Goal: Task Accomplishment & Management: Complete application form

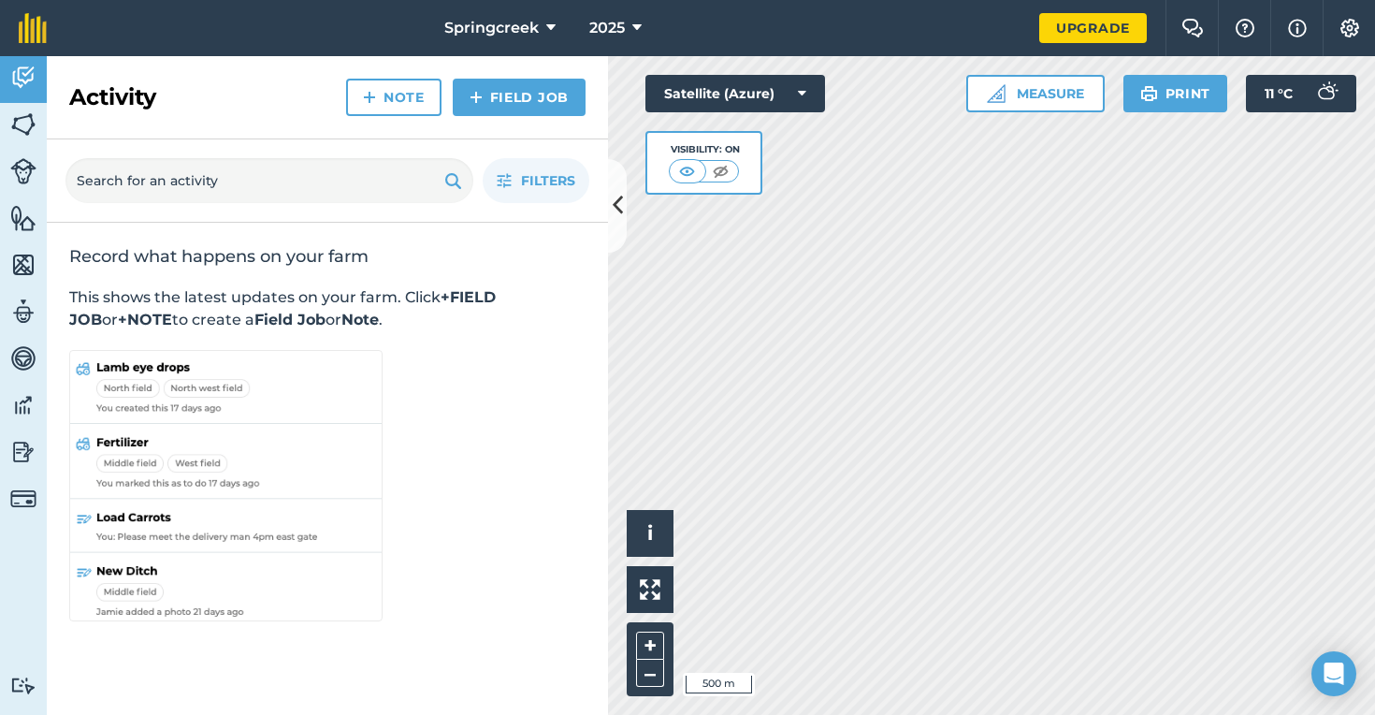
click at [617, 203] on icon at bounding box center [618, 205] width 10 height 33
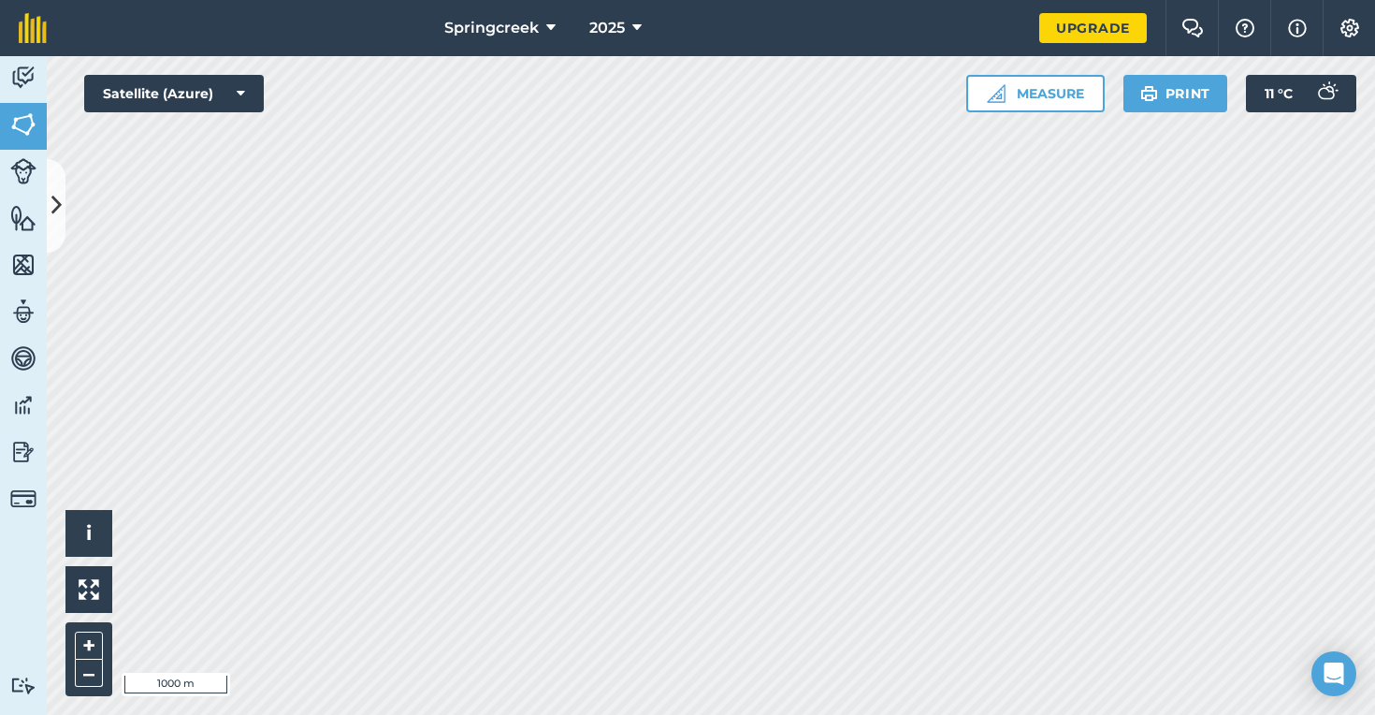
click at [54, 187] on button at bounding box center [56, 206] width 19 height 94
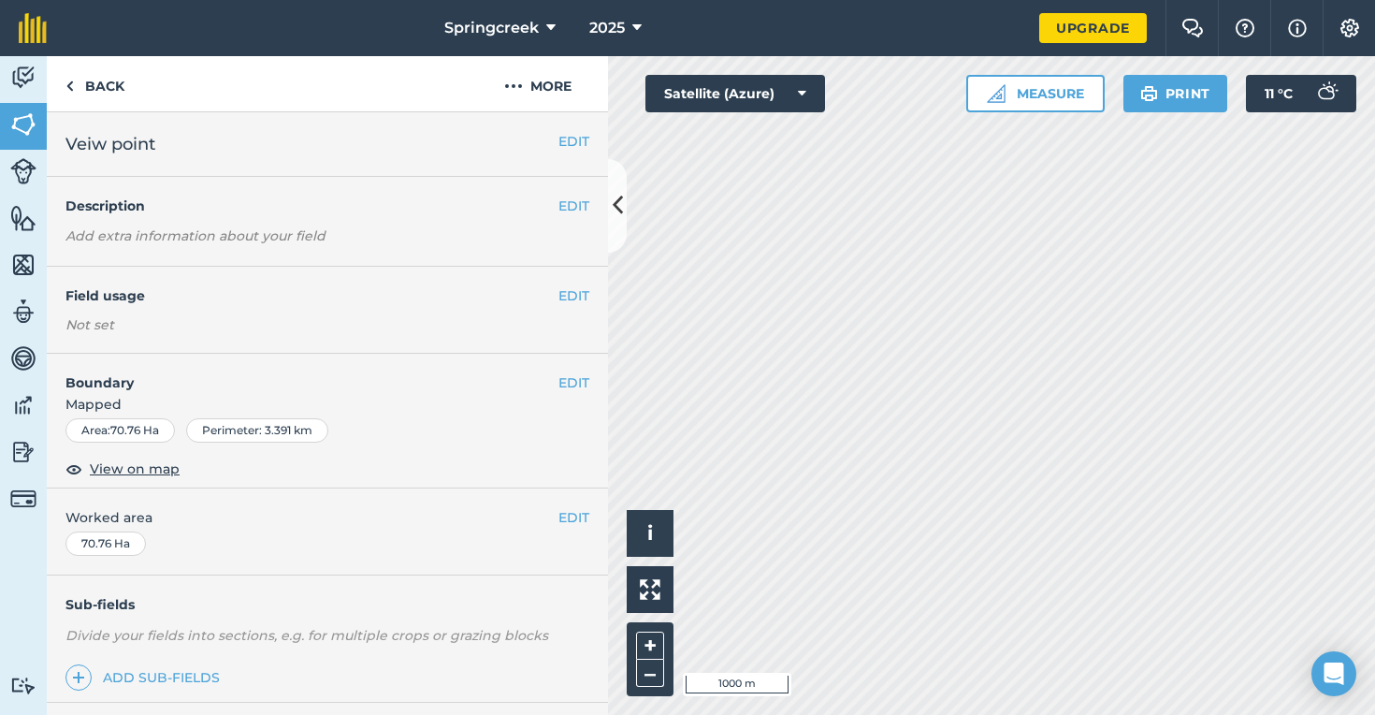
click at [562, 148] on button "EDIT" at bounding box center [574, 141] width 31 height 21
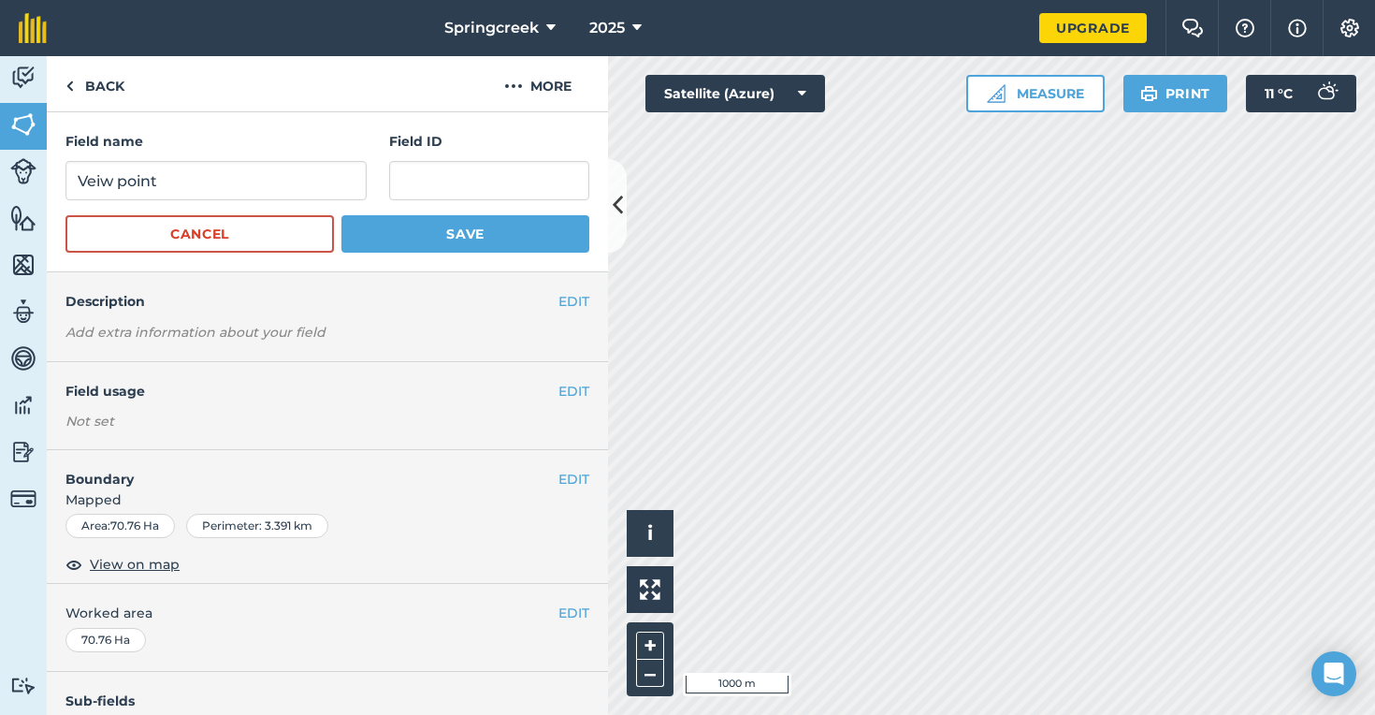
click at [253, 225] on button "Cancel" at bounding box center [199, 233] width 268 height 37
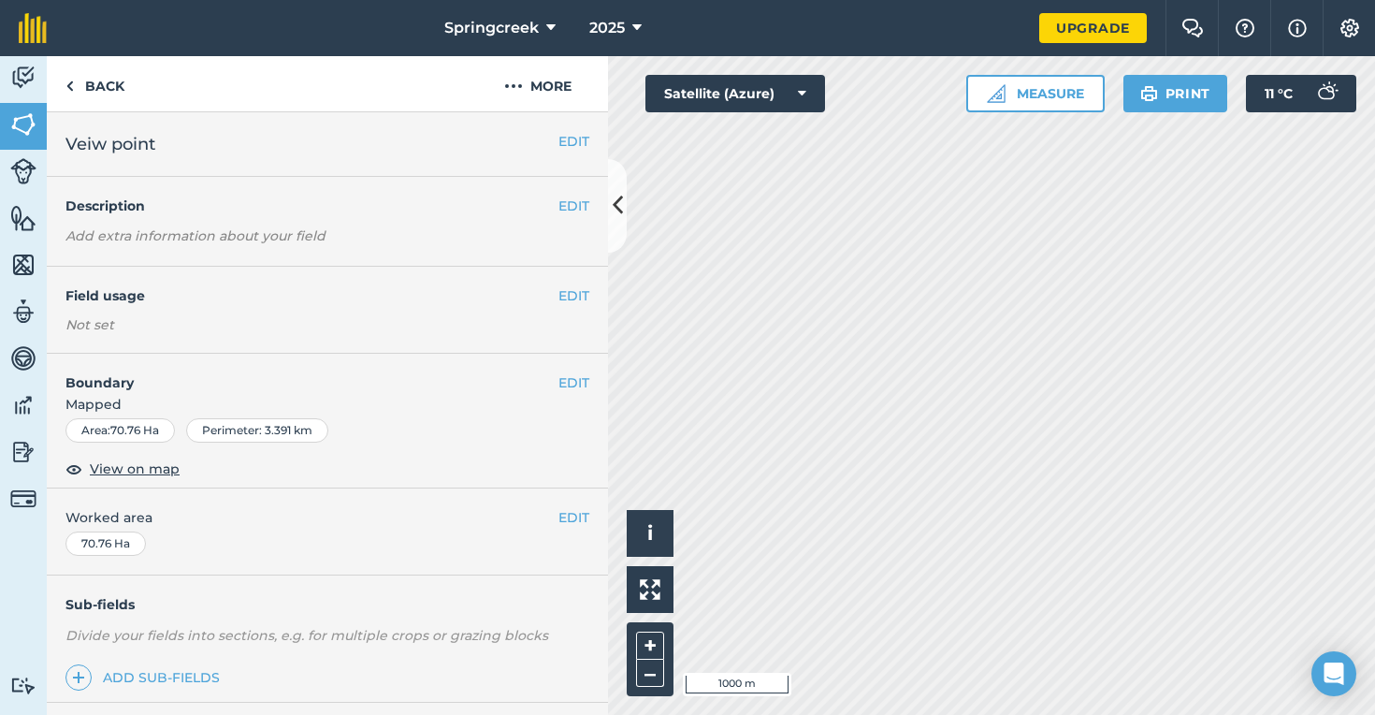
click at [579, 201] on button "EDIT" at bounding box center [574, 206] width 31 height 21
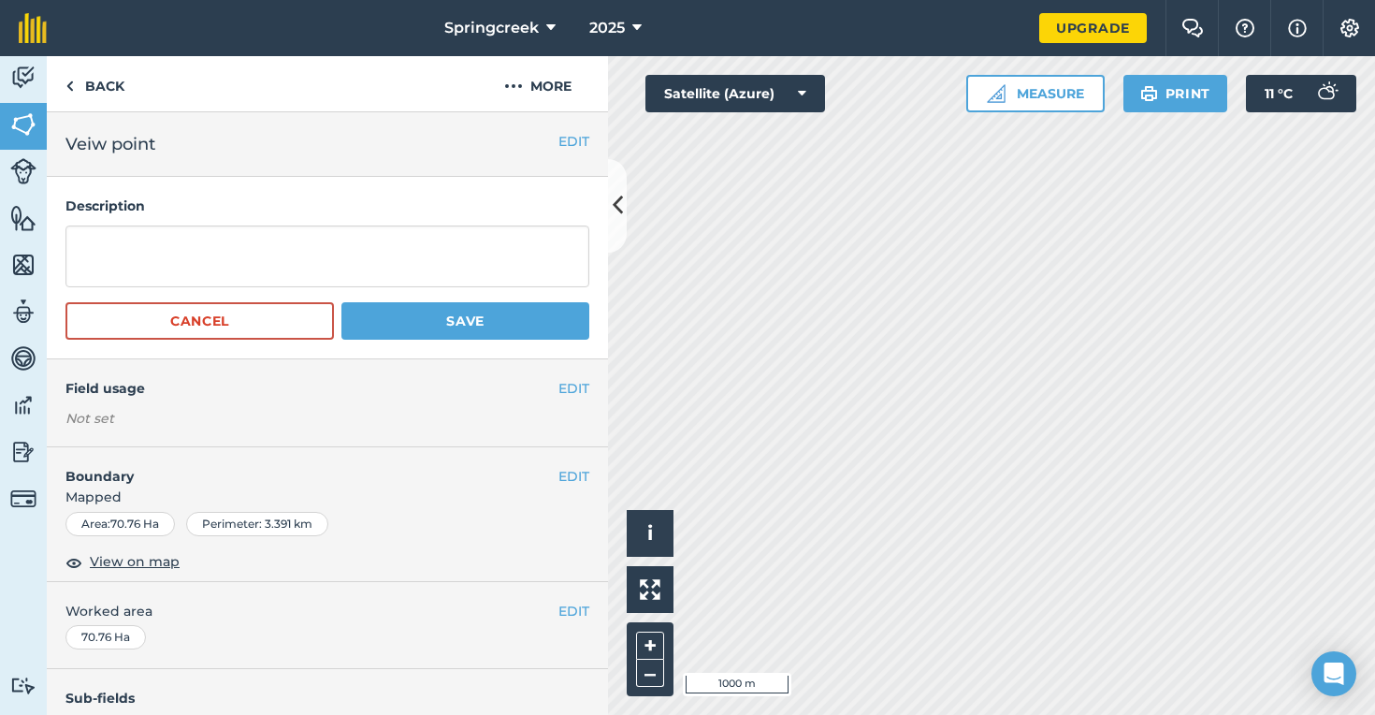
click at [219, 326] on button "Cancel" at bounding box center [199, 320] width 268 height 37
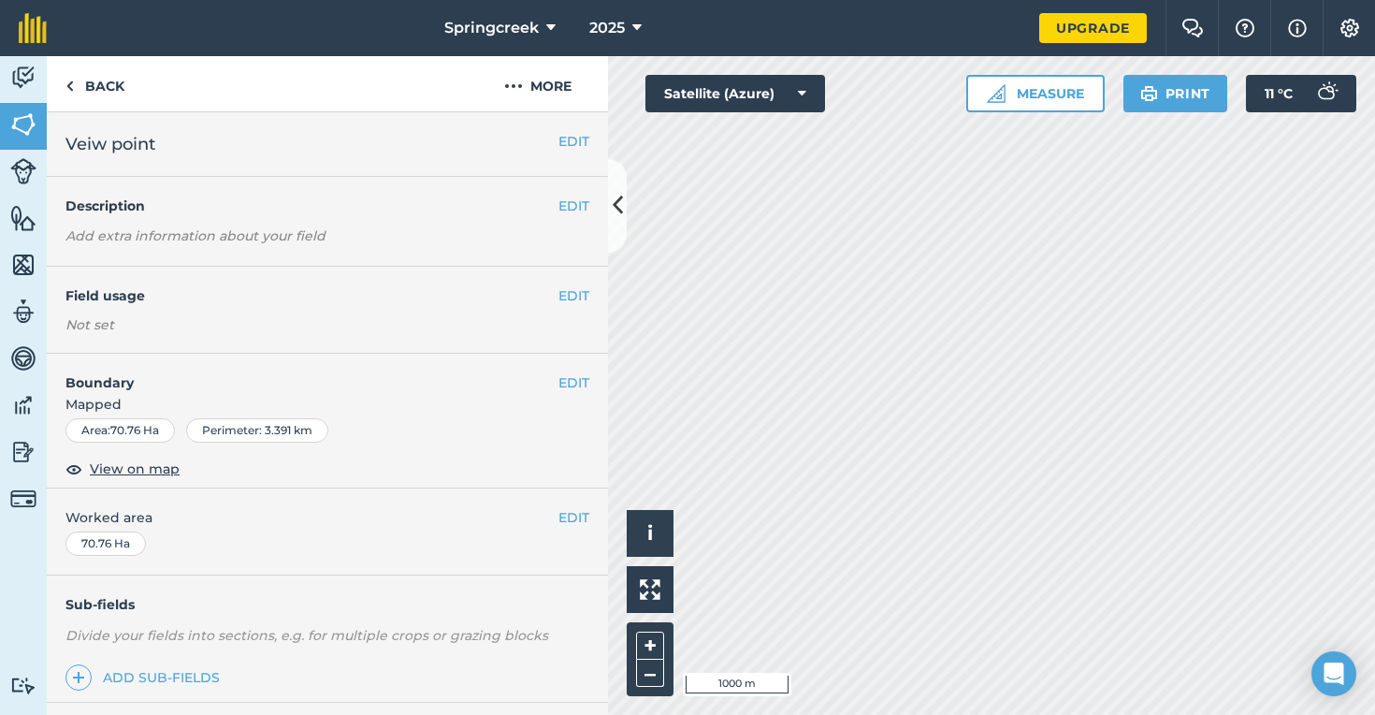
click at [573, 383] on button "EDIT" at bounding box center [574, 382] width 31 height 21
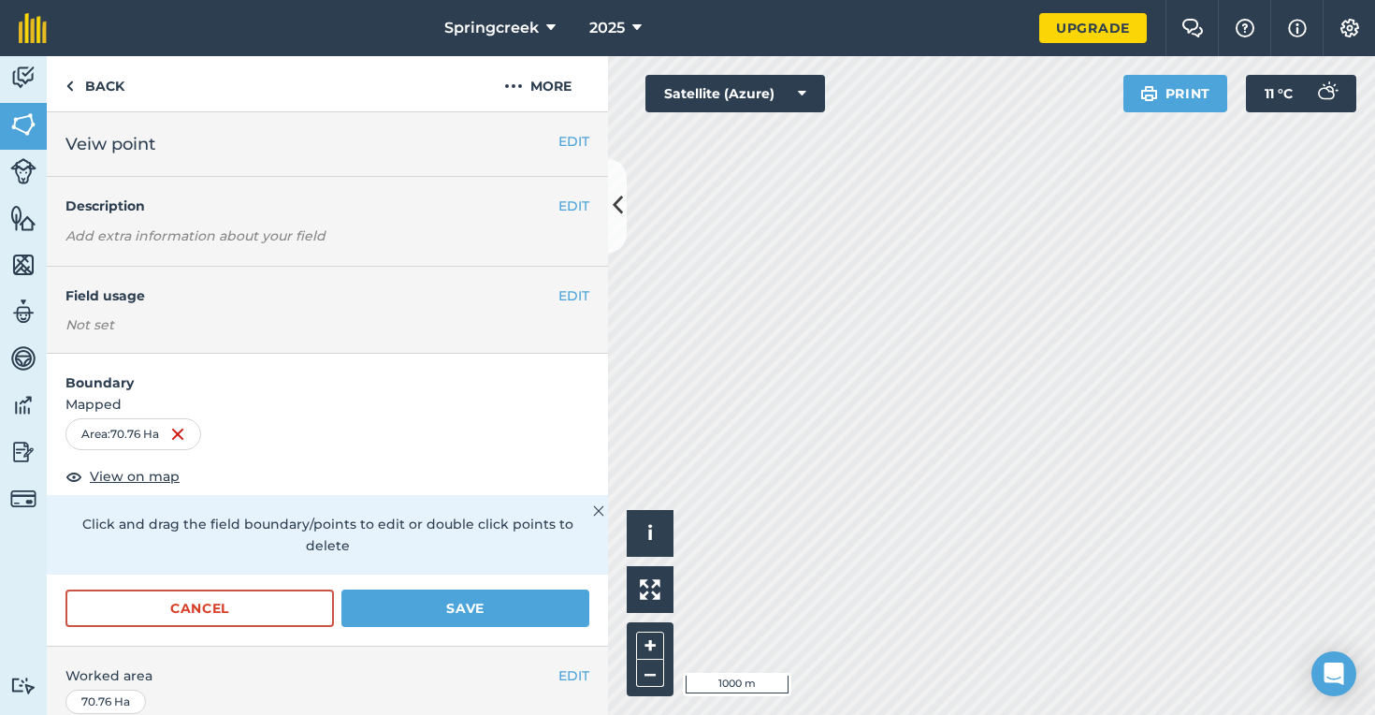
click at [181, 432] on img at bounding box center [177, 434] width 15 height 22
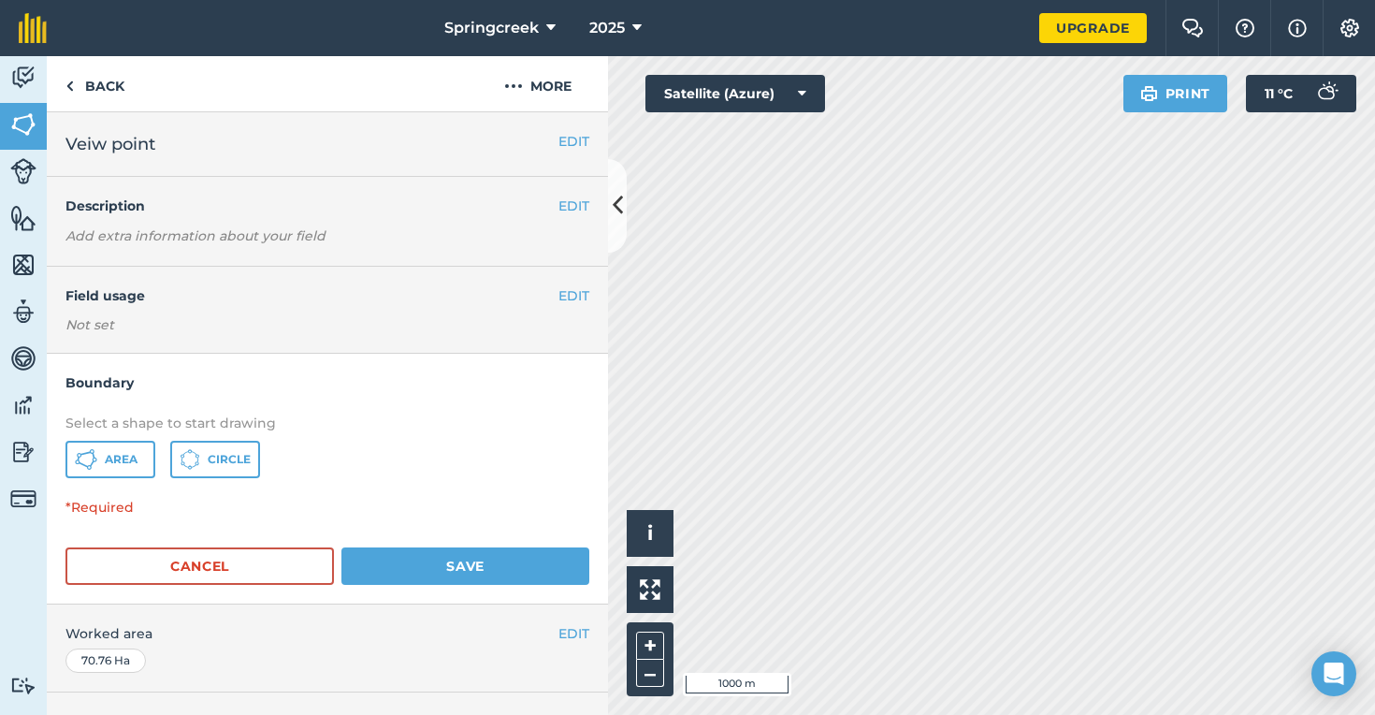
click at [294, 567] on button "Cancel" at bounding box center [199, 565] width 268 height 37
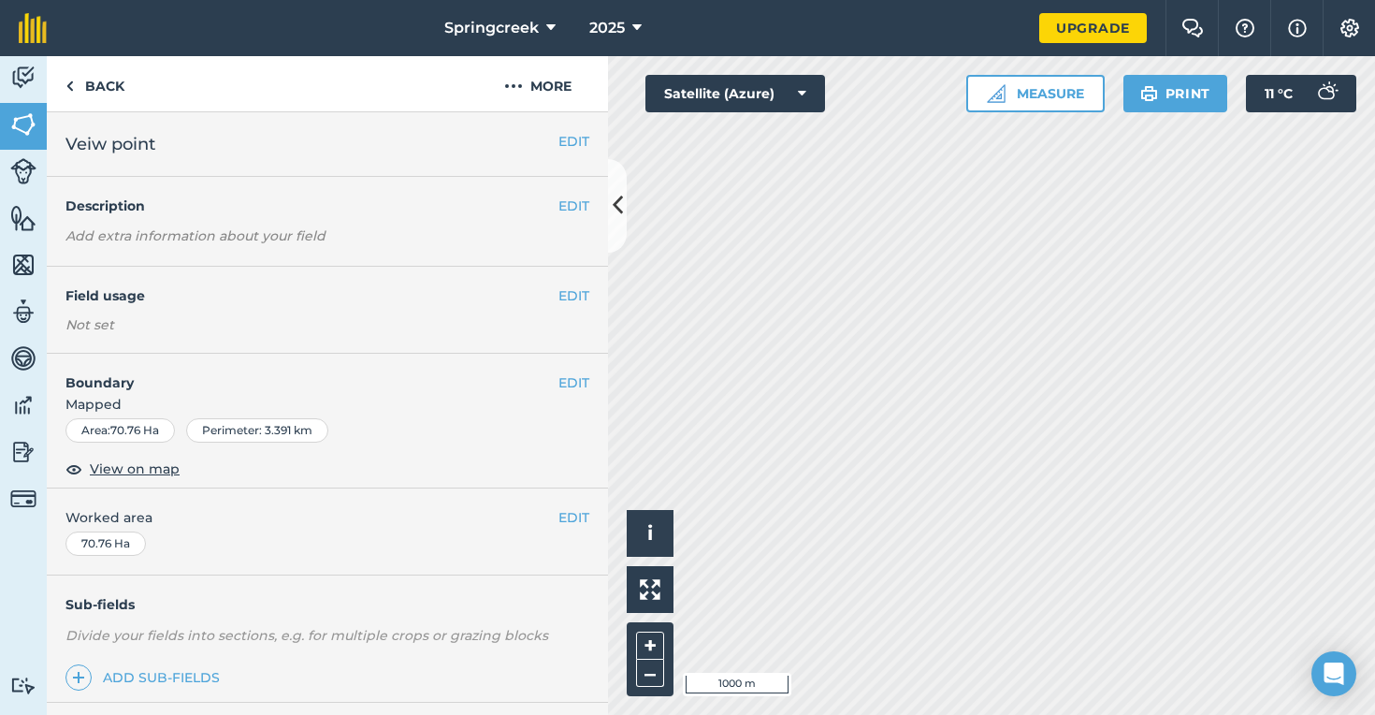
click at [577, 378] on button "EDIT" at bounding box center [574, 382] width 31 height 21
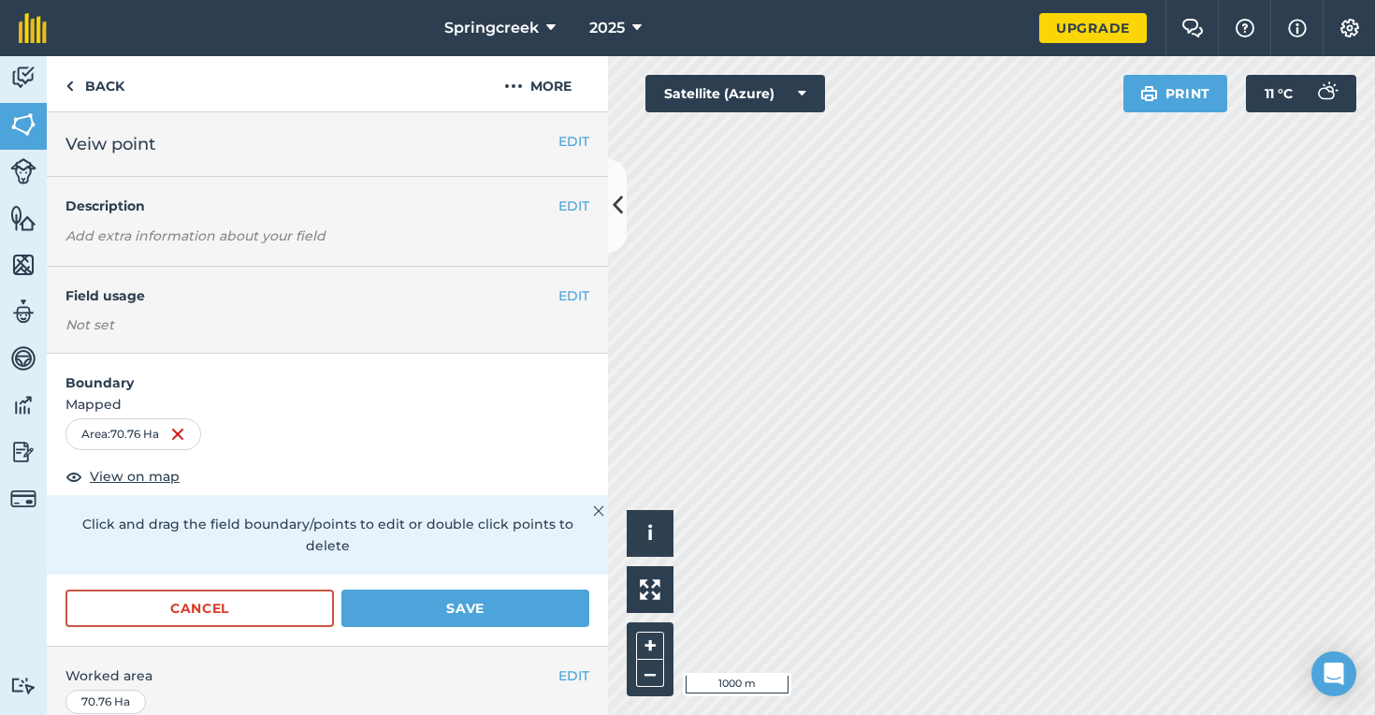
click at [180, 434] on img at bounding box center [177, 434] width 15 height 22
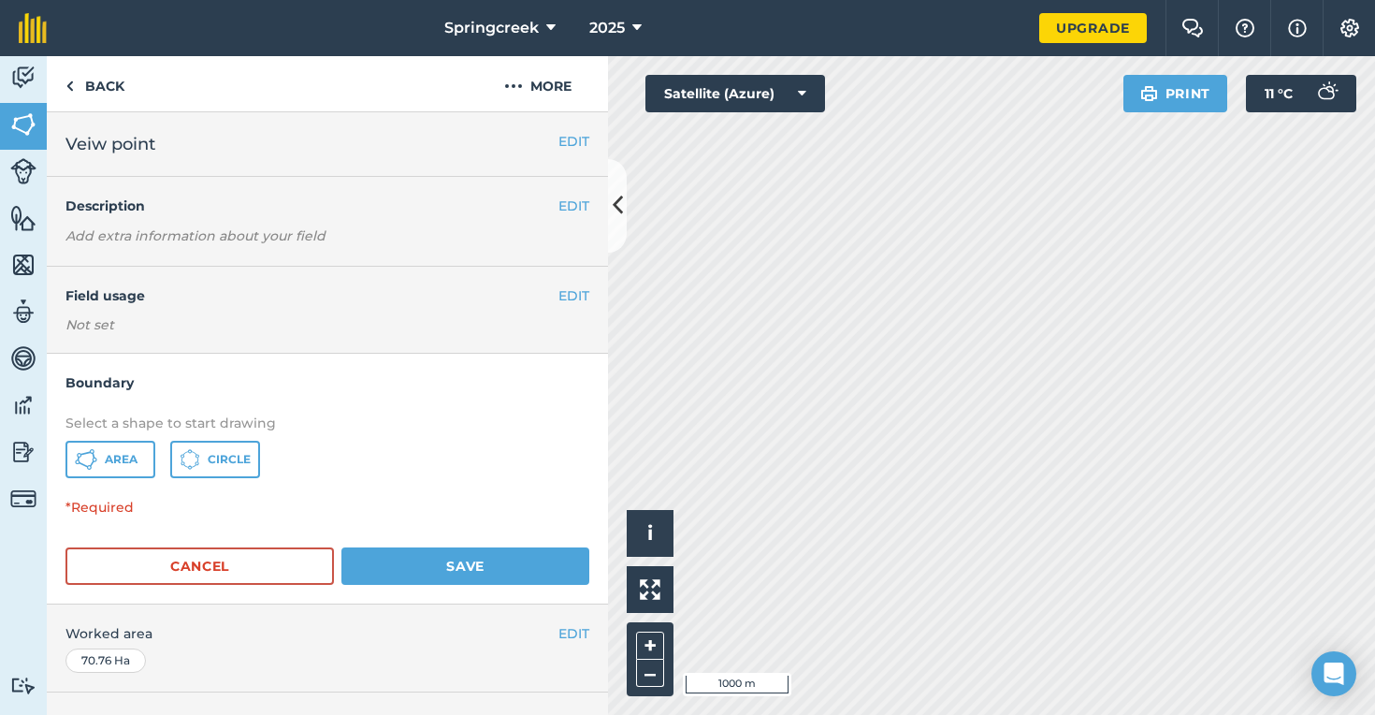
click at [254, 558] on button "Cancel" at bounding box center [199, 565] width 268 height 37
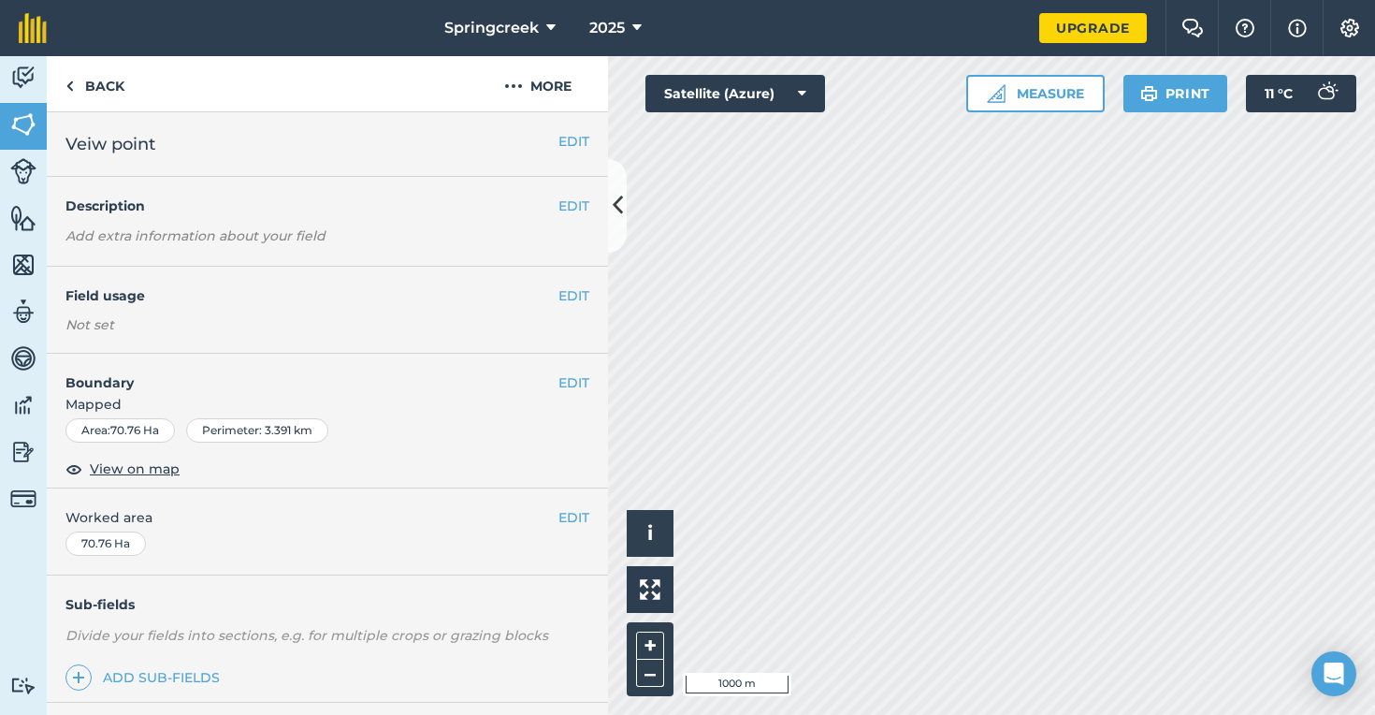
click at [566, 377] on button "EDIT" at bounding box center [574, 382] width 31 height 21
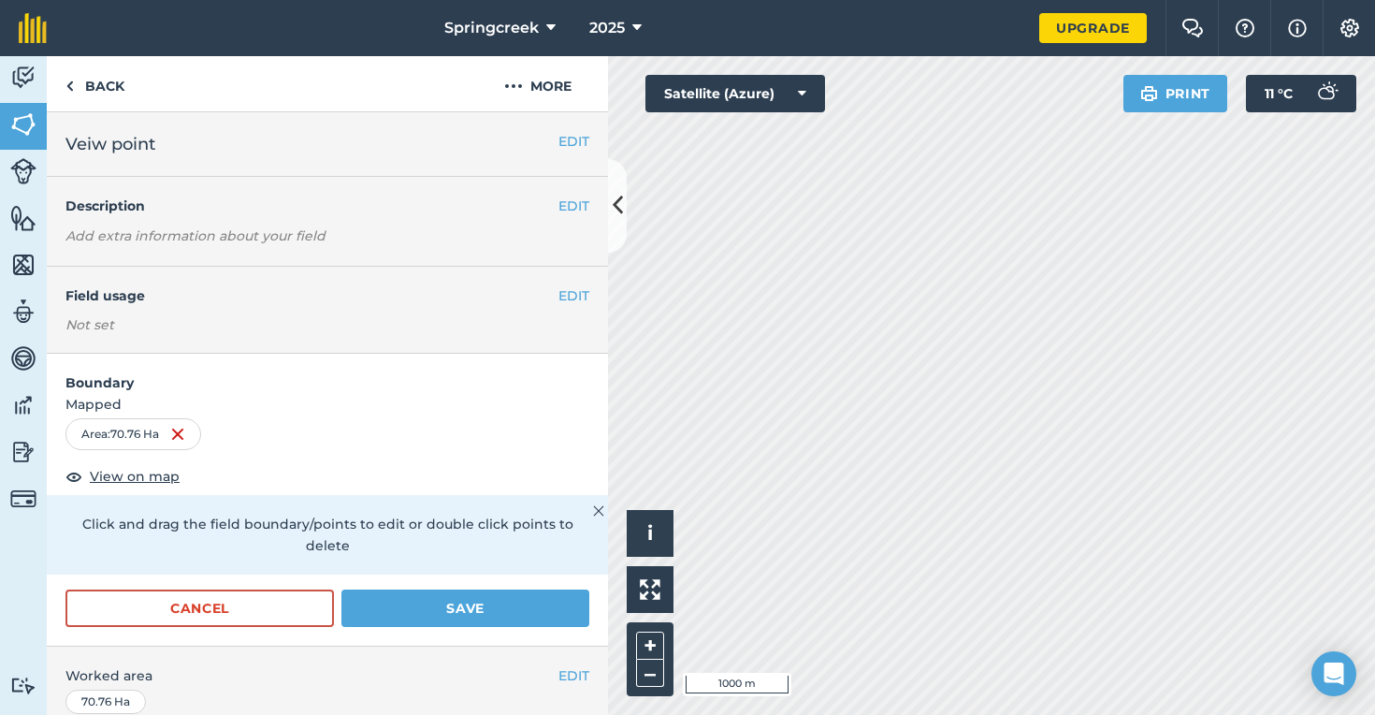
click at [181, 434] on img at bounding box center [177, 434] width 15 height 22
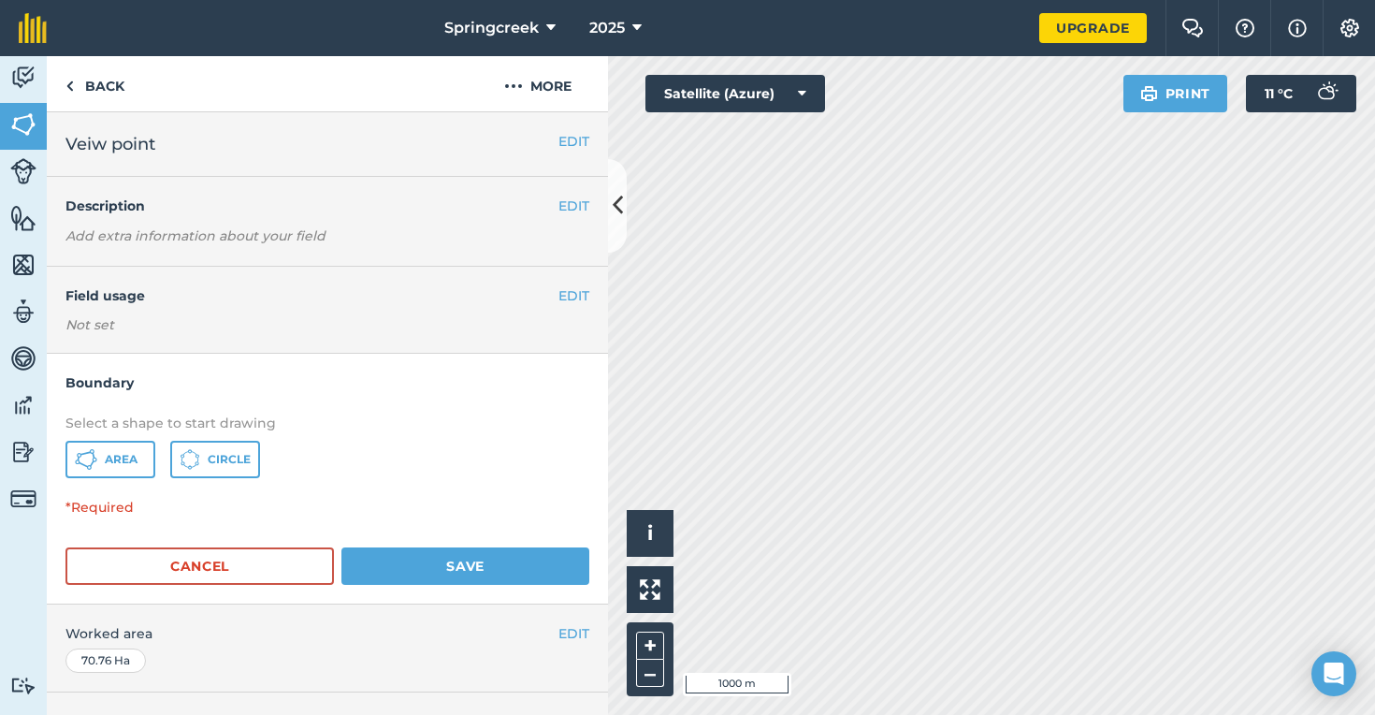
click at [398, 559] on button "Save" at bounding box center [465, 565] width 248 height 37
click at [433, 561] on button "Save" at bounding box center [465, 565] width 248 height 37
click at [287, 563] on button "Cancel" at bounding box center [199, 565] width 268 height 37
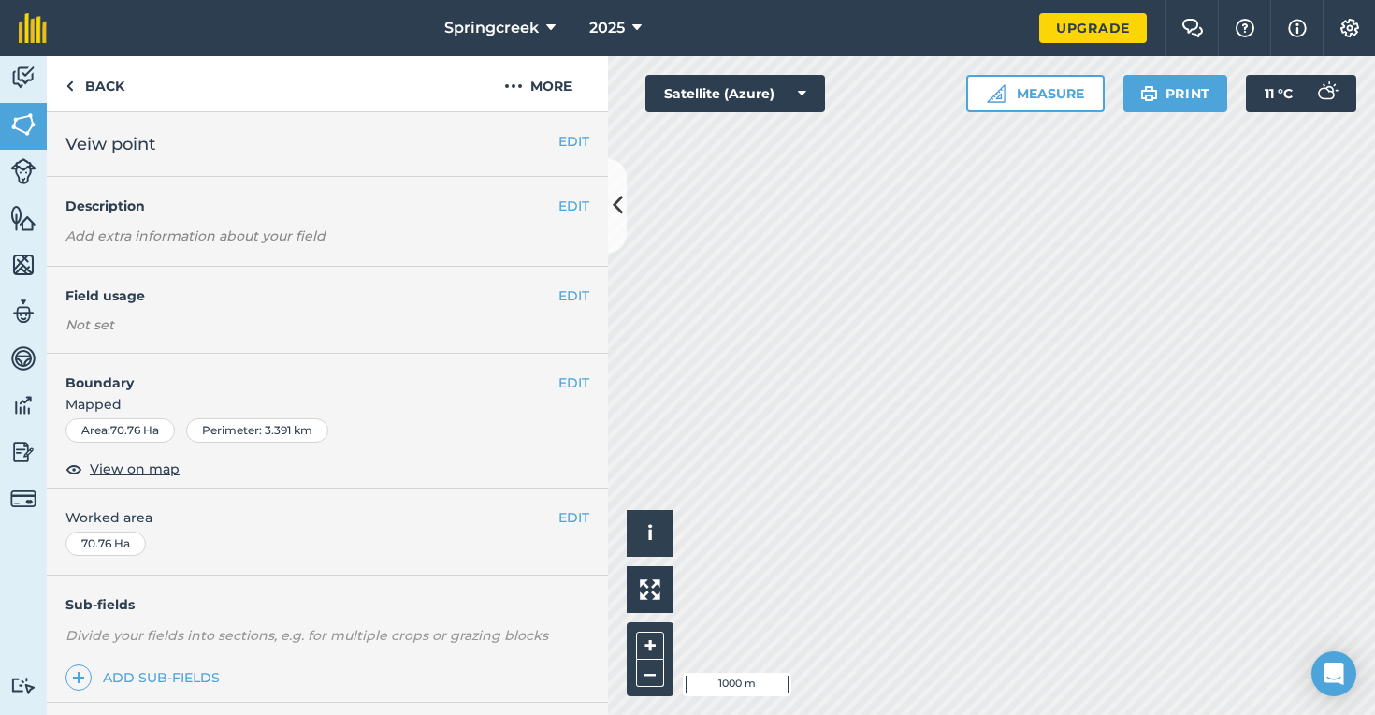
scroll to position [39, 0]
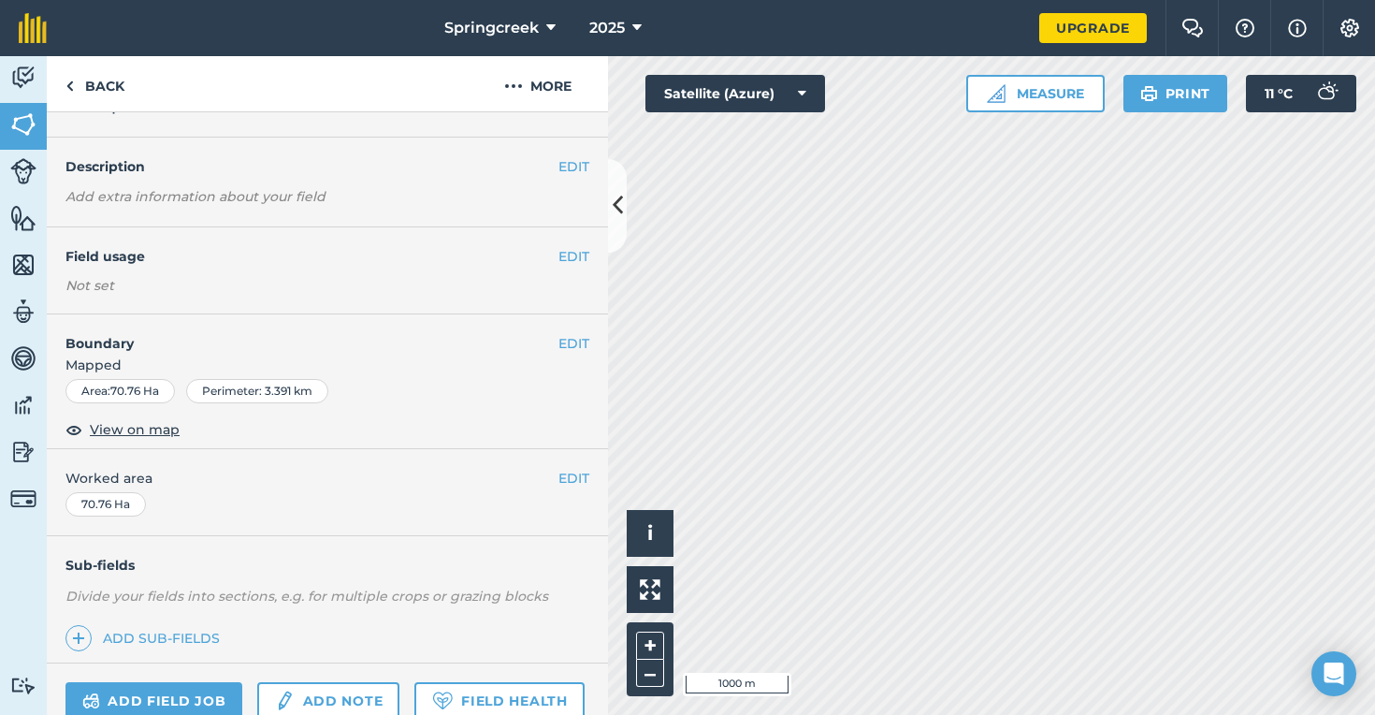
click at [574, 339] on button "EDIT" at bounding box center [574, 343] width 31 height 21
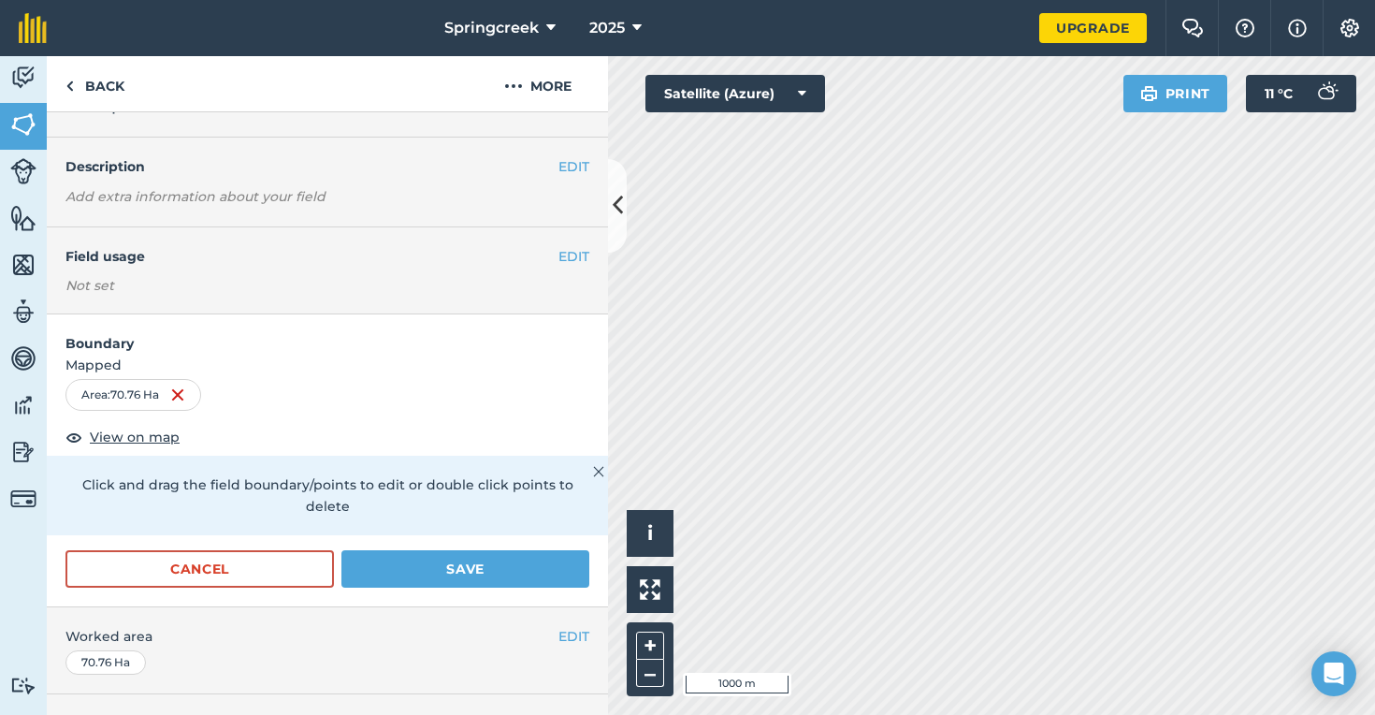
click at [185, 395] on img at bounding box center [177, 395] width 15 height 22
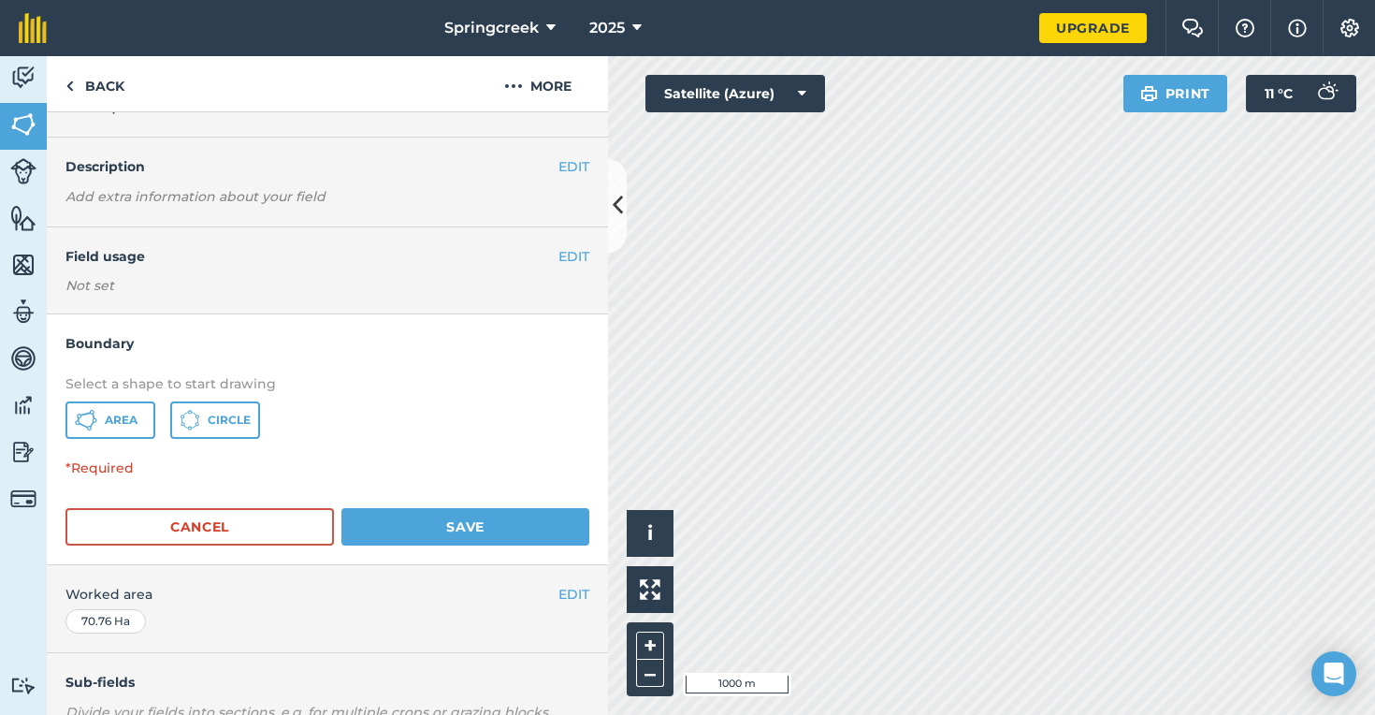
click at [264, 508] on button "Cancel" at bounding box center [199, 526] width 268 height 37
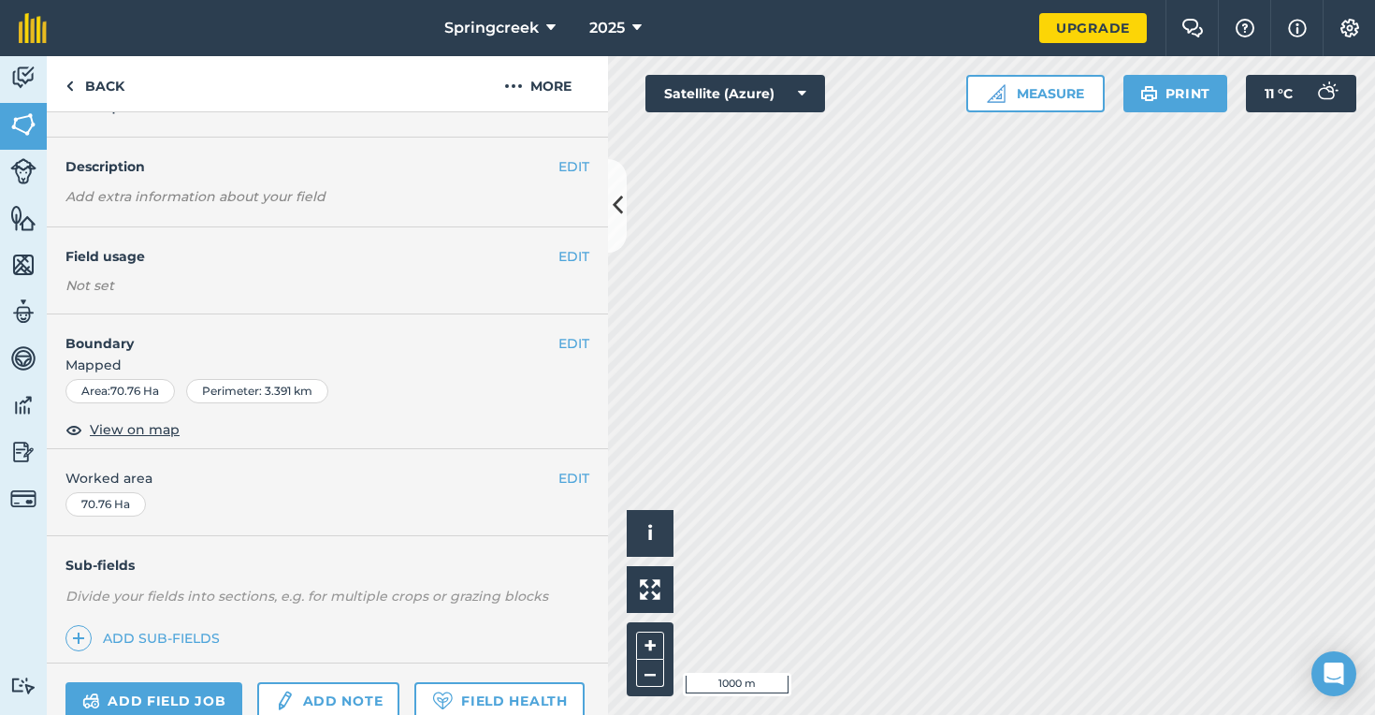
click at [573, 345] on button "EDIT" at bounding box center [574, 343] width 31 height 21
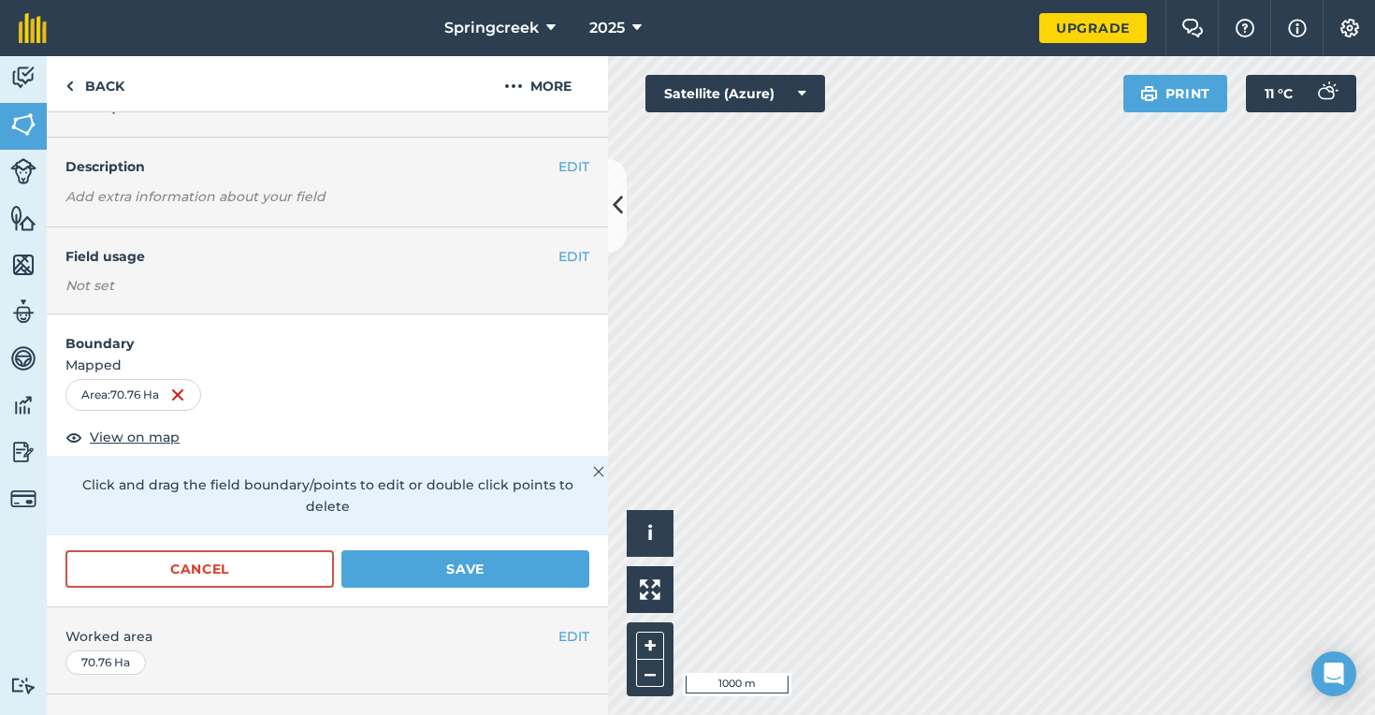
click at [209, 550] on button "Cancel" at bounding box center [199, 568] width 268 height 37
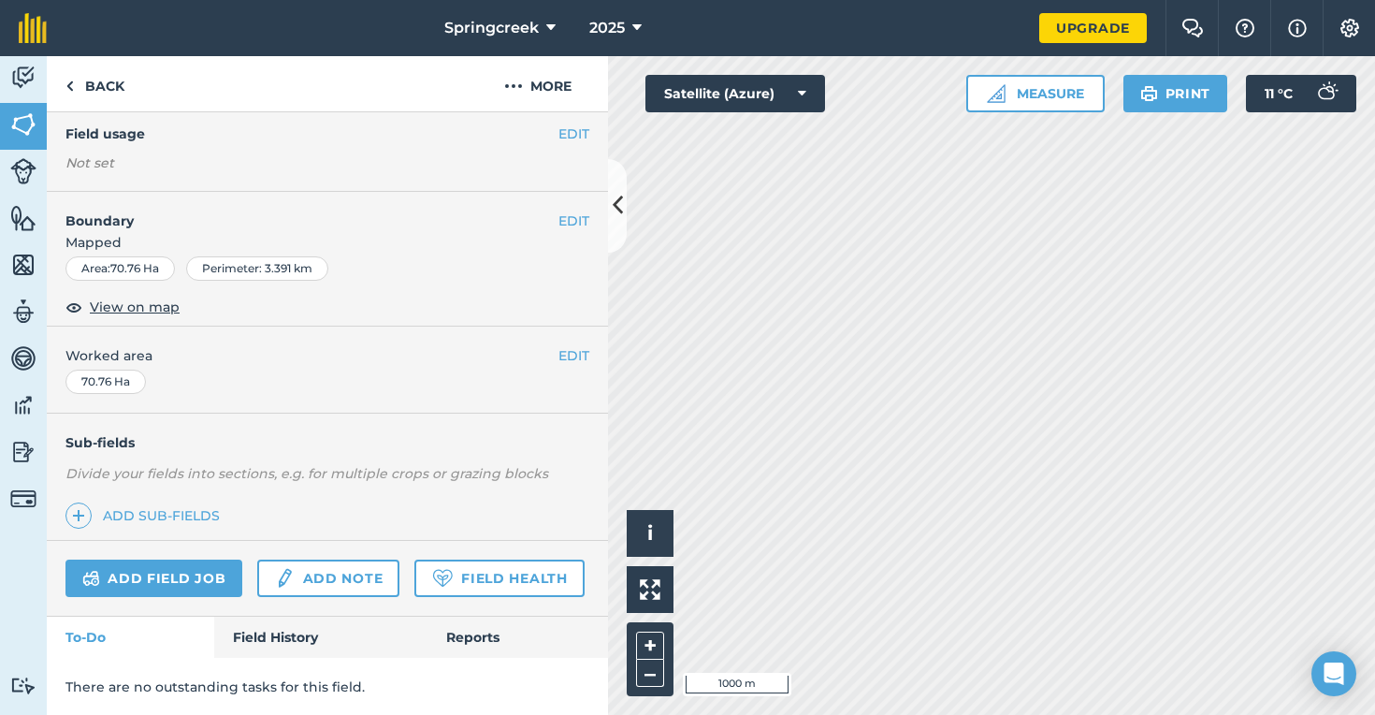
scroll to position [136, 0]
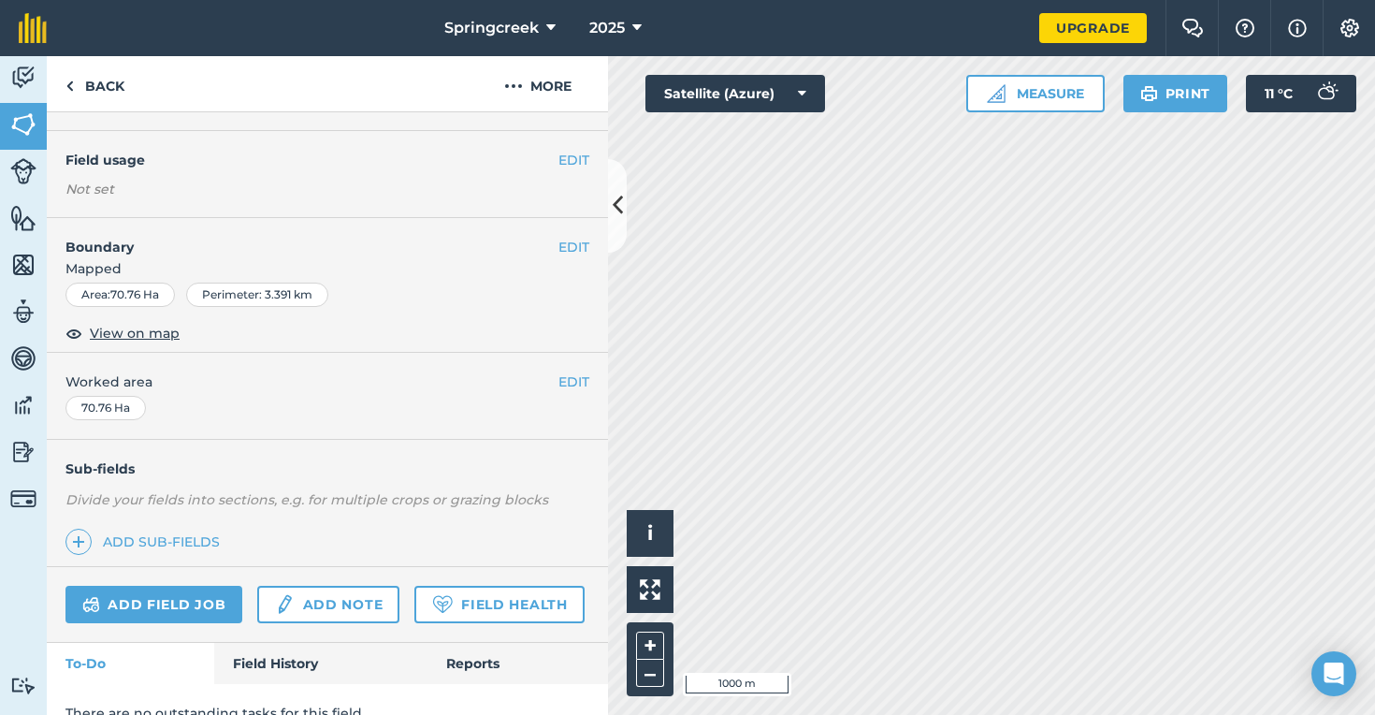
click at [570, 380] on button "EDIT" at bounding box center [574, 381] width 31 height 21
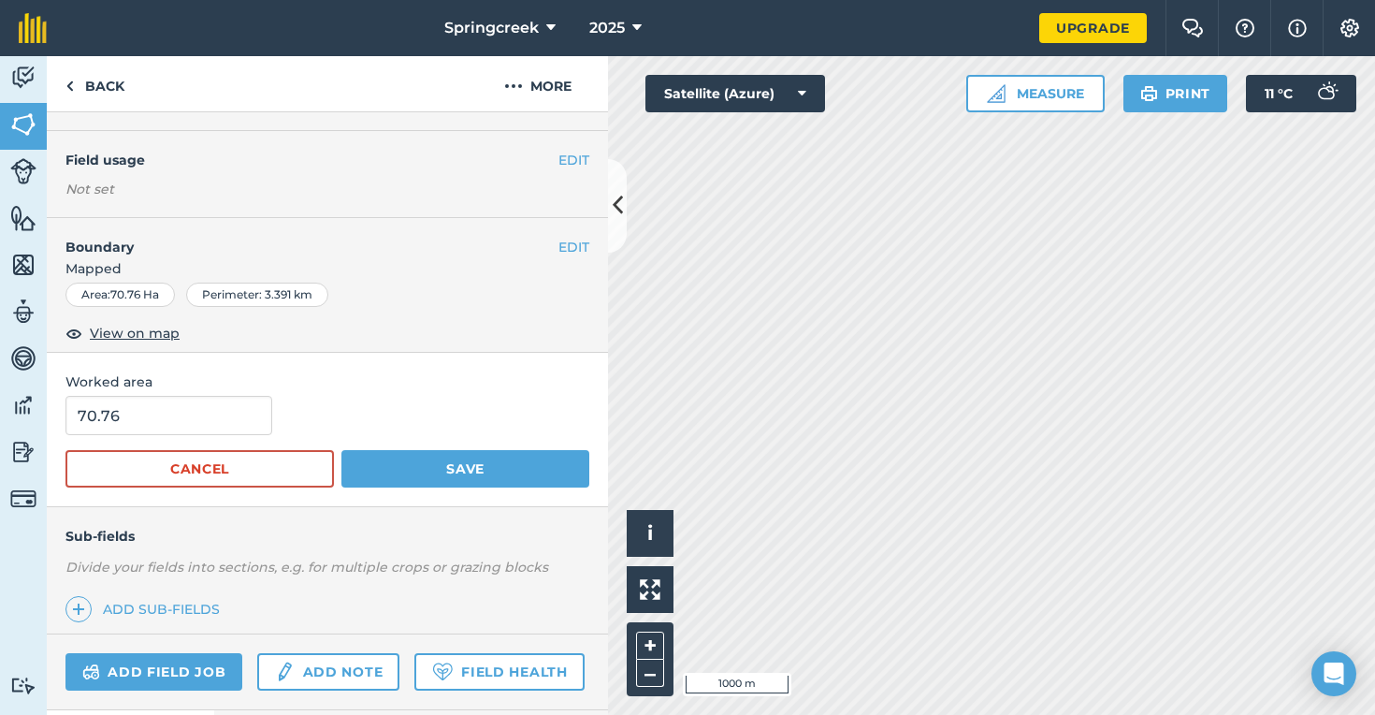
click at [615, 203] on icon at bounding box center [618, 205] width 10 height 33
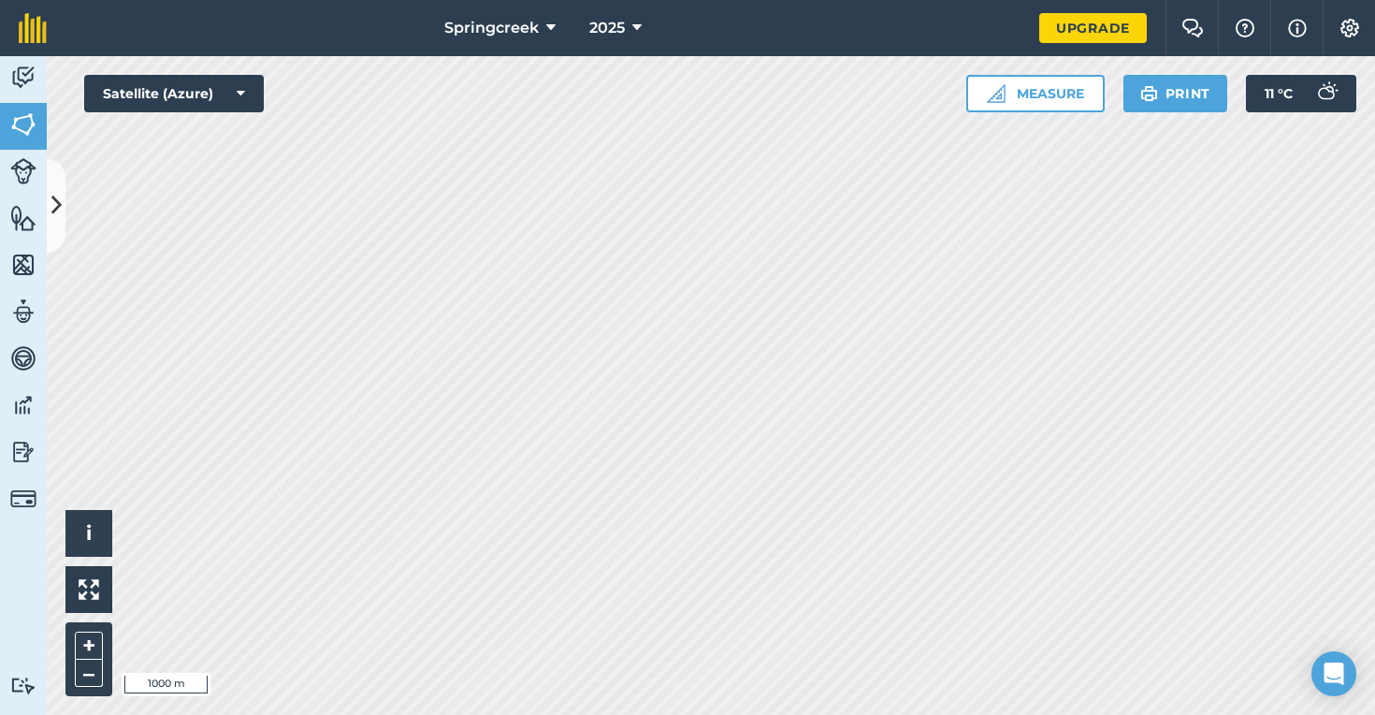
click at [21, 118] on img at bounding box center [23, 124] width 26 height 28
click at [56, 207] on icon at bounding box center [56, 205] width 10 height 33
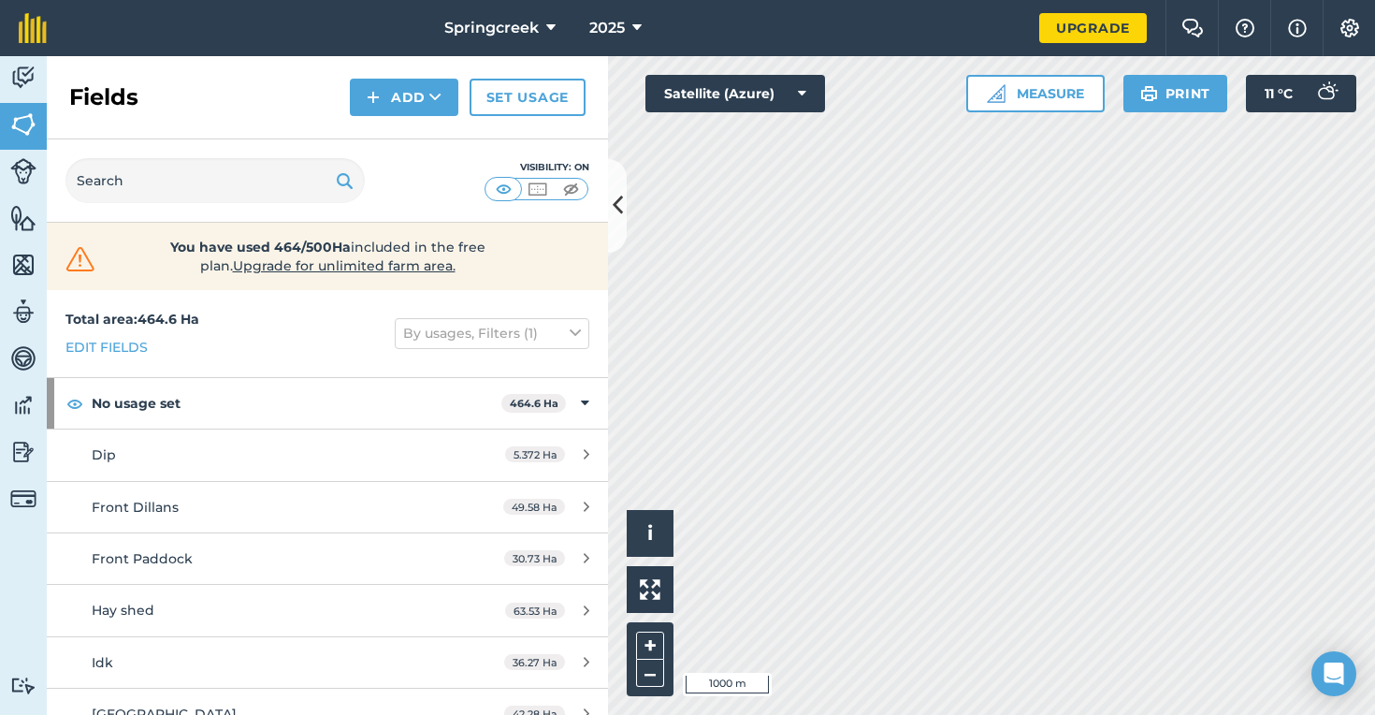
scroll to position [228, 0]
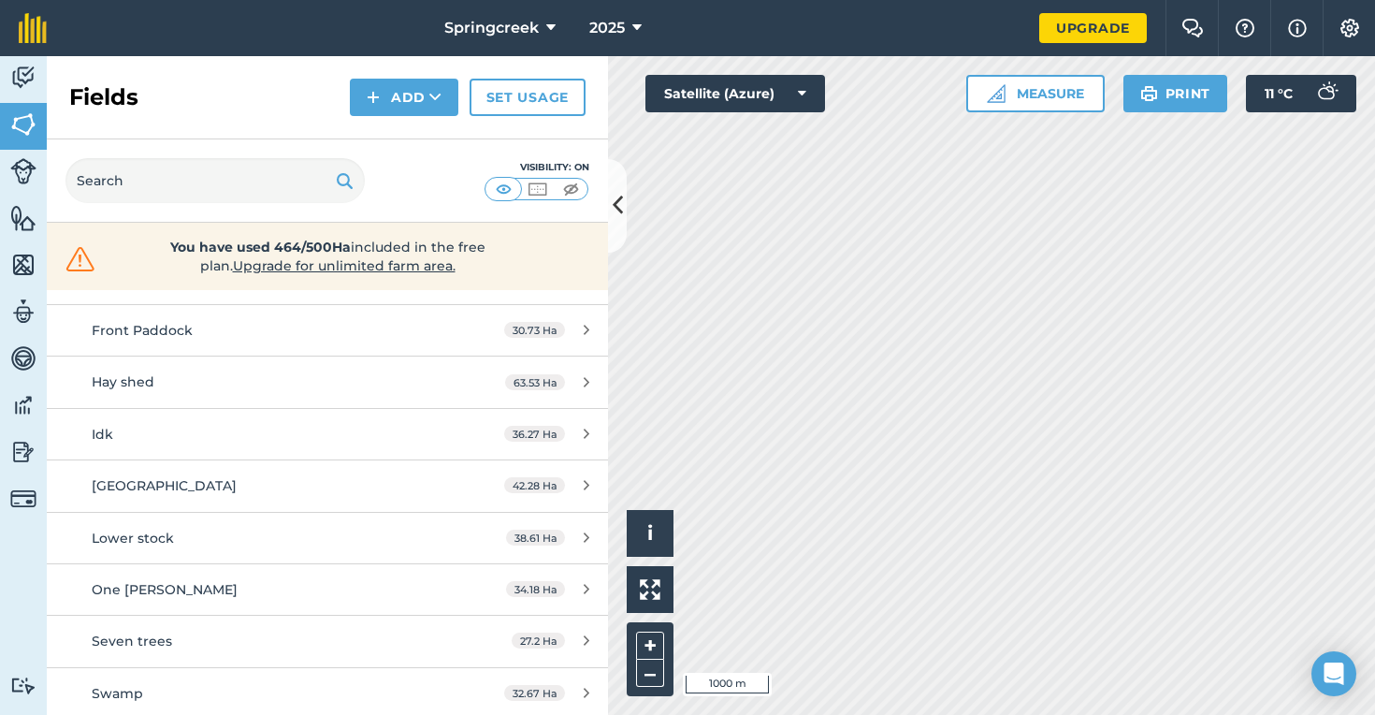
click at [585, 380] on icon at bounding box center [587, 382] width 6 height 14
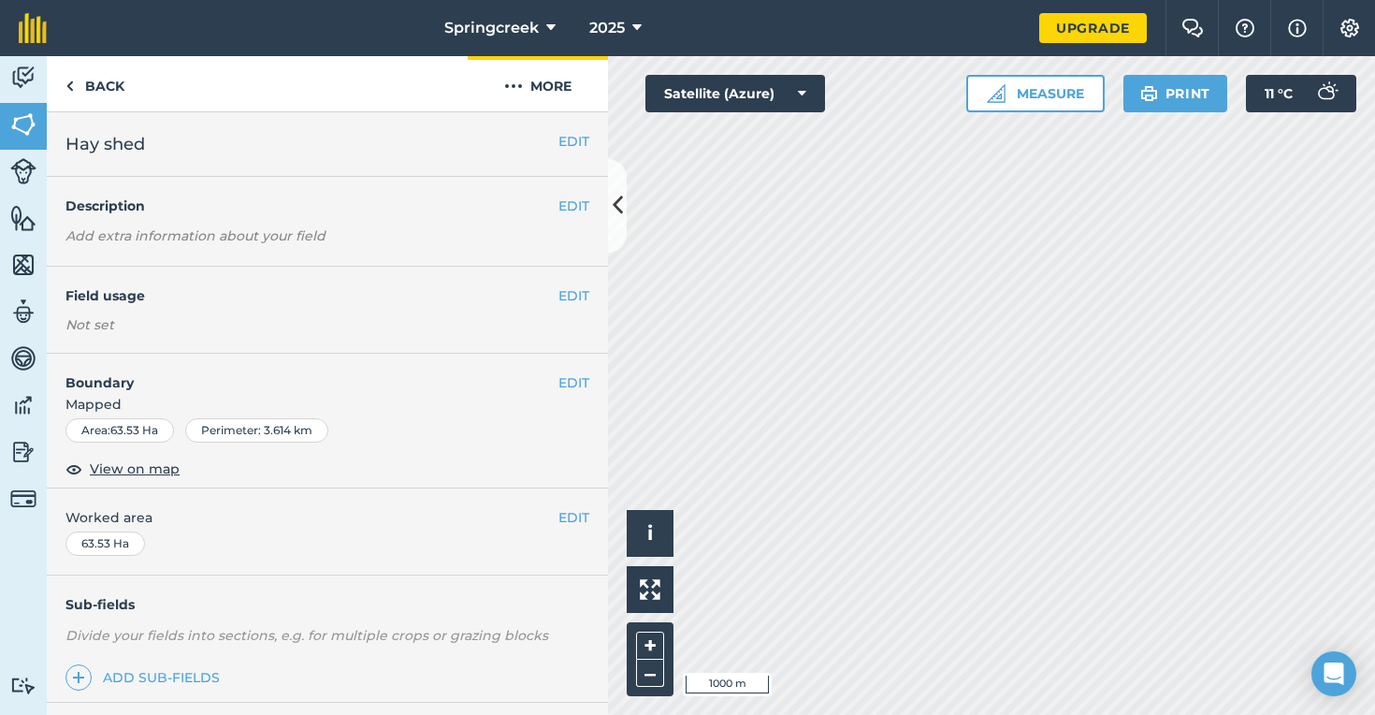
click at [529, 82] on button "More" at bounding box center [538, 83] width 140 height 55
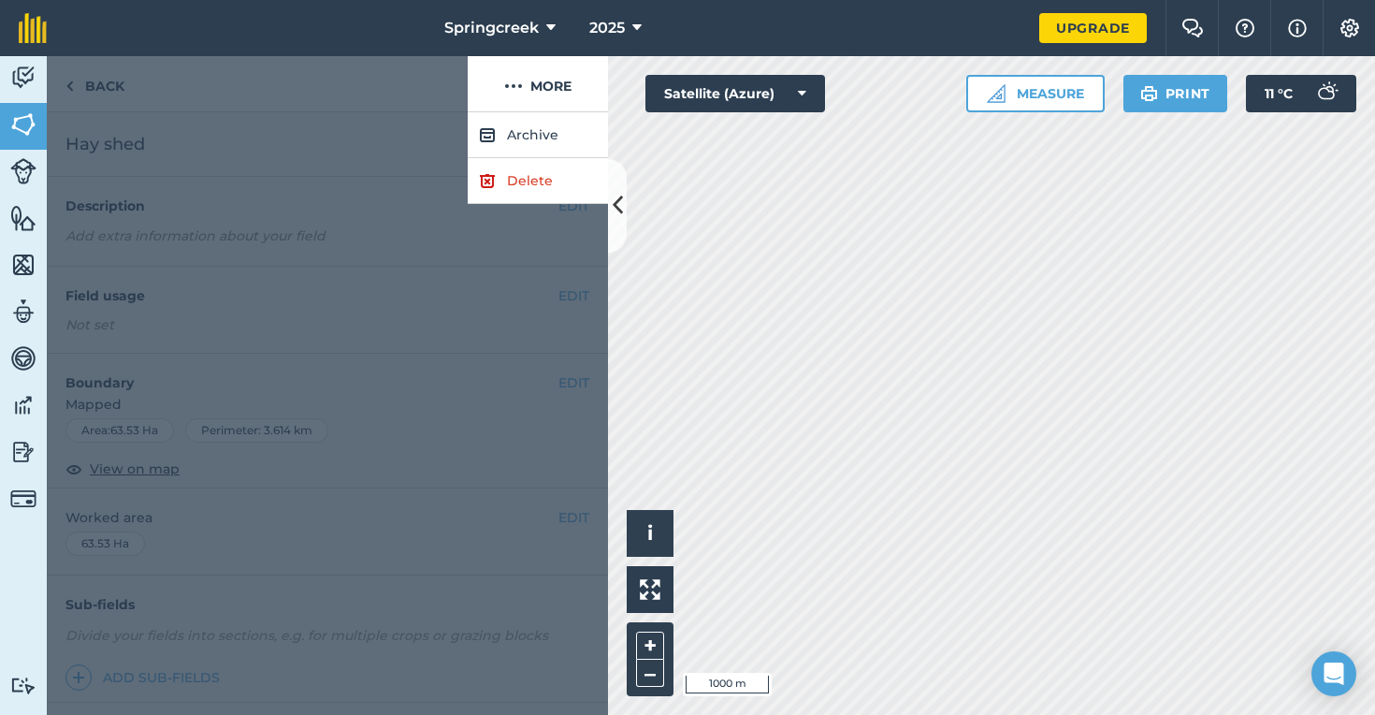
click at [535, 181] on link "Delete" at bounding box center [538, 181] width 140 height 46
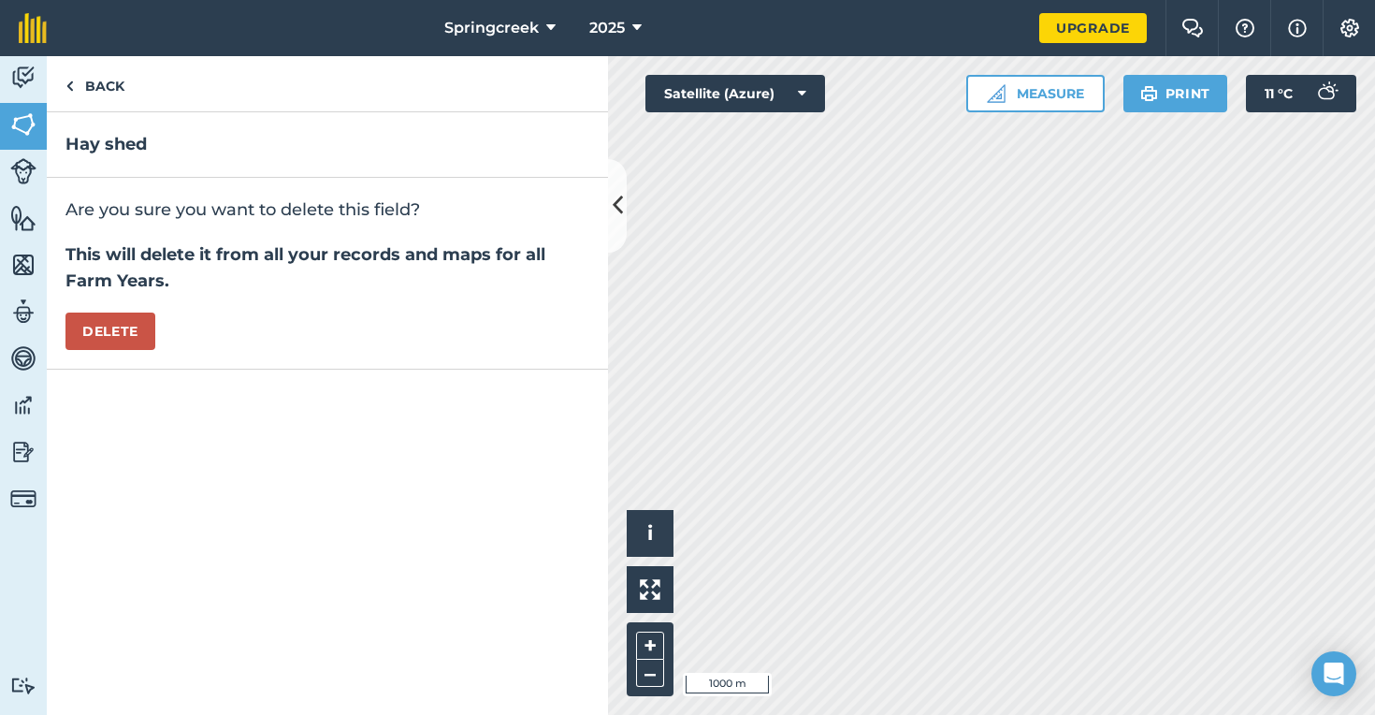
click at [117, 325] on button "Delete" at bounding box center [110, 330] width 90 height 37
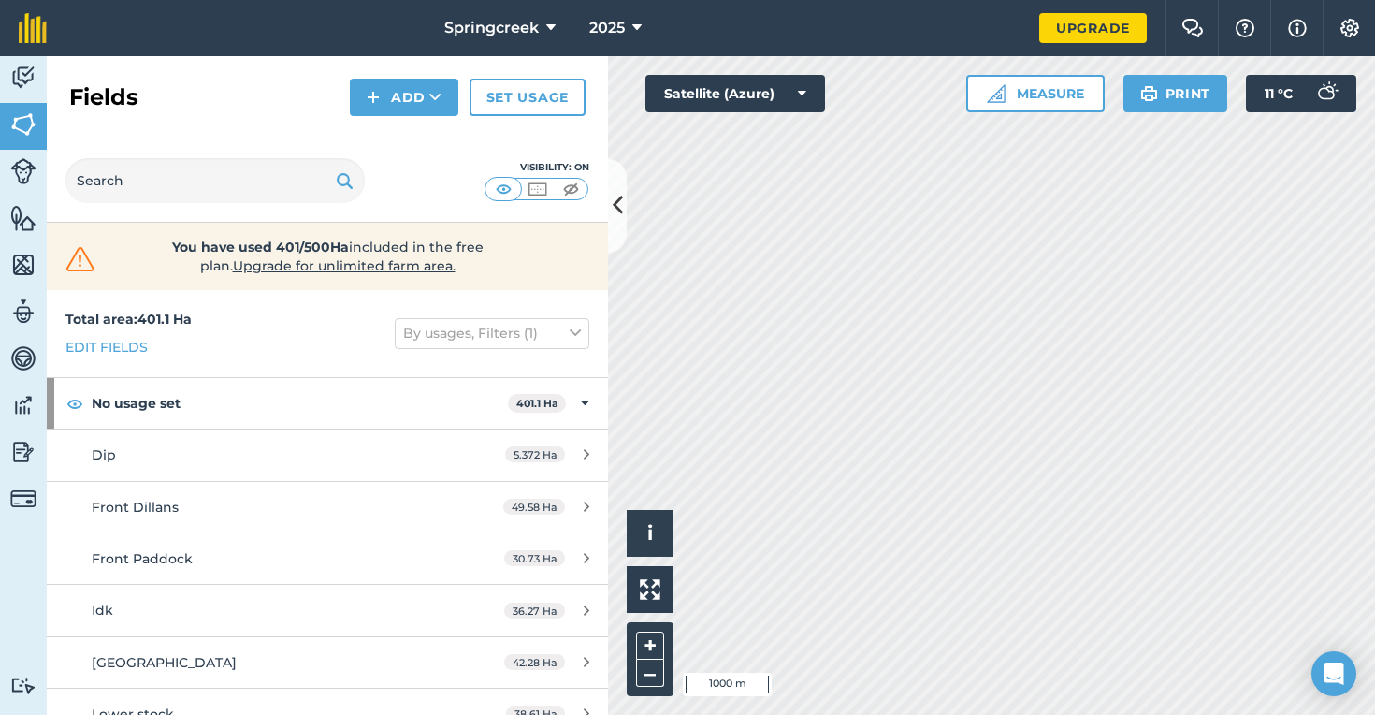
click at [18, 91] on img at bounding box center [23, 78] width 26 height 28
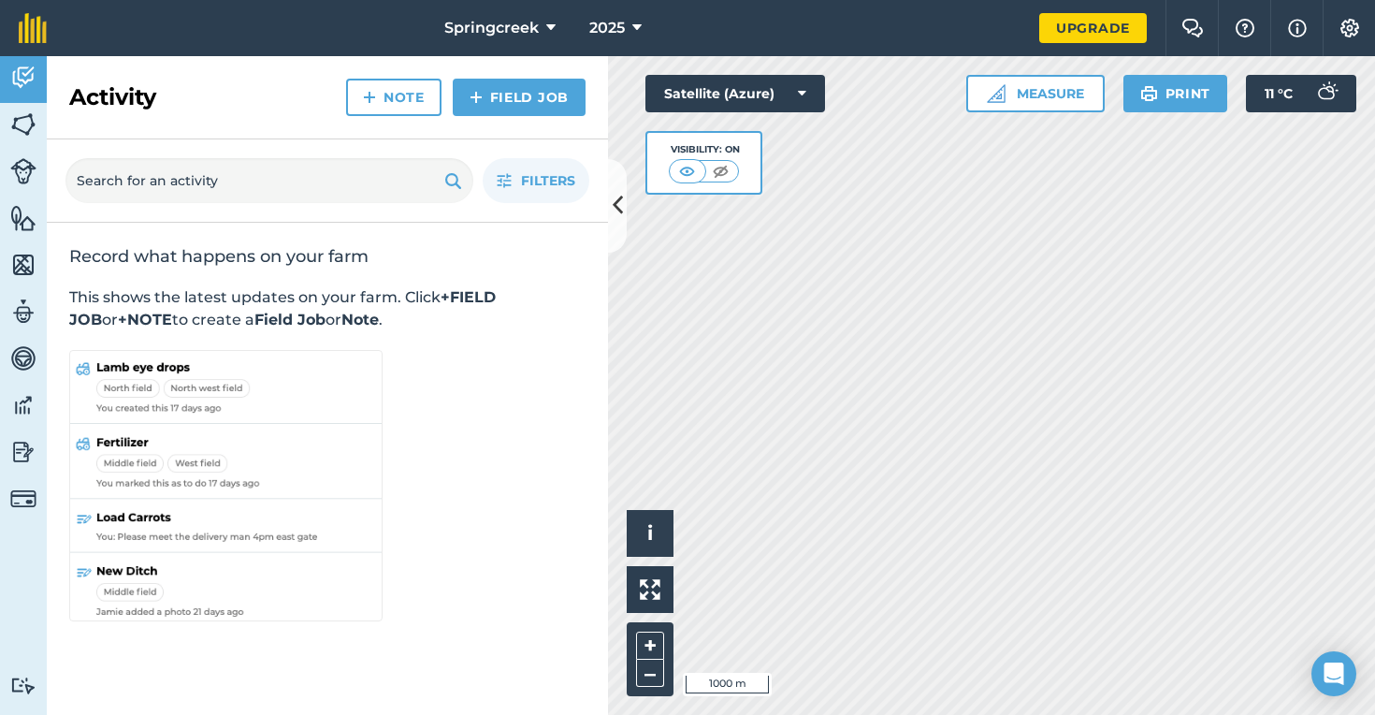
click at [15, 153] on link "Livestock" at bounding box center [23, 173] width 47 height 47
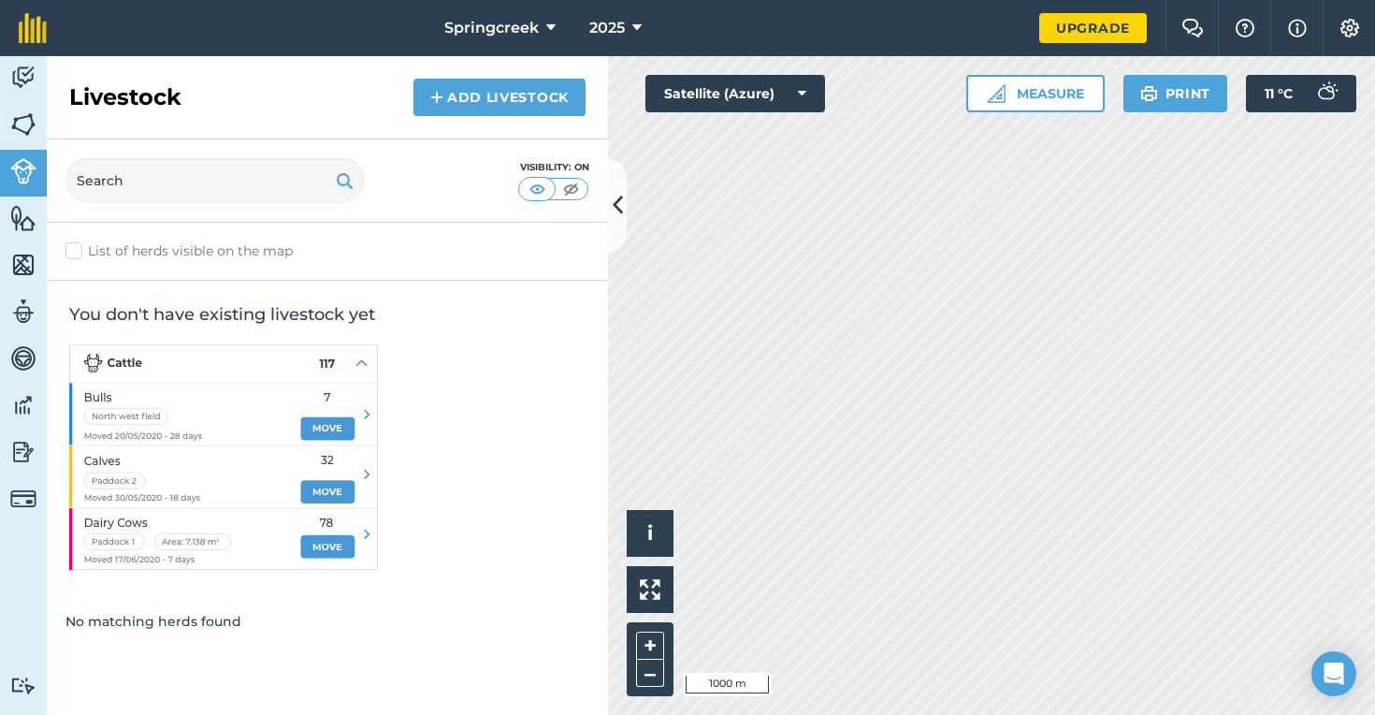
click at [22, 223] on img at bounding box center [23, 218] width 26 height 28
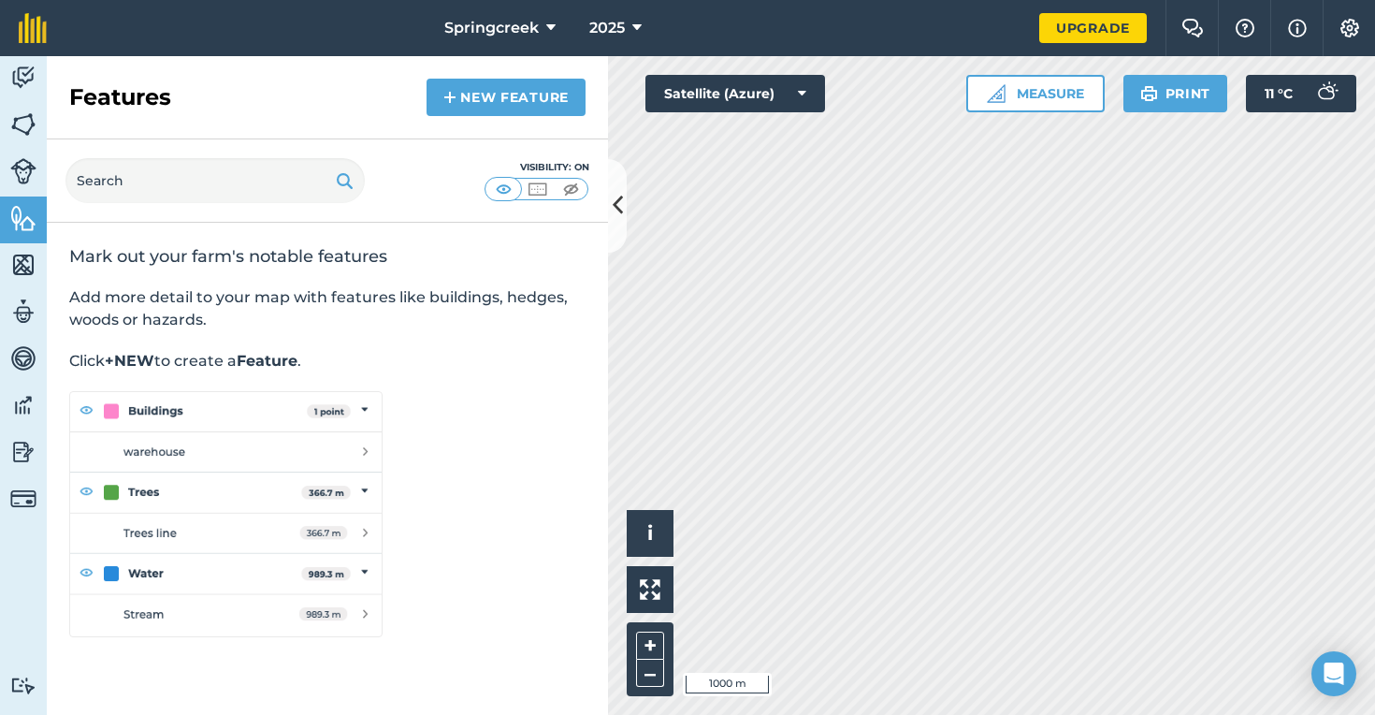
click at [621, 221] on icon at bounding box center [618, 205] width 10 height 33
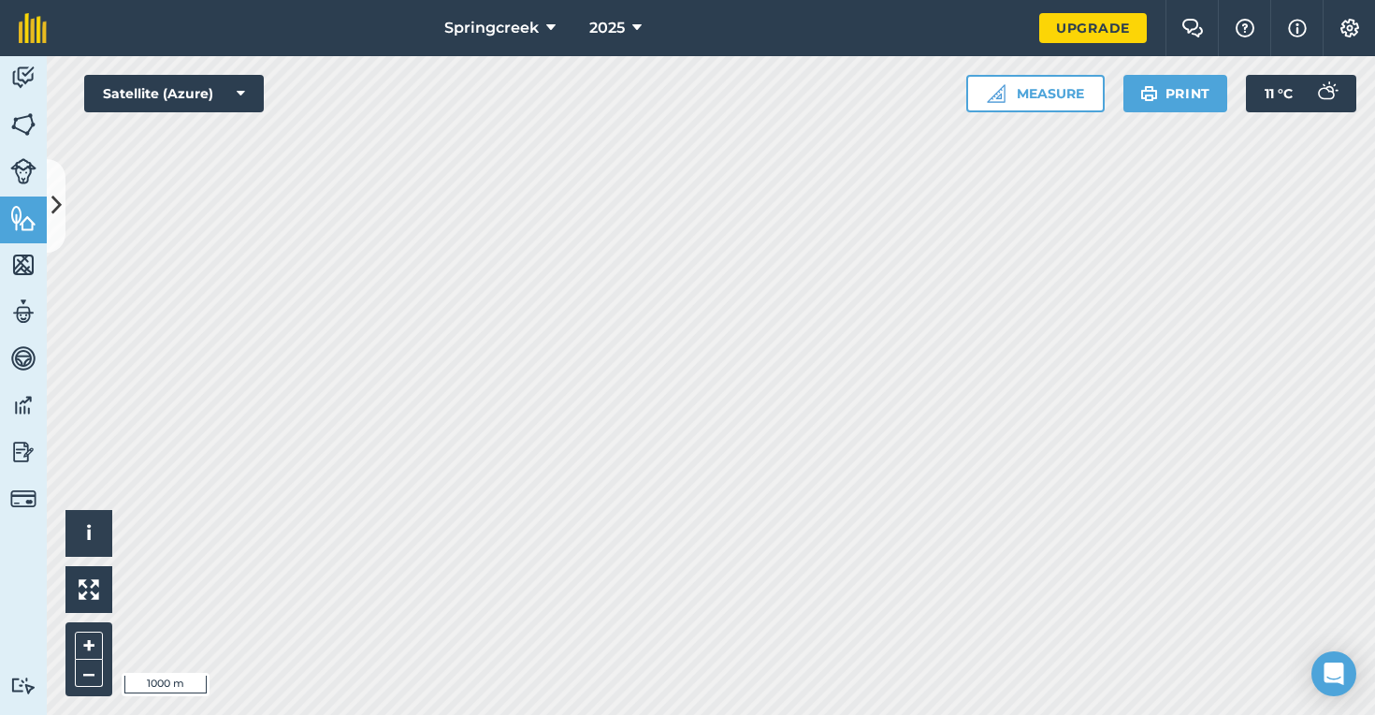
click at [533, 29] on span "Springcreek" at bounding box center [491, 28] width 94 height 22
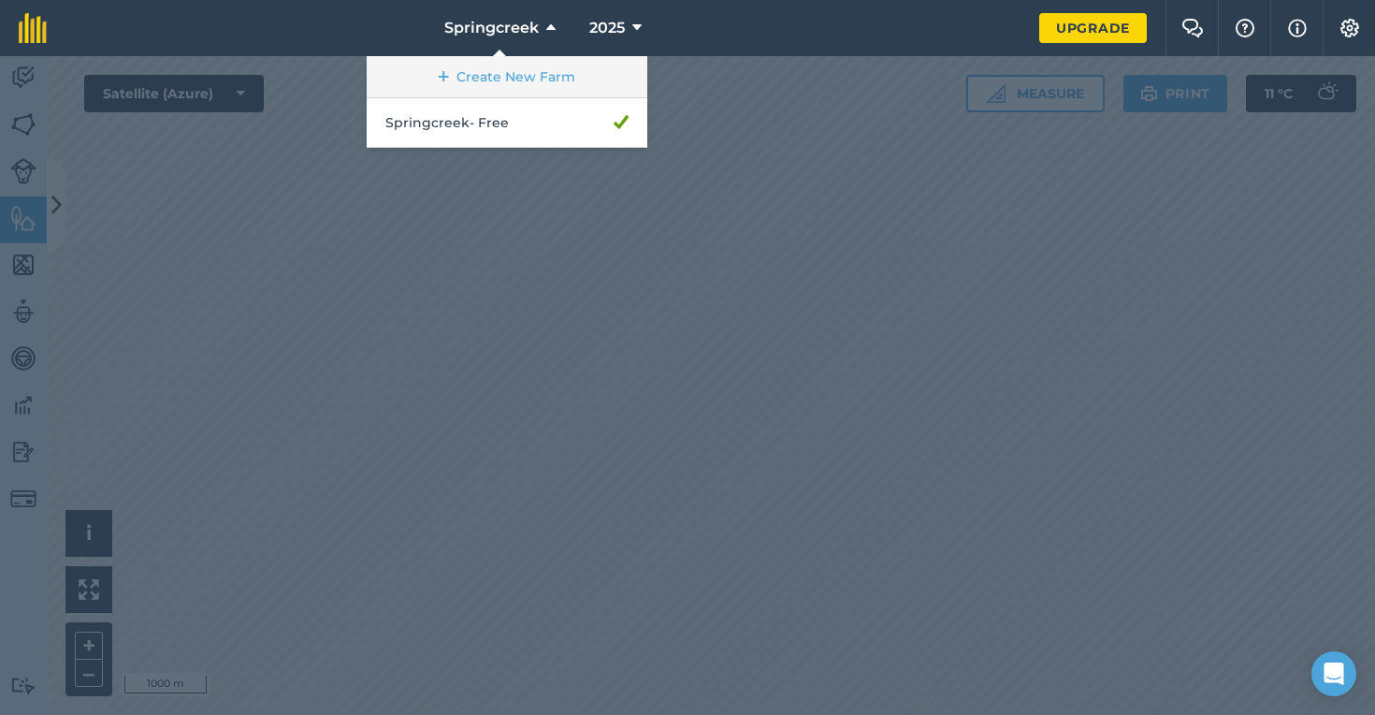
click at [531, 72] on link "Create New Farm" at bounding box center [507, 77] width 281 height 42
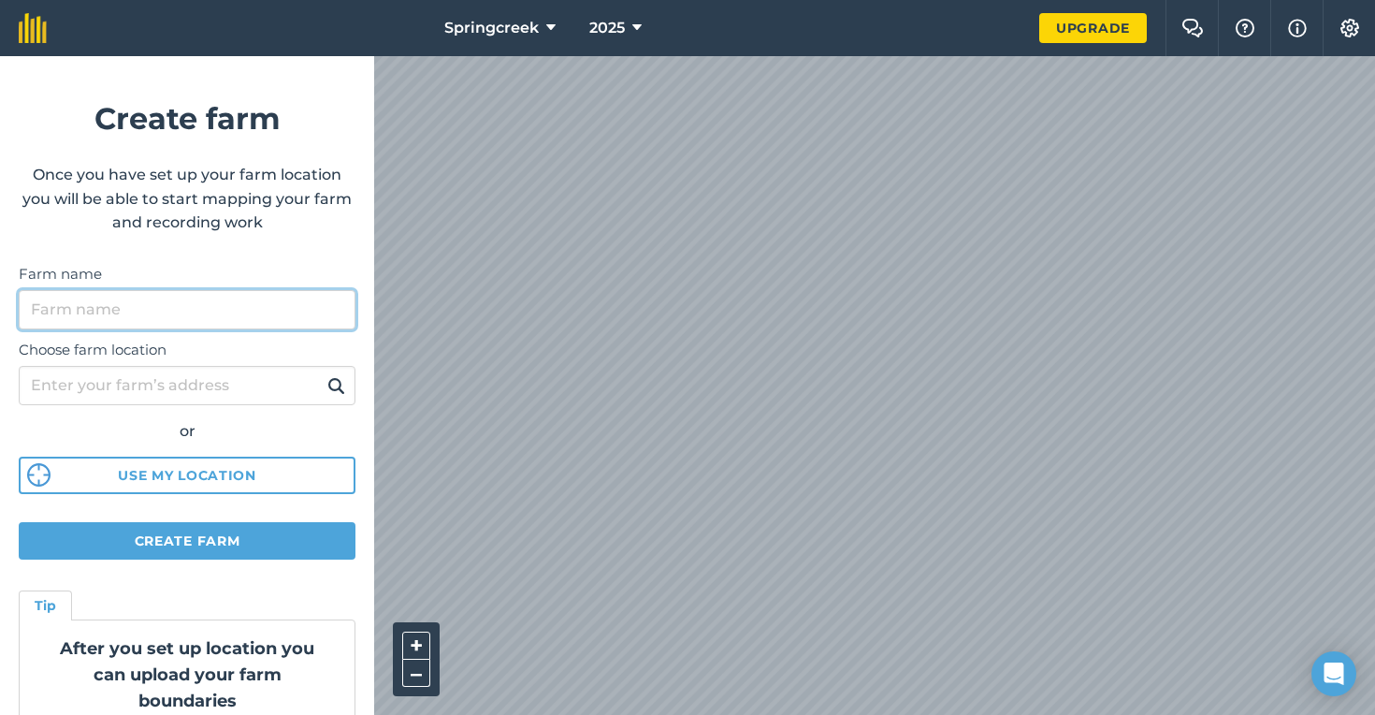
click at [142, 298] on input "Farm name" at bounding box center [187, 309] width 337 height 39
type input "SpringCreek Cootamundra"
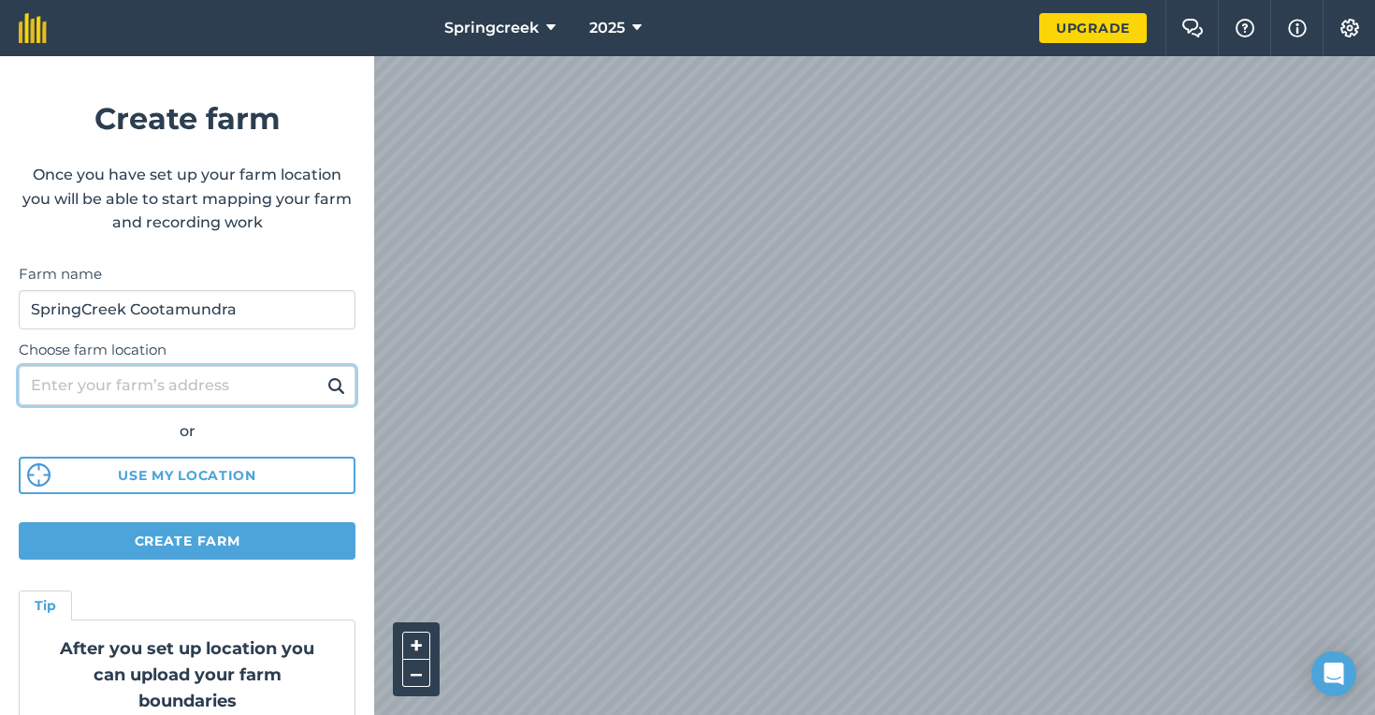
click at [152, 386] on input "Choose farm location" at bounding box center [187, 385] width 337 height 39
click at [142, 386] on input "Cootamundra, 2590" at bounding box center [187, 385] width 337 height 39
type input "[GEOGRAPHIC_DATA], [GEOGRAPHIC_DATA], 2590"
click at [336, 385] on button at bounding box center [336, 385] width 29 height 24
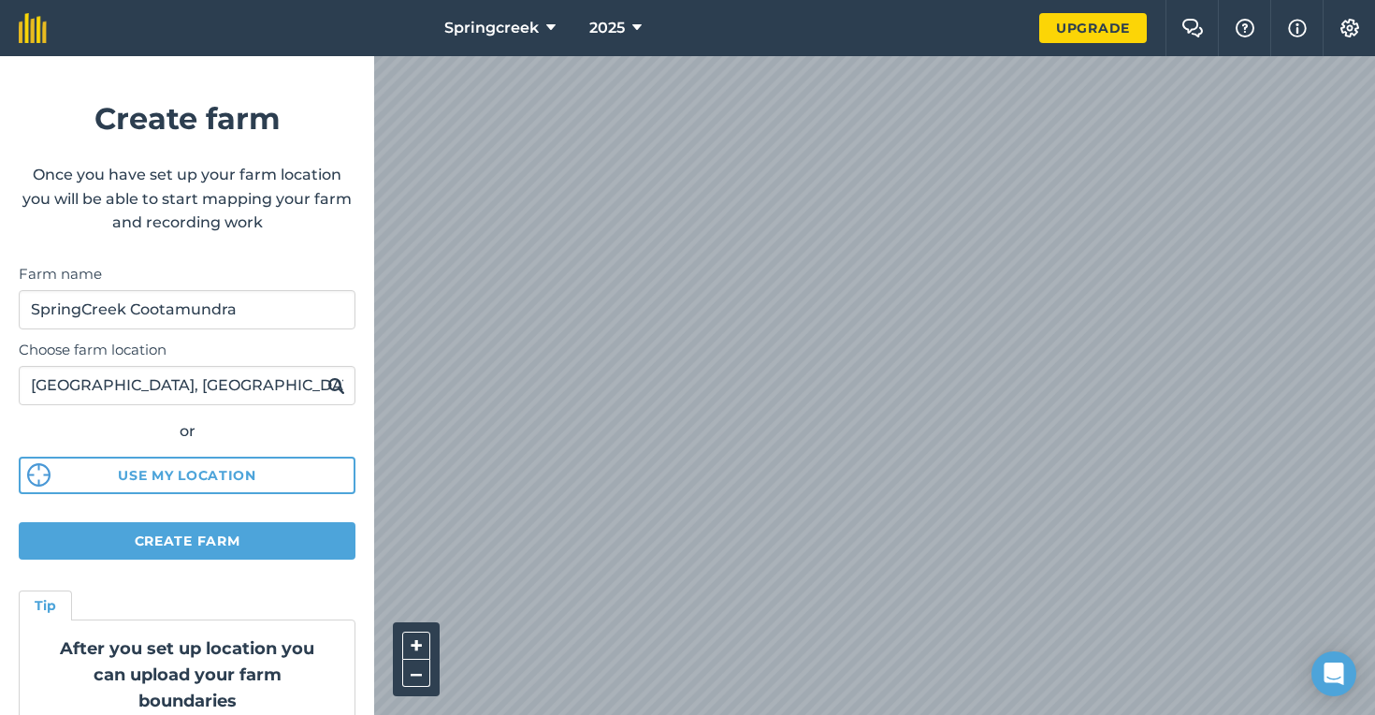
click at [183, 533] on button "Create farm" at bounding box center [187, 540] width 337 height 37
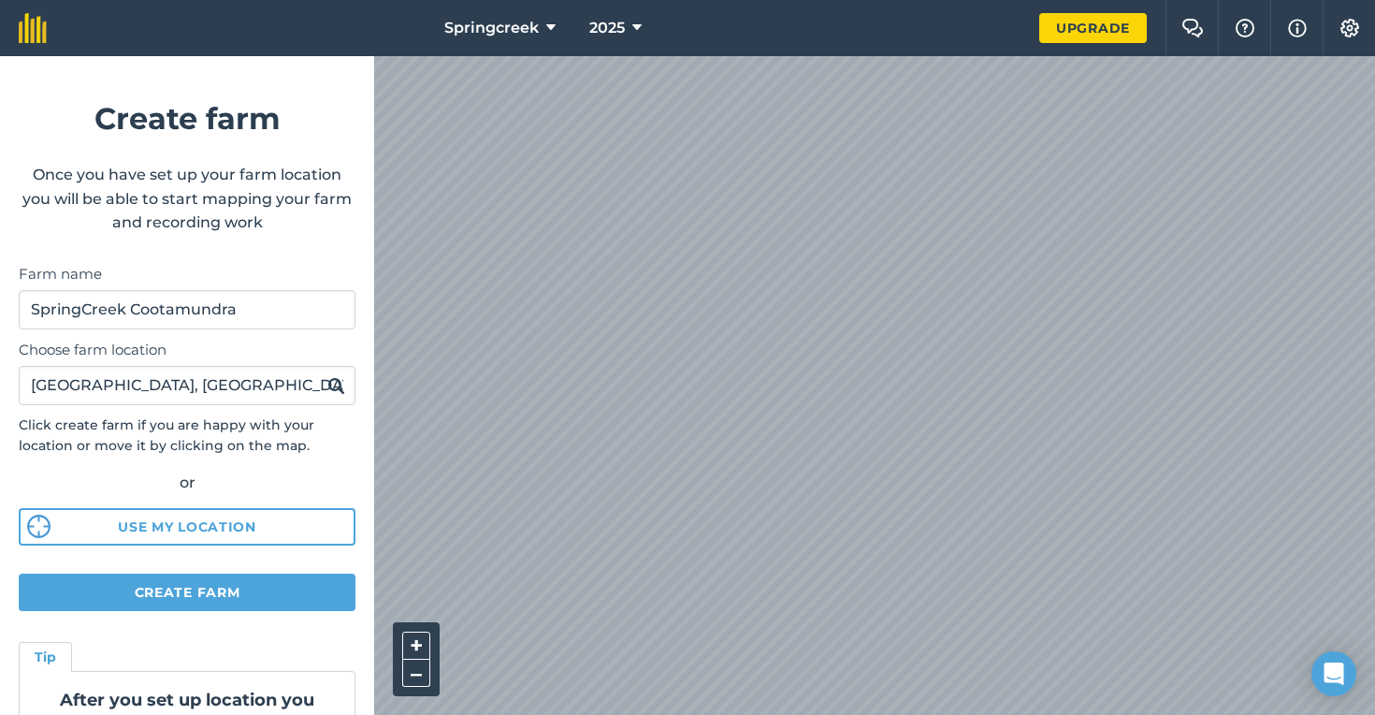
click at [284, 597] on button "Create farm" at bounding box center [187, 591] width 337 height 37
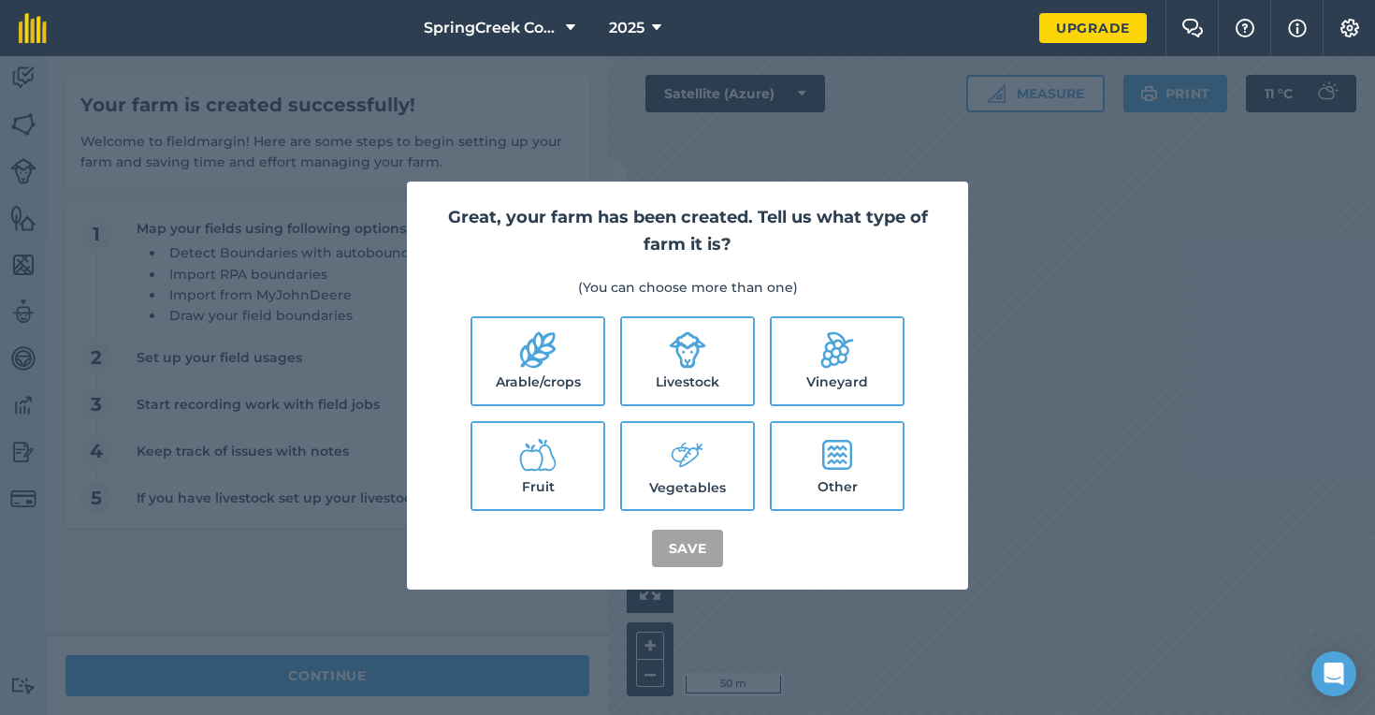
click at [688, 370] on label "Livestock" at bounding box center [687, 361] width 131 height 86
checkbox input "true"
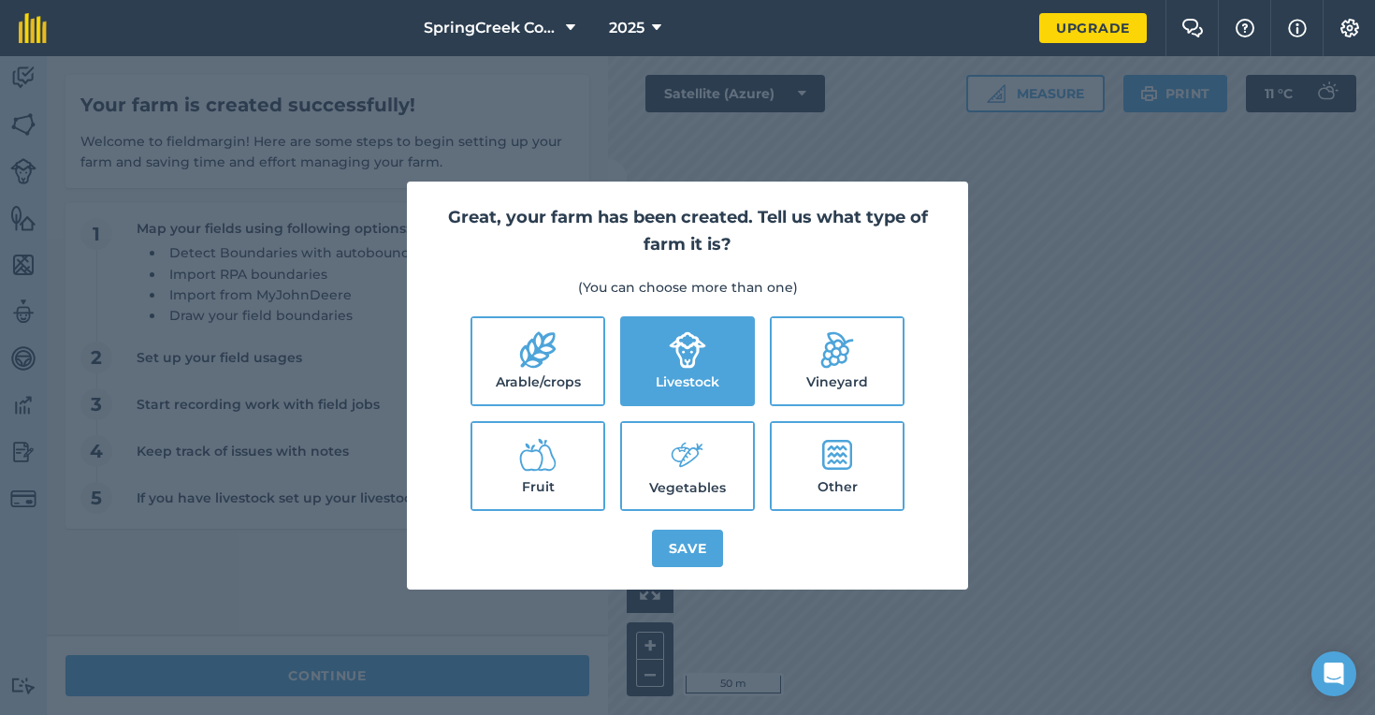
click at [577, 370] on label "Arable/crops" at bounding box center [537, 361] width 131 height 86
checkbox input "true"
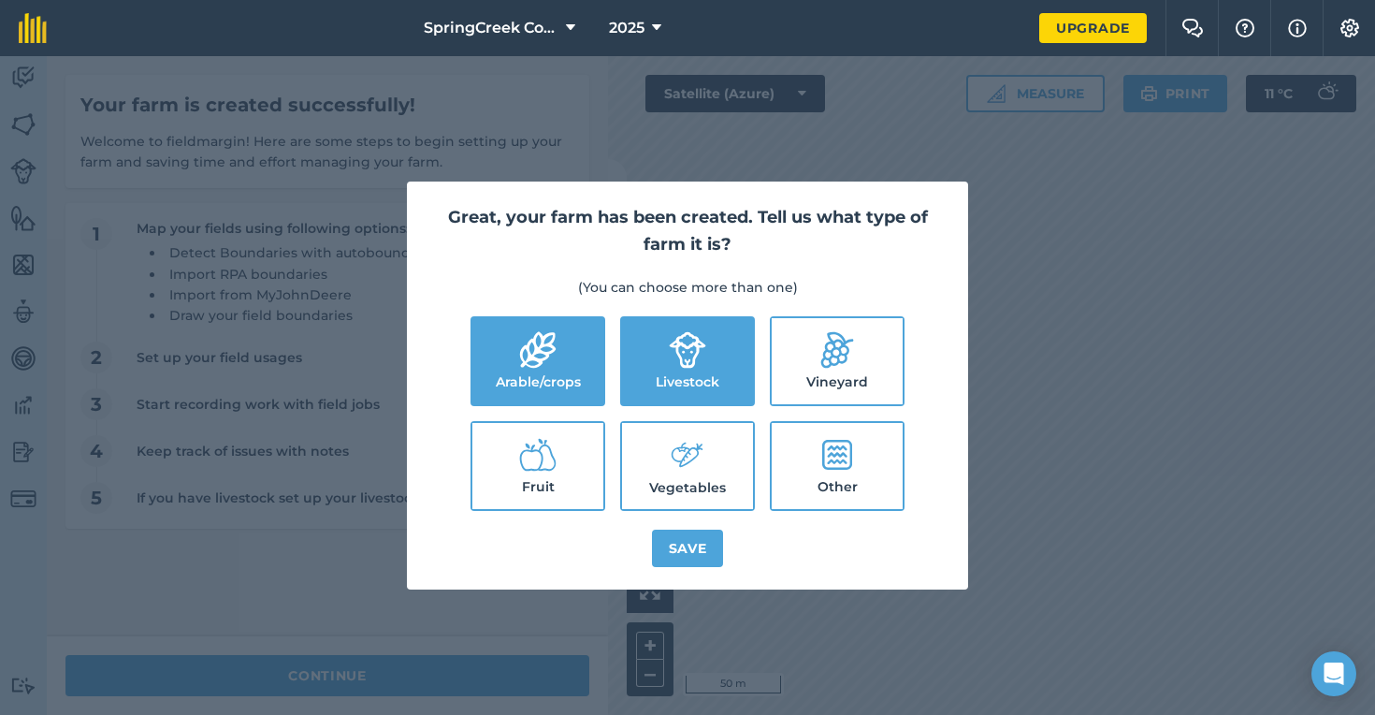
click at [691, 544] on button "Save" at bounding box center [688, 548] width 72 height 37
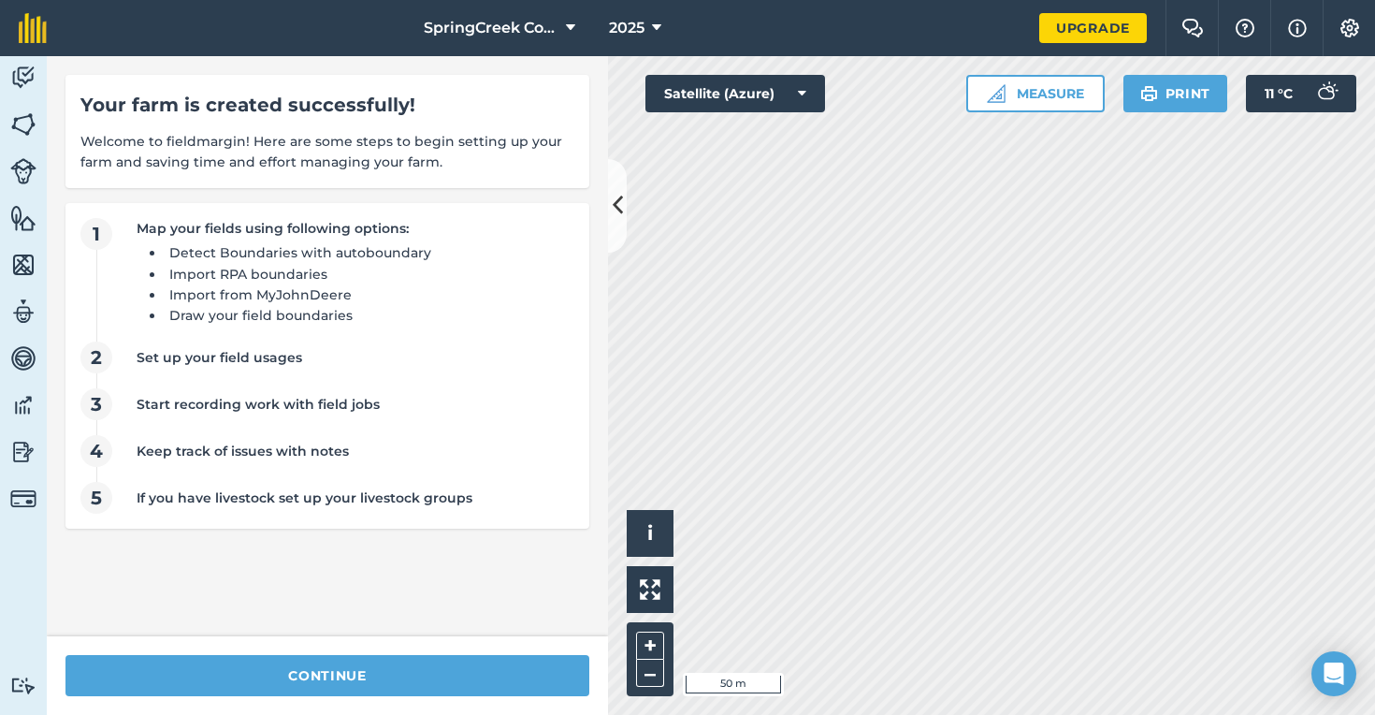
click at [620, 225] on button at bounding box center [617, 206] width 19 height 94
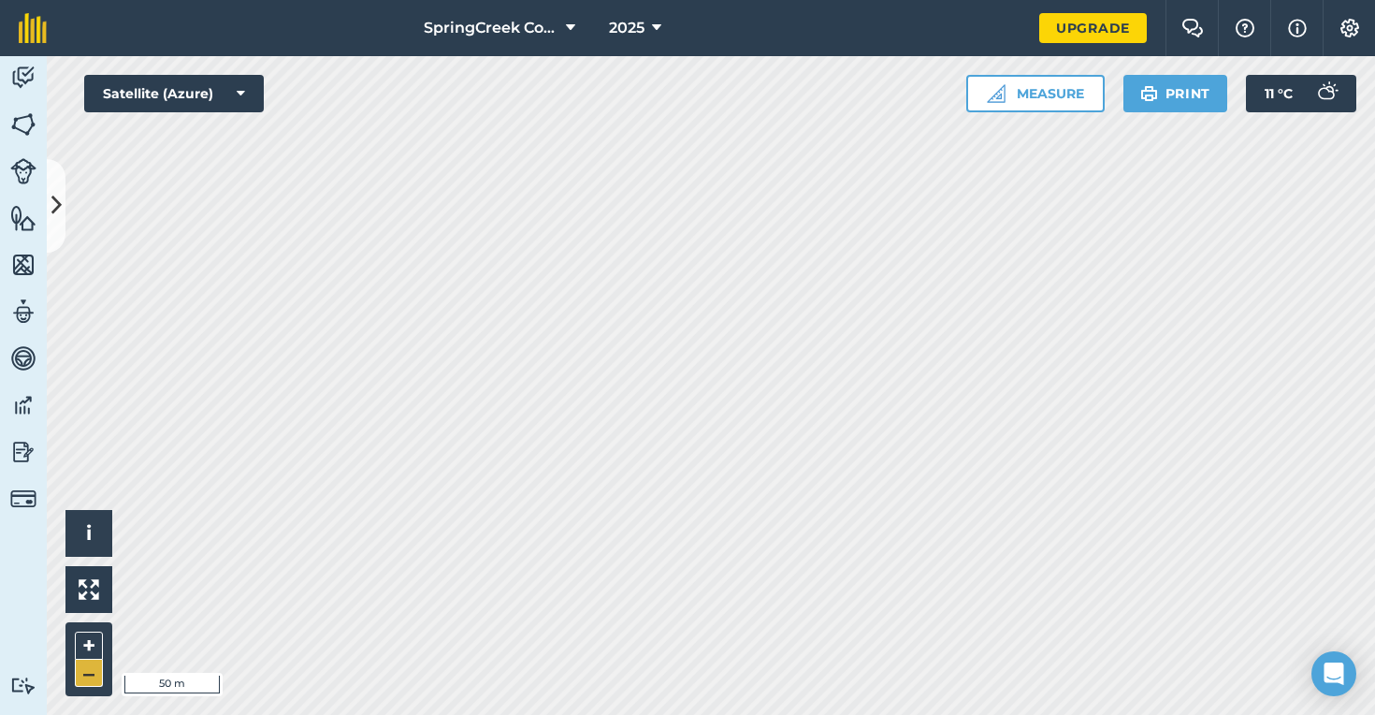
click at [94, 673] on button "–" at bounding box center [89, 673] width 28 height 27
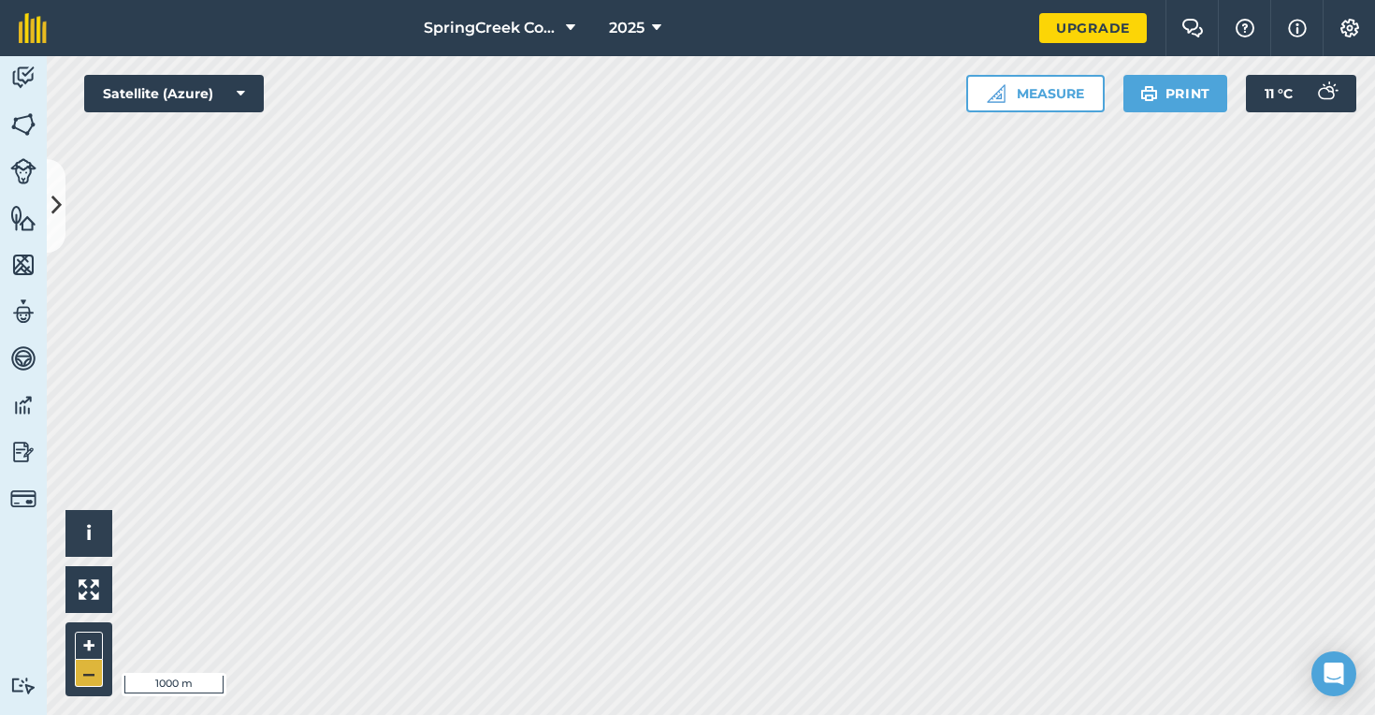
click at [94, 673] on button "–" at bounding box center [89, 673] width 28 height 27
click at [85, 641] on button "+" at bounding box center [89, 645] width 28 height 28
click at [84, 636] on button "+" at bounding box center [89, 645] width 28 height 28
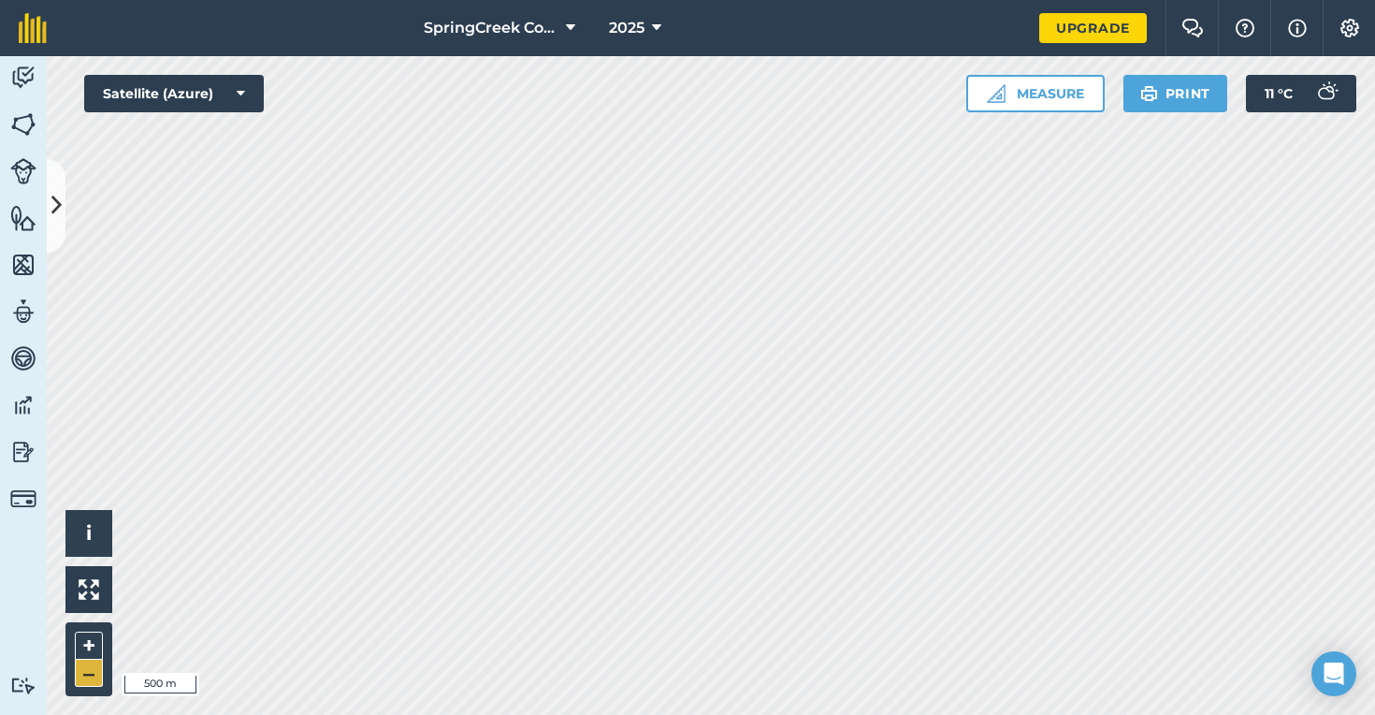
click at [87, 670] on button "–" at bounding box center [89, 673] width 28 height 27
click at [85, 633] on button "+" at bounding box center [89, 645] width 28 height 28
click at [86, 644] on button "+" at bounding box center [89, 645] width 28 height 28
click at [32, 127] on img at bounding box center [23, 124] width 26 height 28
click at [25, 122] on img at bounding box center [23, 124] width 26 height 28
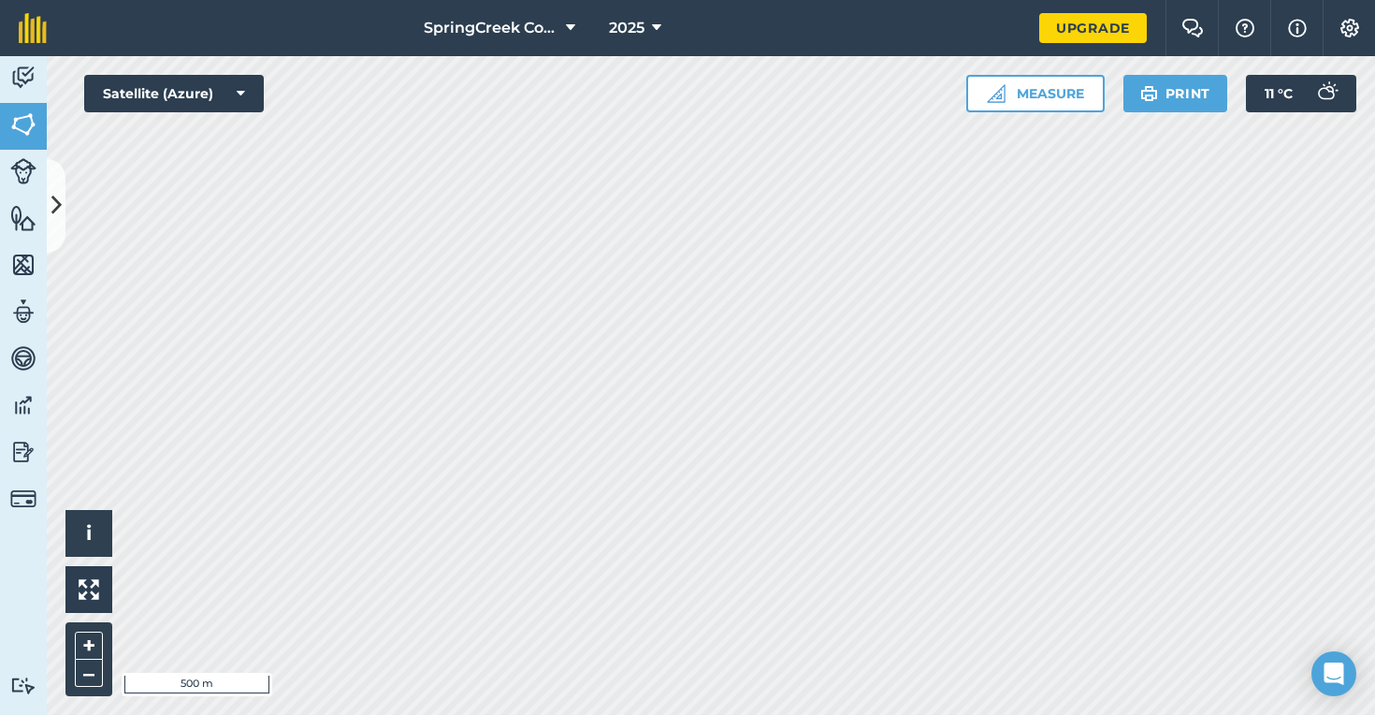
click at [30, 122] on img at bounding box center [23, 124] width 26 height 28
click at [51, 191] on icon at bounding box center [56, 205] width 10 height 33
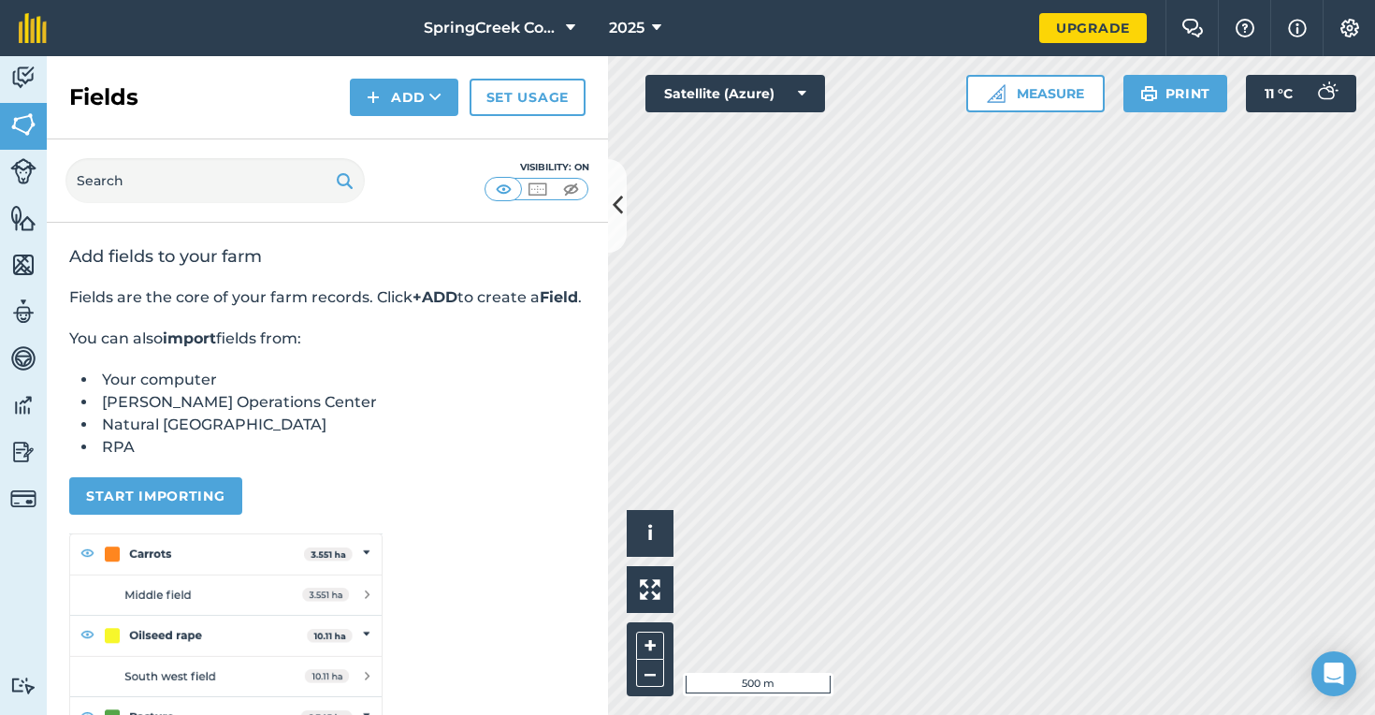
click at [403, 81] on button "Add" at bounding box center [404, 97] width 109 height 37
click at [413, 149] on link "Draw" at bounding box center [404, 139] width 103 height 41
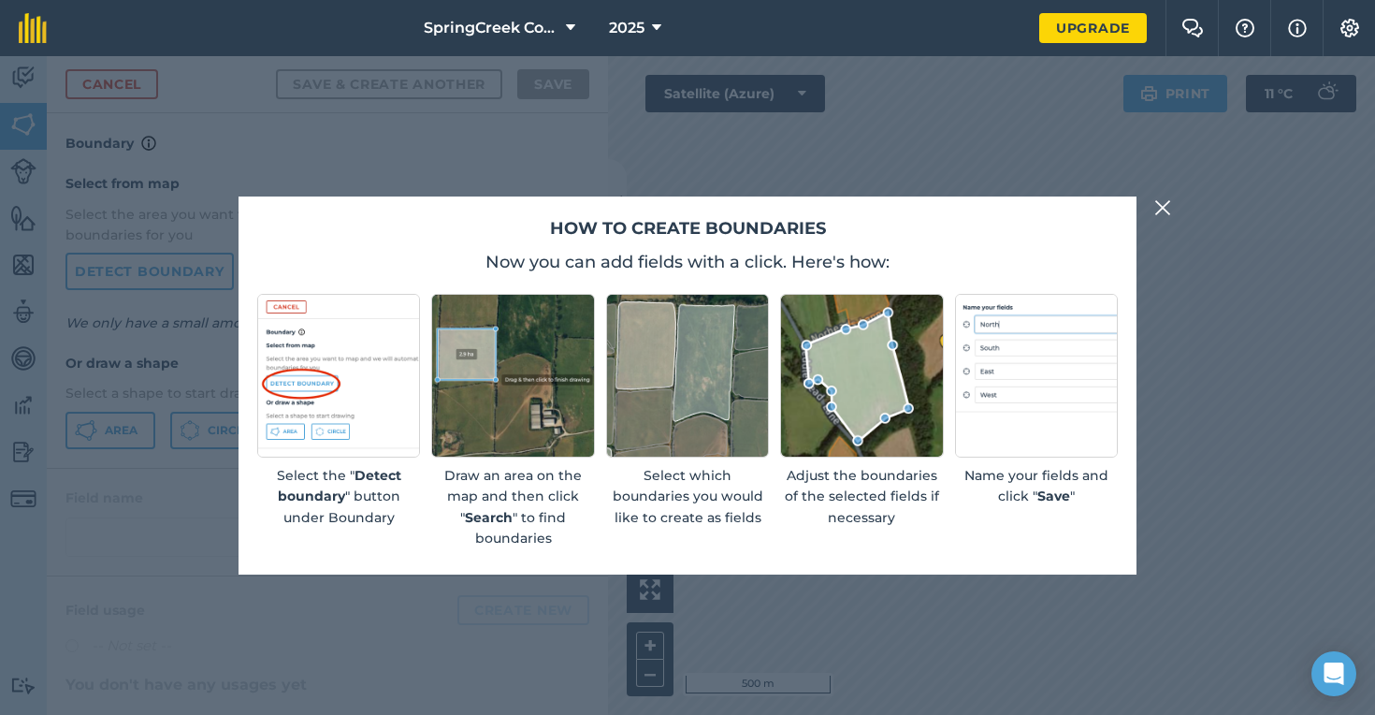
click at [1162, 214] on img at bounding box center [1162, 207] width 17 height 22
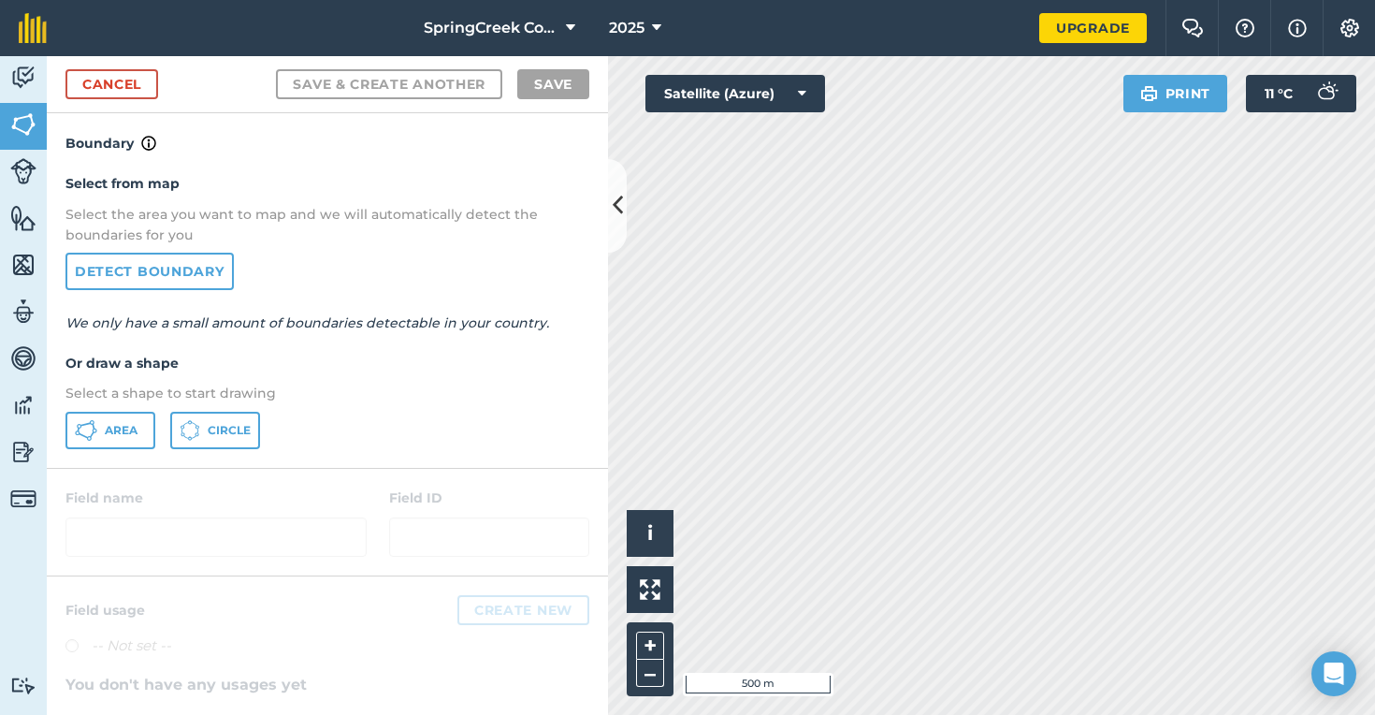
click at [611, 221] on button at bounding box center [617, 206] width 19 height 94
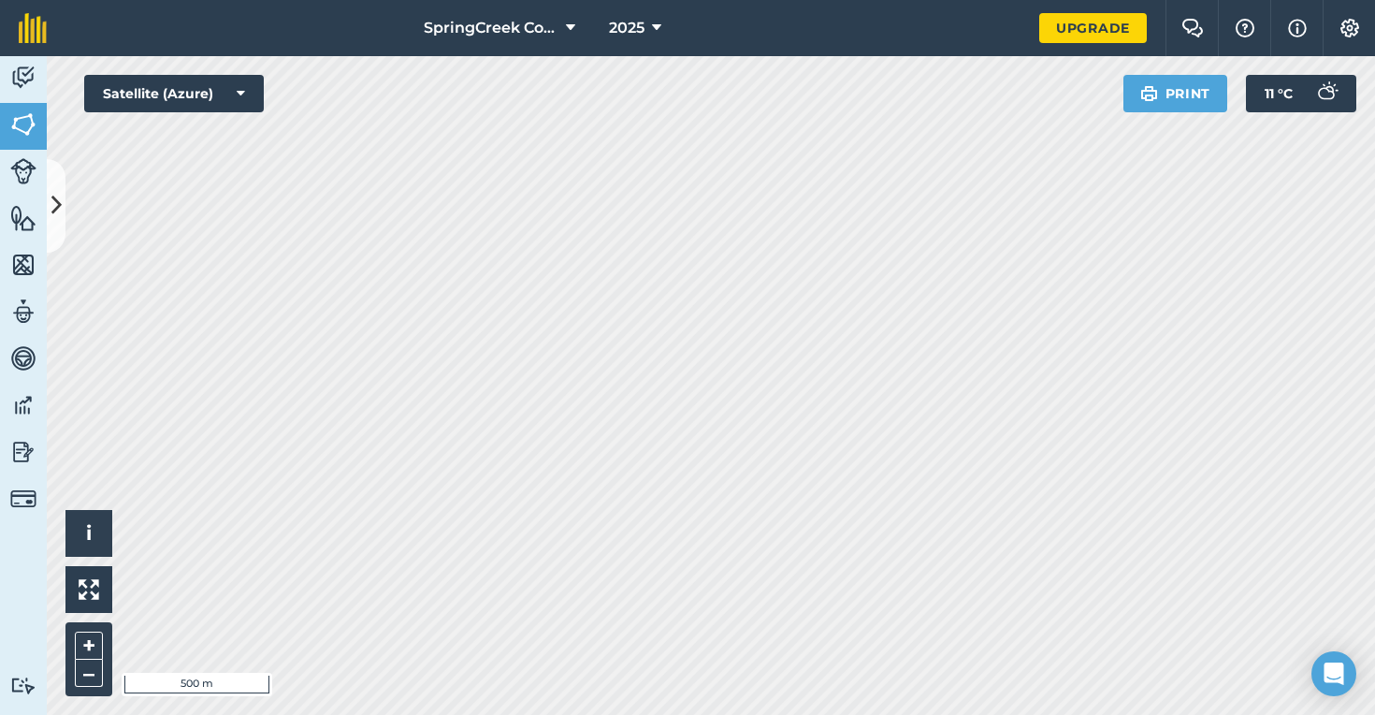
click at [31, 122] on img at bounding box center [23, 124] width 26 height 28
click at [56, 185] on button at bounding box center [56, 206] width 19 height 94
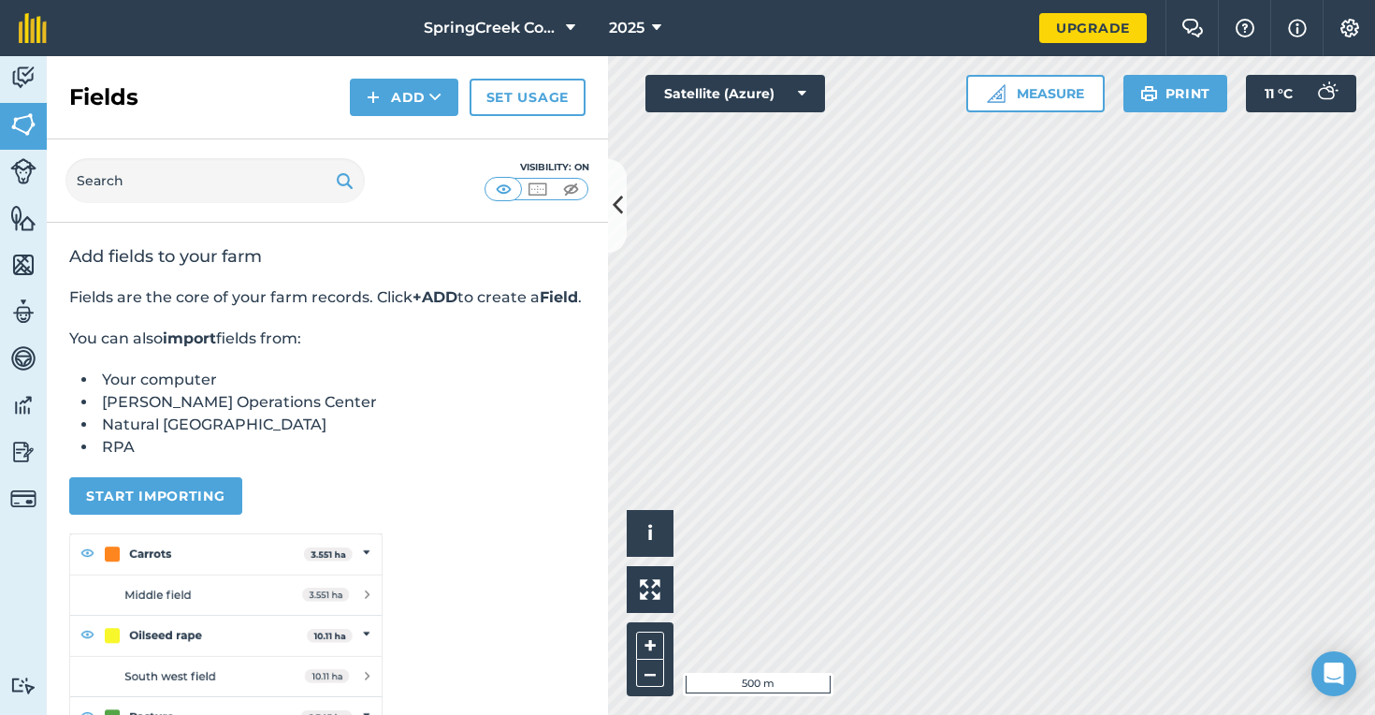
scroll to position [36, 0]
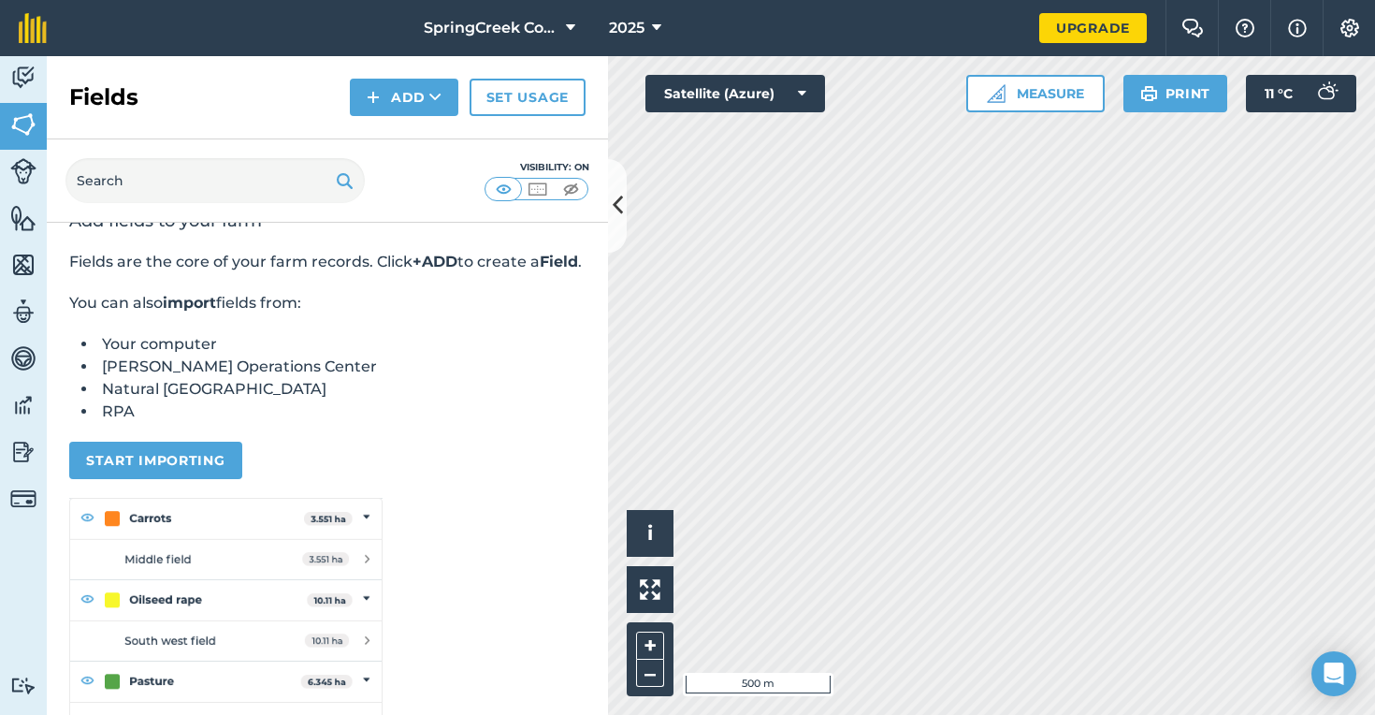
click at [427, 103] on button "Add" at bounding box center [404, 97] width 109 height 37
click at [421, 148] on link "Draw" at bounding box center [404, 139] width 103 height 41
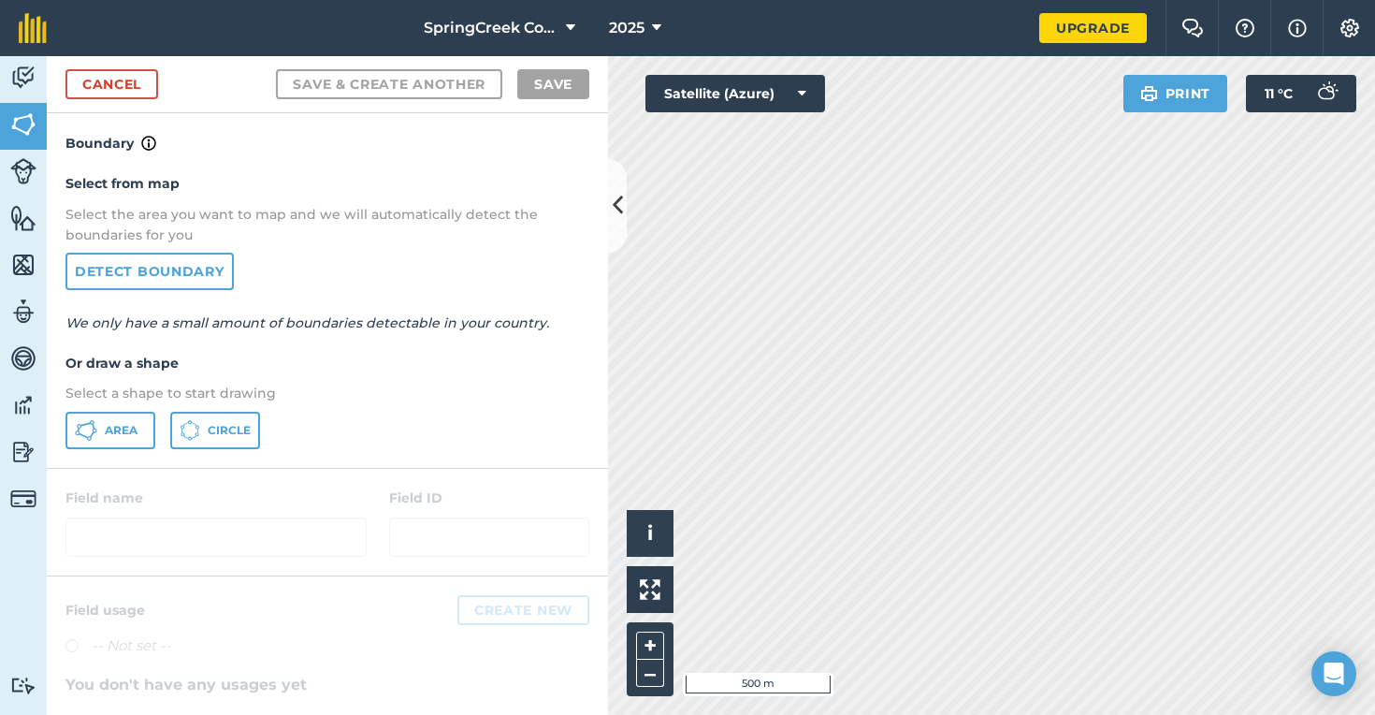
click at [153, 270] on link "Detect boundary" at bounding box center [149, 271] width 168 height 37
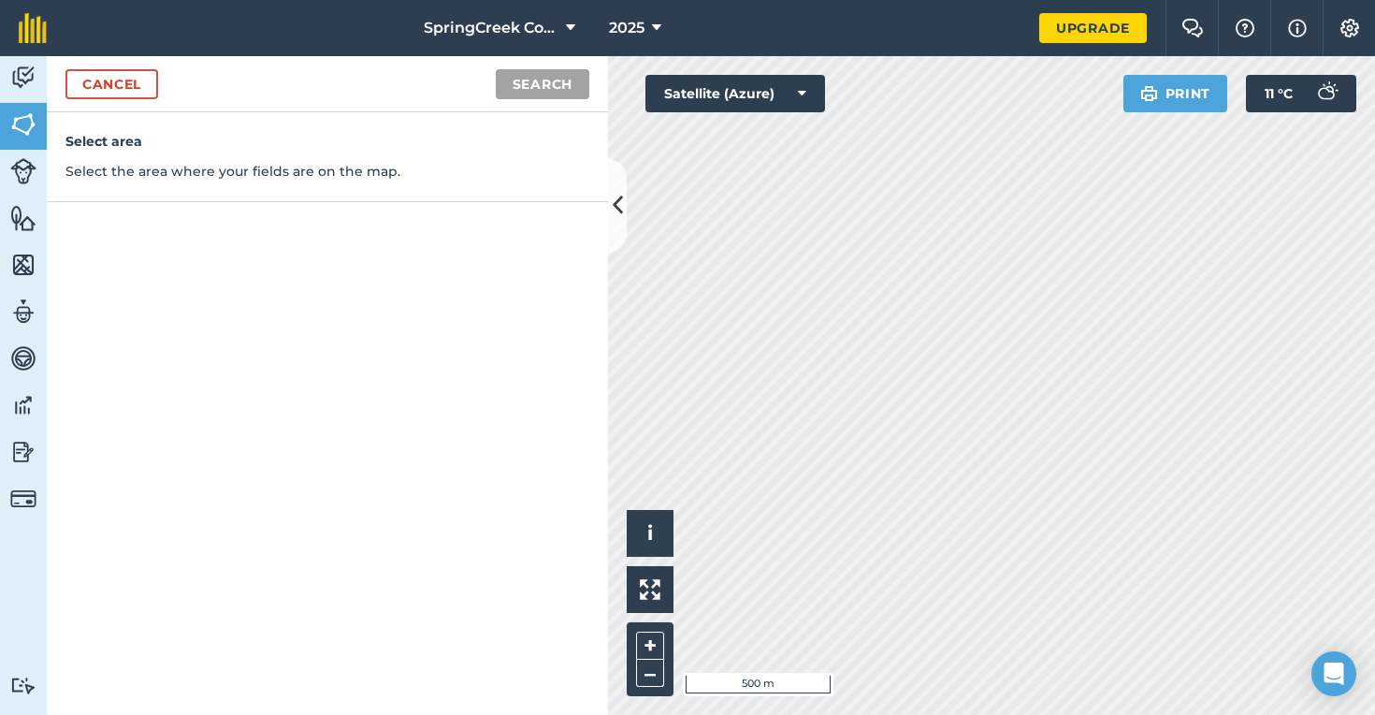
click at [113, 81] on link "Cancel" at bounding box center [111, 84] width 93 height 30
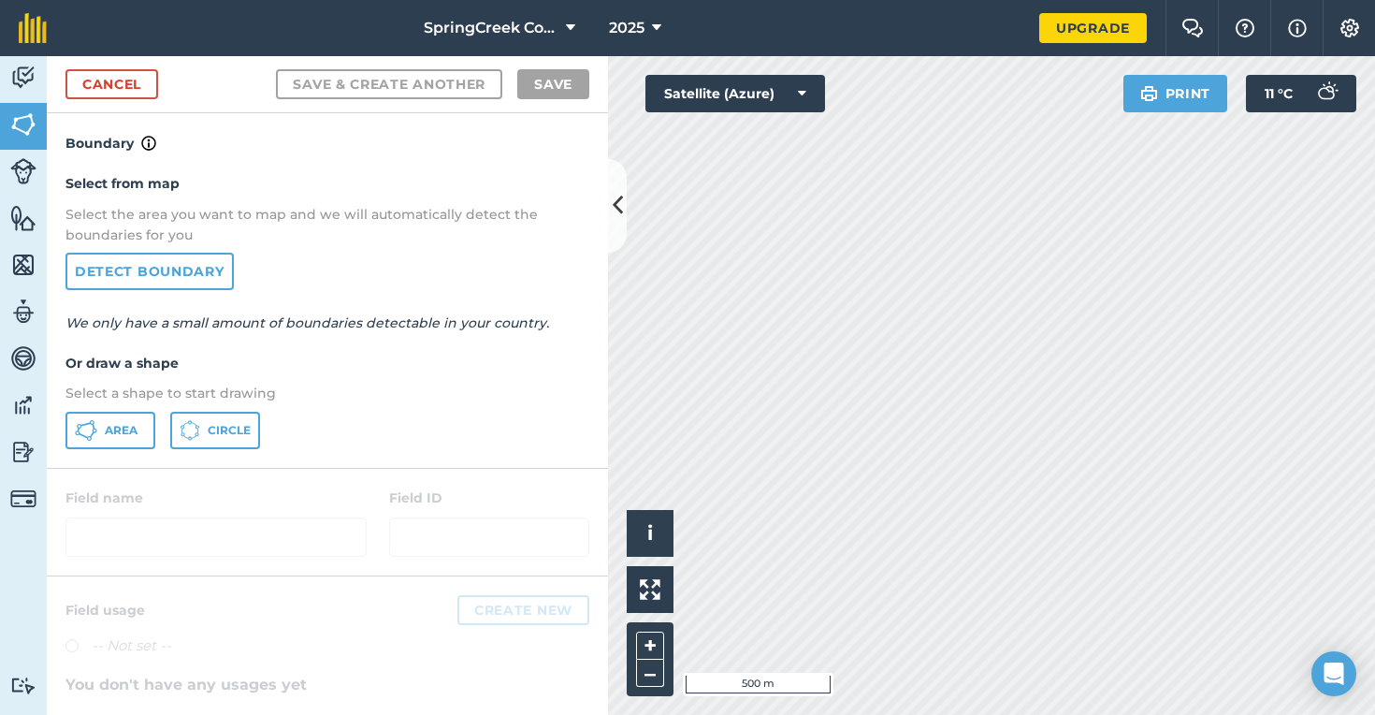
click at [123, 424] on span "Area" at bounding box center [121, 430] width 33 height 15
drag, startPoint x: 619, startPoint y: 204, endPoint x: 425, endPoint y: 210, distance: 194.7
click at [425, 210] on div "Cancel Save & Create Another Save Boundary Select from map Select the area you …" at bounding box center [327, 385] width 561 height 659
click at [617, 211] on icon at bounding box center [618, 205] width 10 height 33
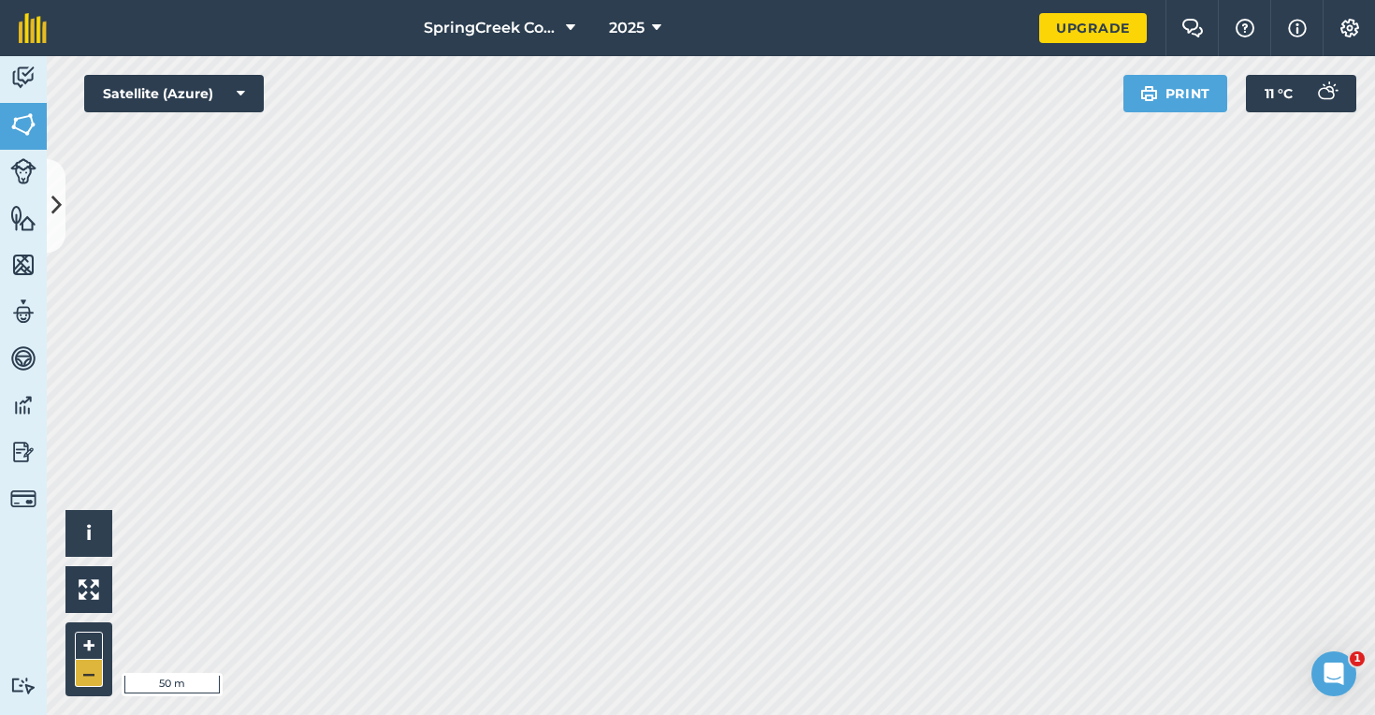
click at [87, 667] on button "–" at bounding box center [89, 673] width 28 height 27
click at [86, 670] on button "–" at bounding box center [89, 673] width 28 height 27
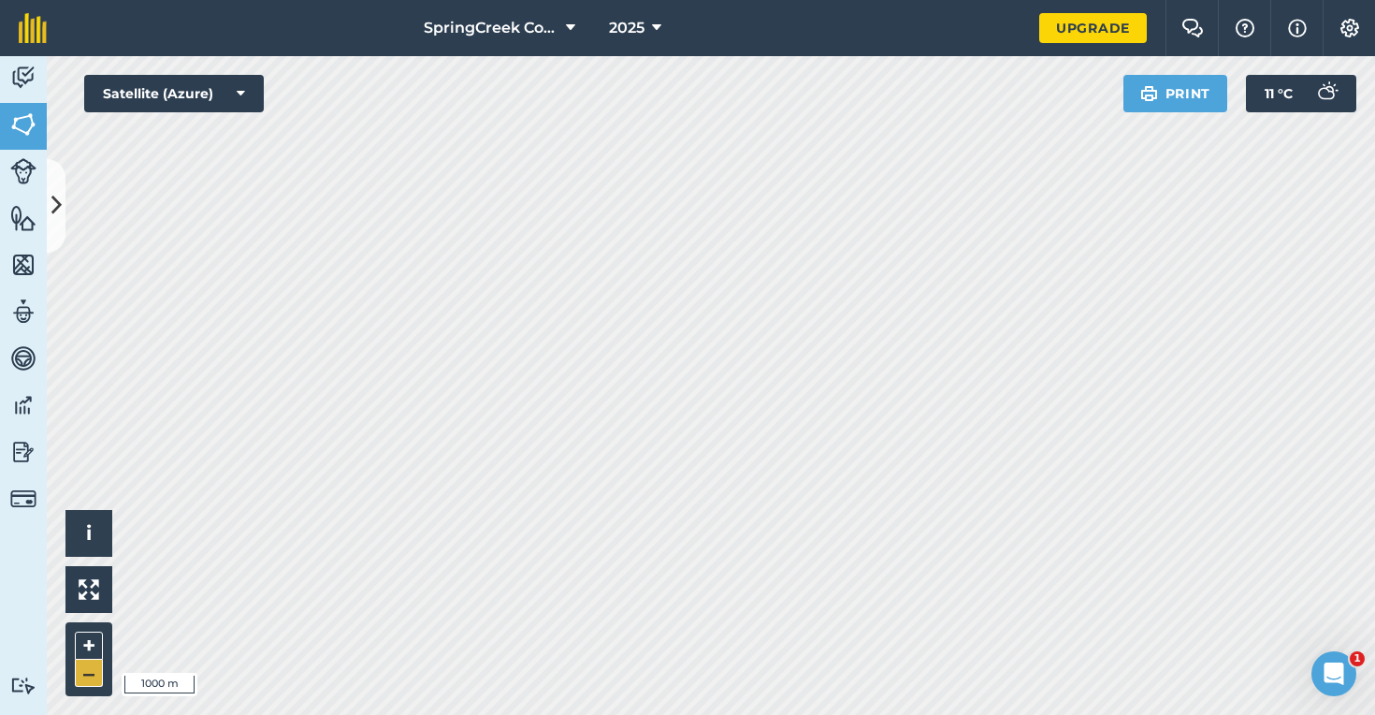
click at [86, 670] on button "–" at bounding box center [89, 673] width 28 height 27
click at [92, 644] on button "+" at bounding box center [89, 645] width 28 height 28
click at [85, 676] on button "–" at bounding box center [89, 673] width 28 height 27
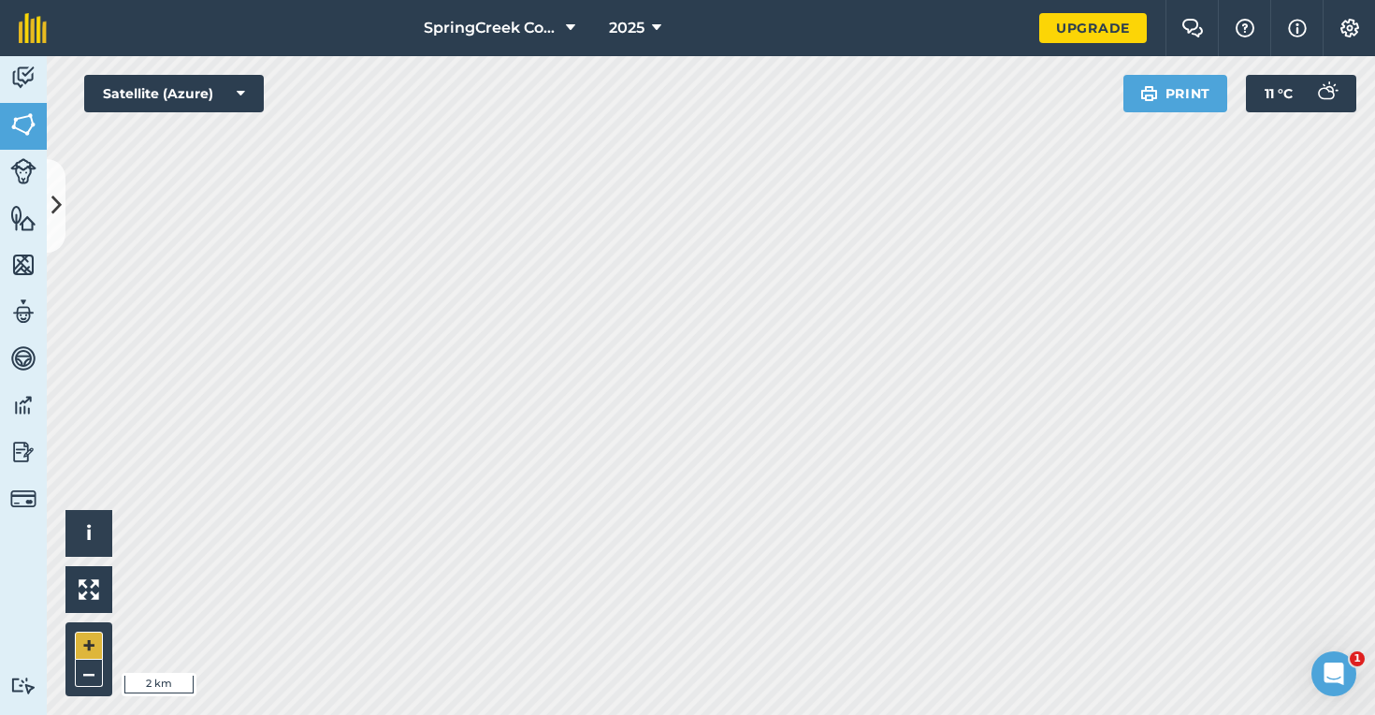
click at [85, 650] on button "+" at bounding box center [89, 645] width 28 height 28
click at [20, 125] on img at bounding box center [23, 124] width 26 height 28
click at [55, 205] on icon at bounding box center [56, 205] width 10 height 33
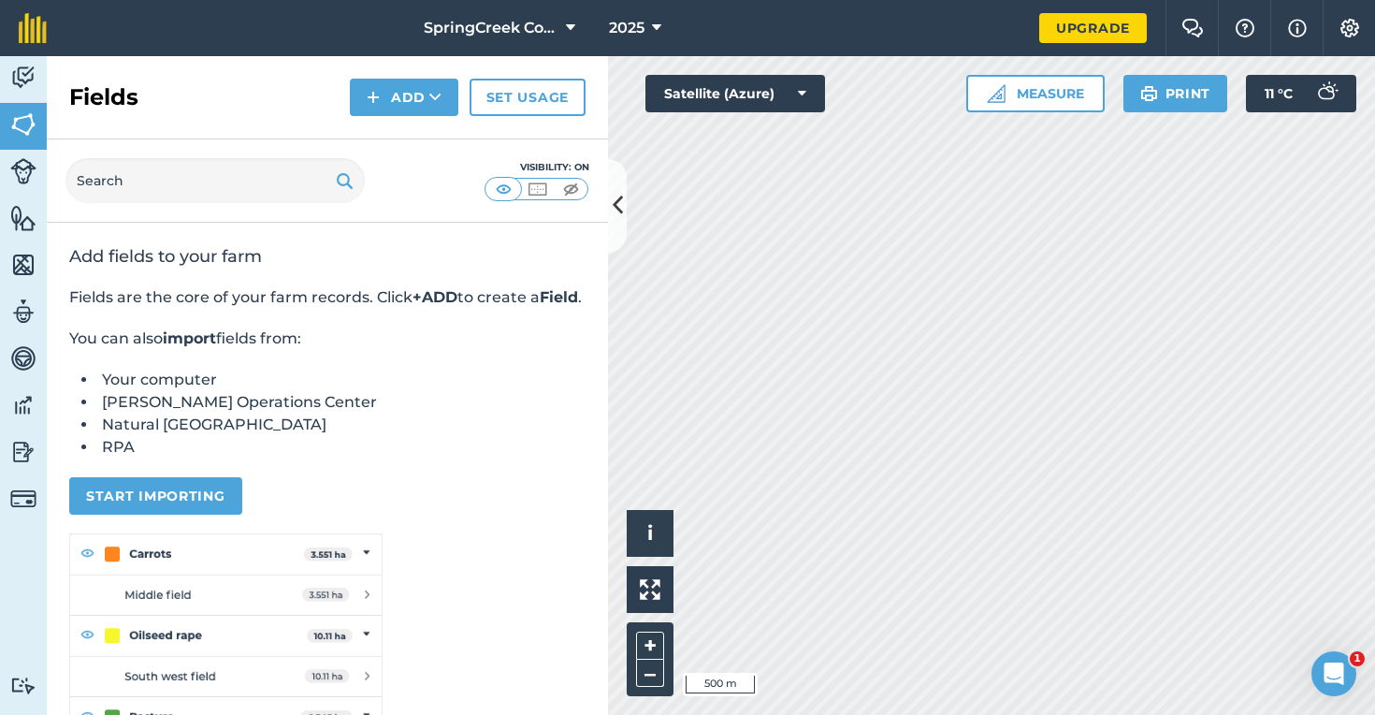
click at [425, 90] on button "Add" at bounding box center [404, 97] width 109 height 37
click at [419, 140] on link "Draw" at bounding box center [404, 139] width 103 height 41
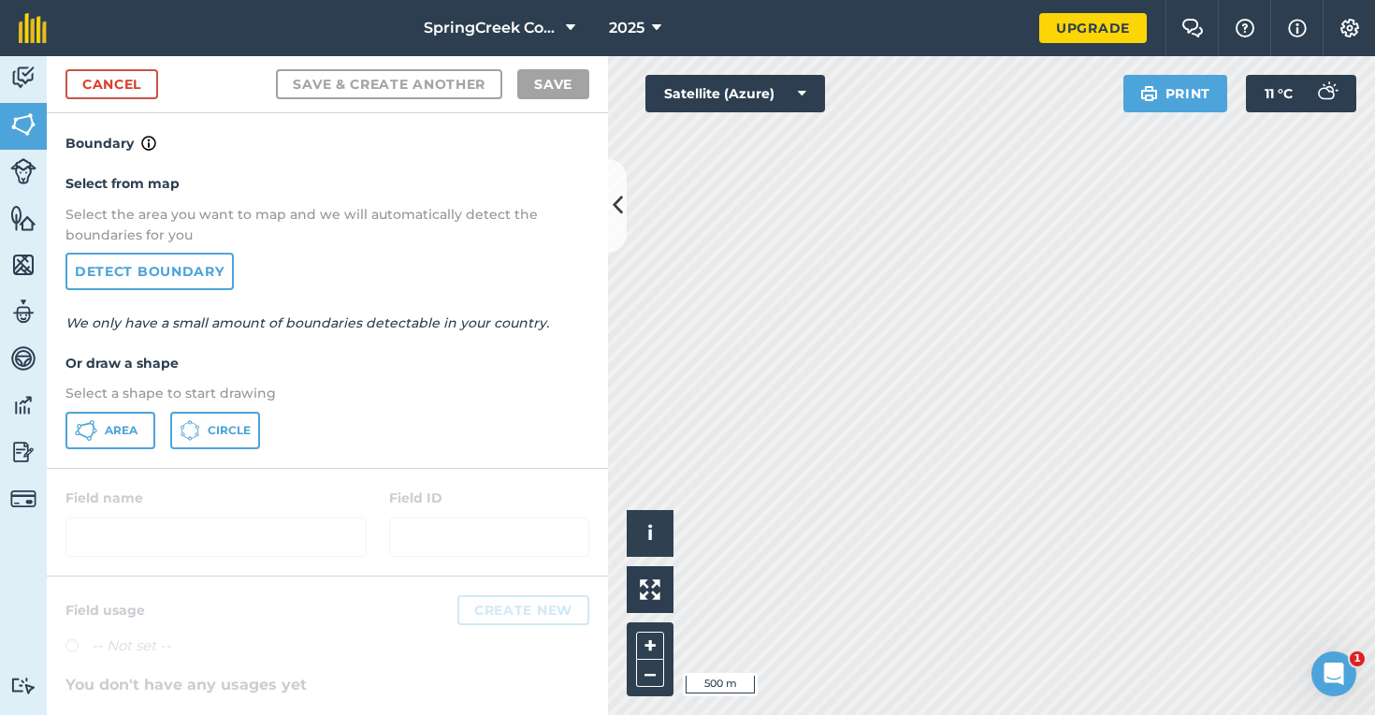
click at [123, 424] on span "Area" at bounding box center [121, 430] width 33 height 15
click at [125, 81] on link "Cancel" at bounding box center [111, 84] width 93 height 30
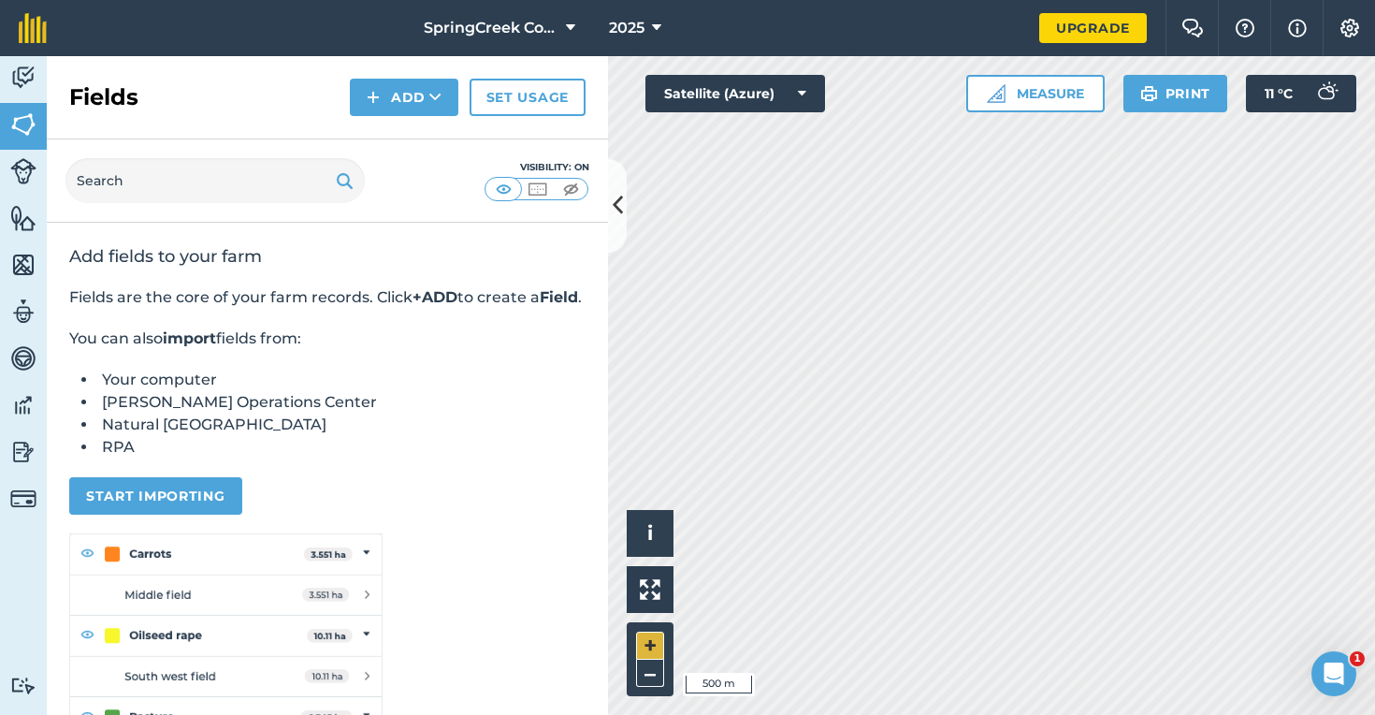
click at [650, 644] on button "+" at bounding box center [650, 645] width 28 height 28
click at [418, 86] on button "Add" at bounding box center [404, 97] width 109 height 37
click at [415, 143] on link "Draw" at bounding box center [404, 139] width 103 height 41
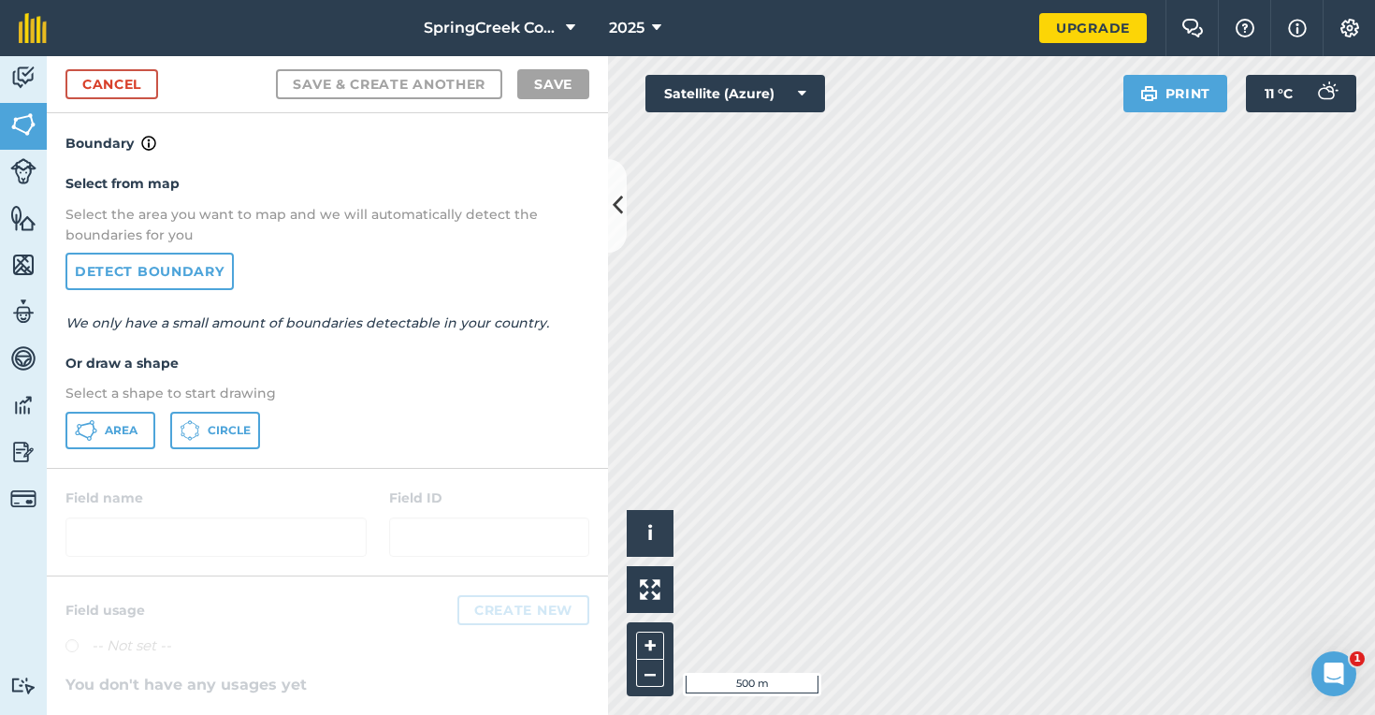
click at [123, 436] on button "Area" at bounding box center [110, 430] width 90 height 37
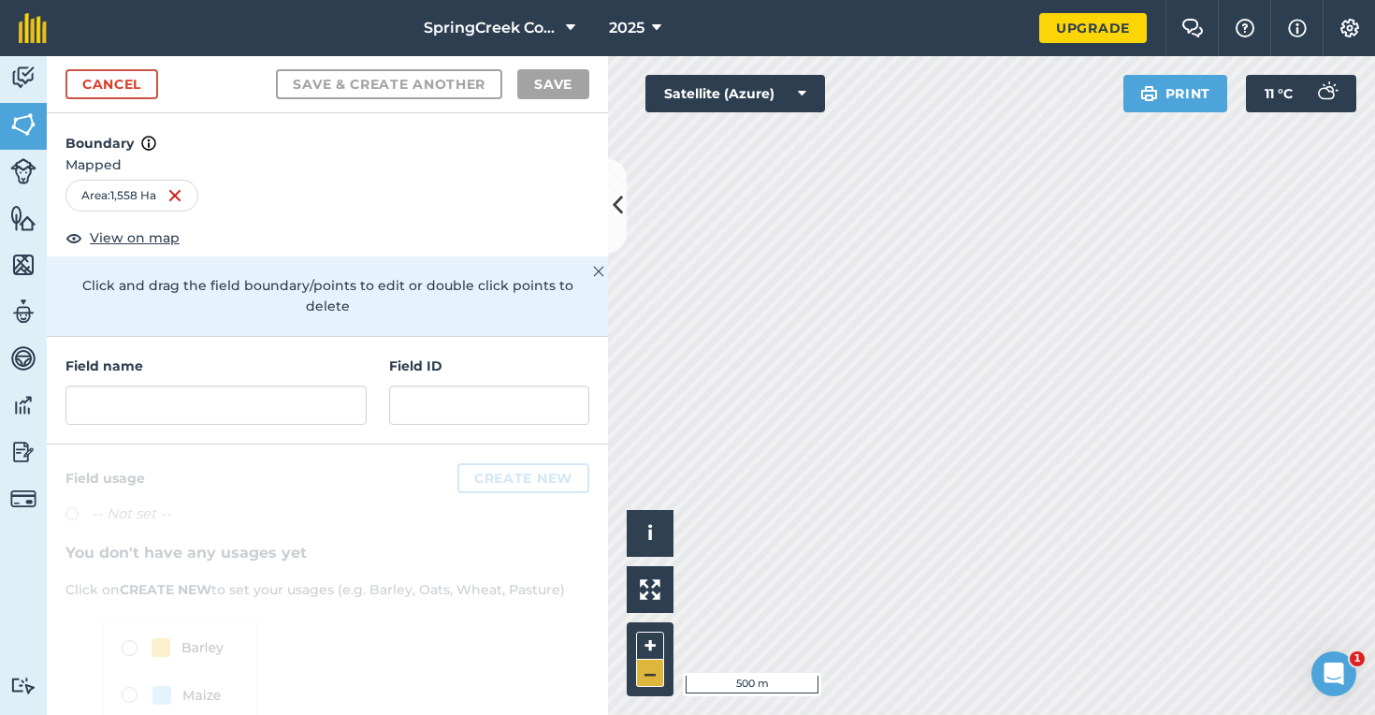
click at [651, 678] on button "–" at bounding box center [650, 673] width 28 height 27
click at [195, 394] on input "text" at bounding box center [215, 404] width 301 height 39
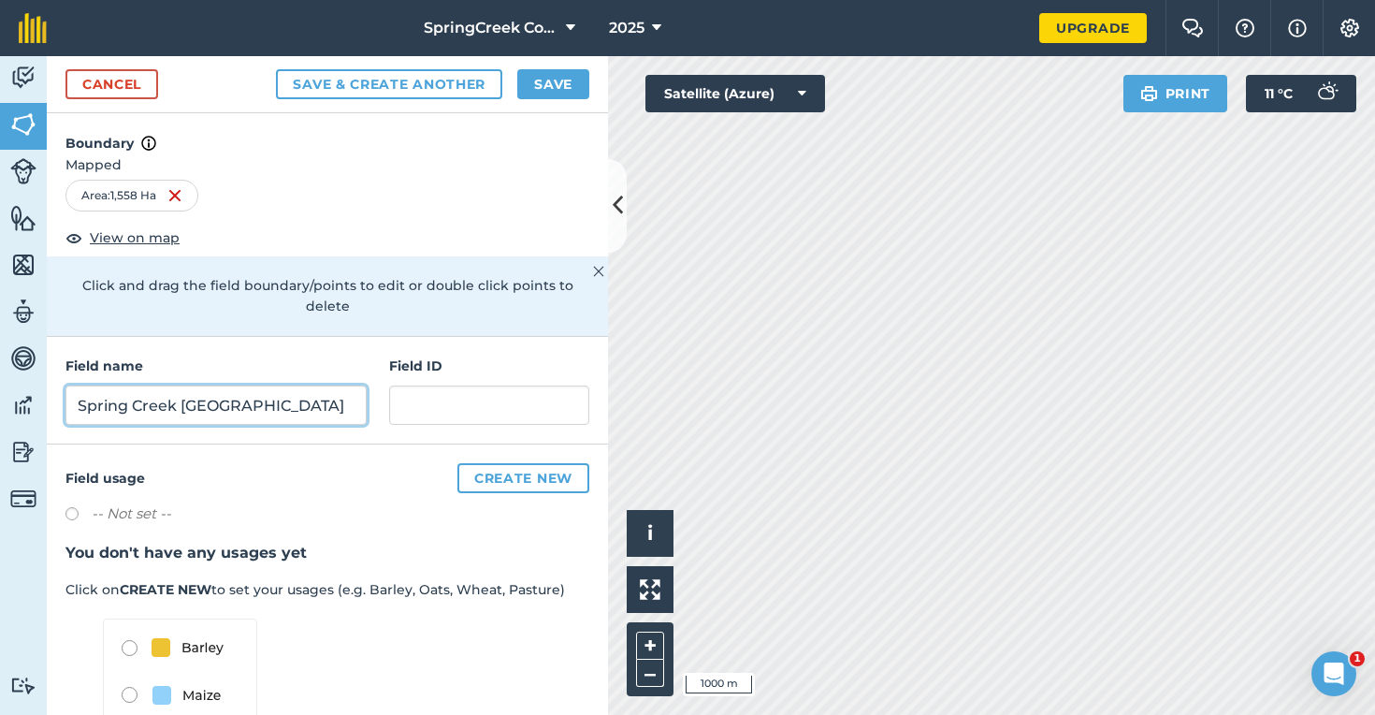
type input "Spring Creek Cootamundra"
click at [503, 463] on button "Create new" at bounding box center [523, 478] width 132 height 30
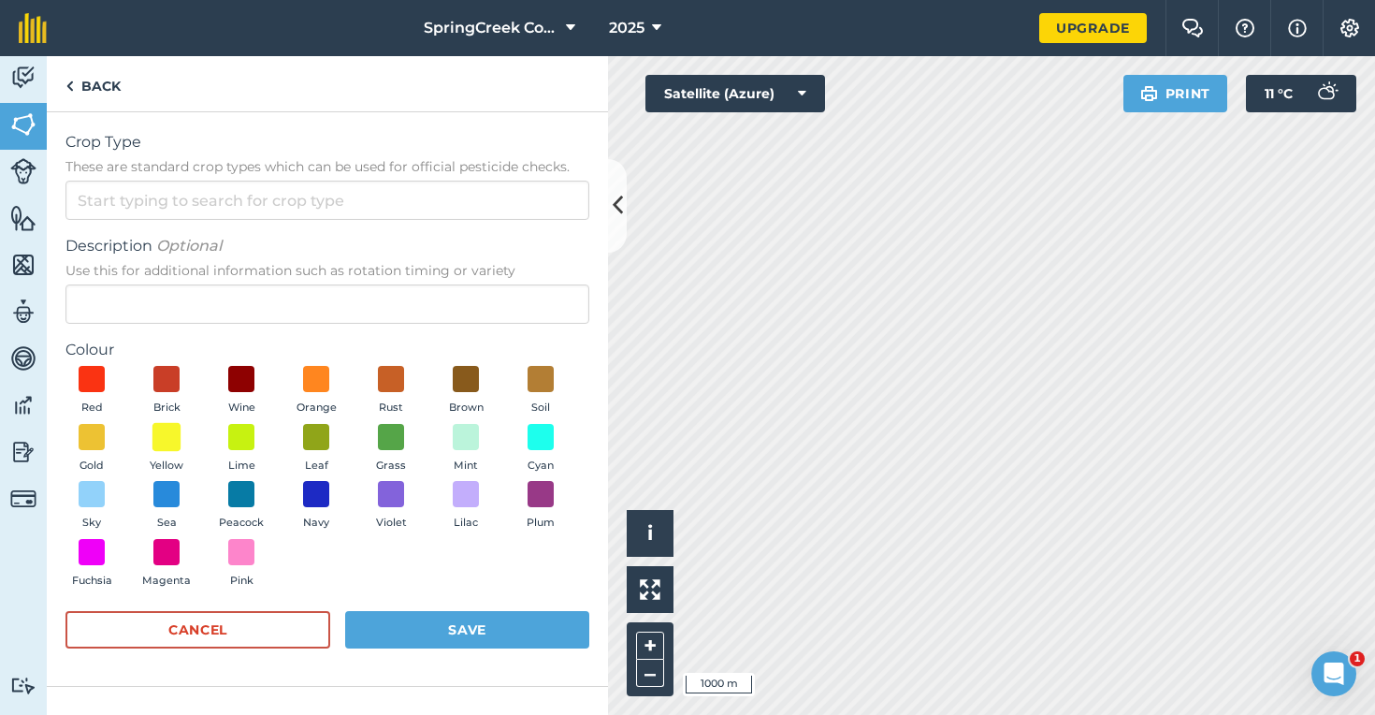
click at [157, 445] on span at bounding box center [166, 436] width 29 height 29
click at [95, 486] on span at bounding box center [92, 494] width 29 height 29
click at [467, 633] on button "Save" at bounding box center [467, 629] width 244 height 37
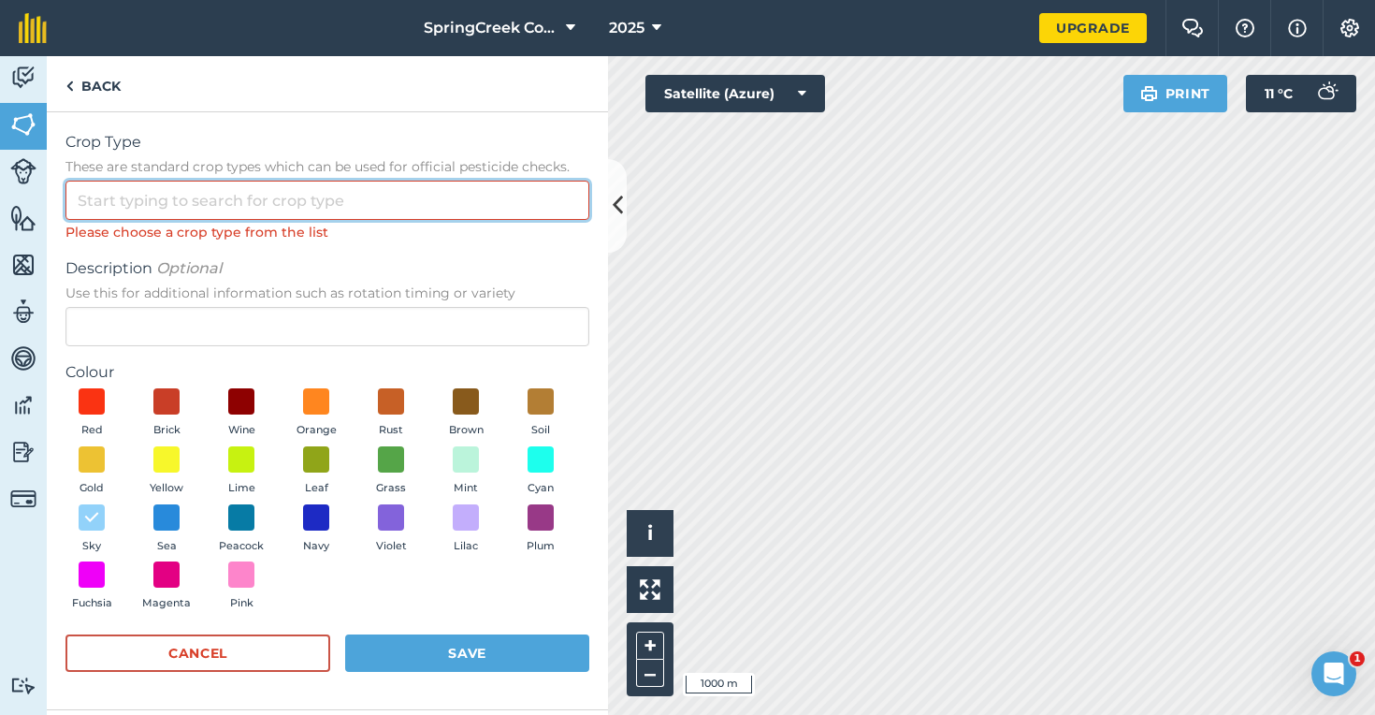
click at [288, 201] on input "Crop Type These are standard crop types which can be used for official pesticid…" at bounding box center [327, 200] width 524 height 39
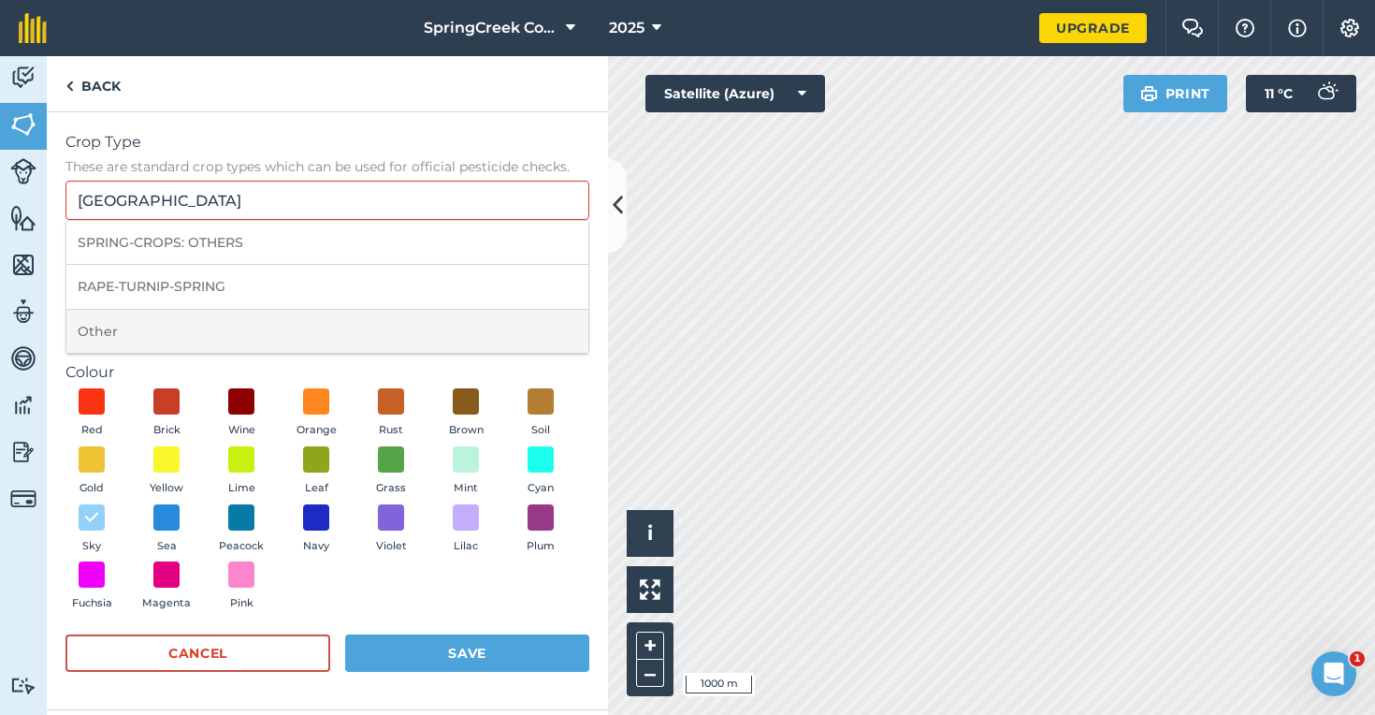
click at [423, 329] on li "Other" at bounding box center [327, 332] width 522 height 44
type input "Other"
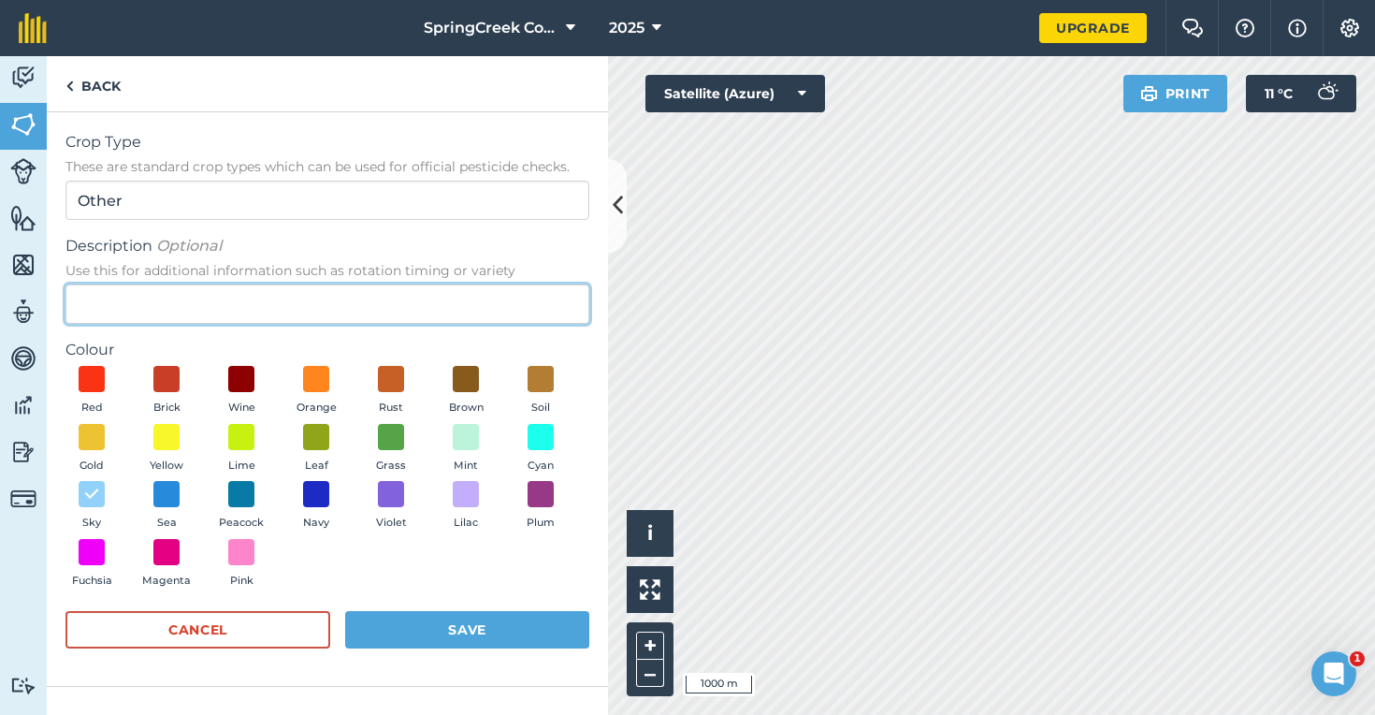
click at [220, 297] on input "Description Optional Use this for additional information such as rotation timin…" at bounding box center [327, 303] width 524 height 39
type input "Spring Creek Farm Cootamundra"
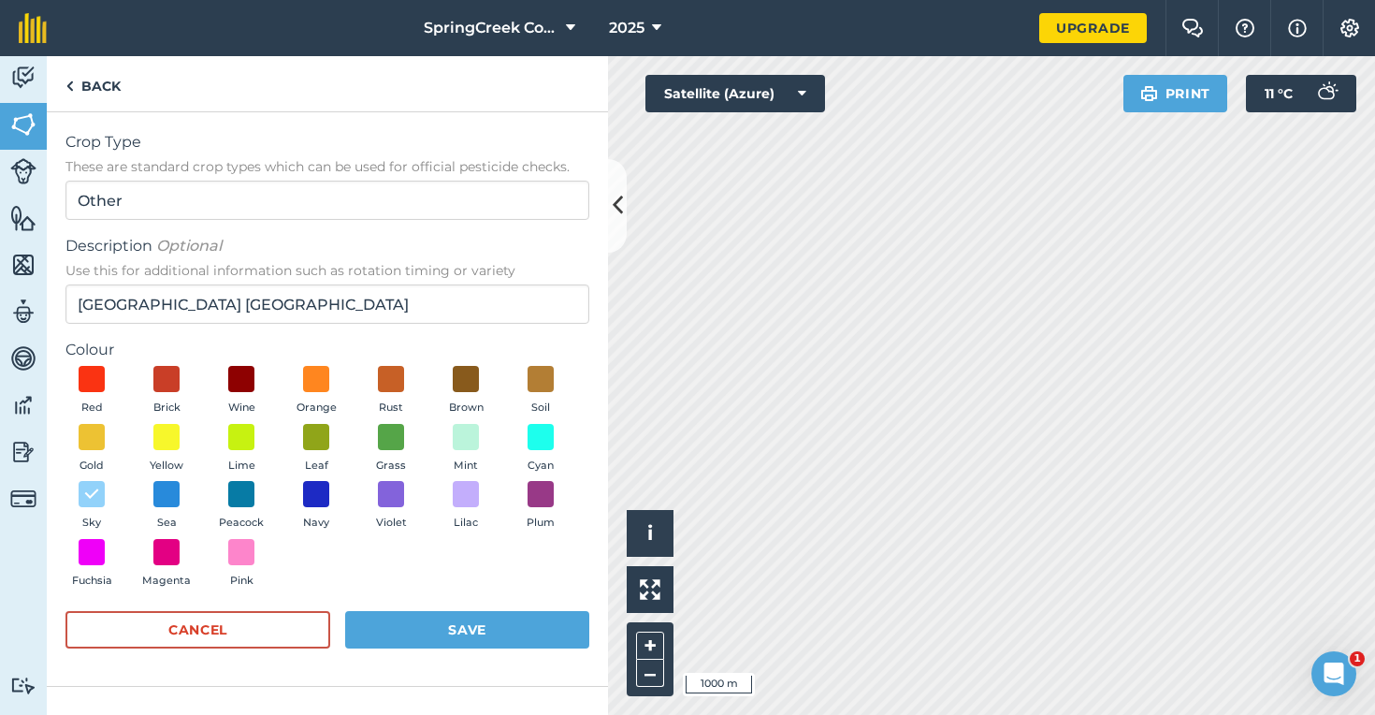
click at [460, 631] on button "Save" at bounding box center [467, 629] width 244 height 37
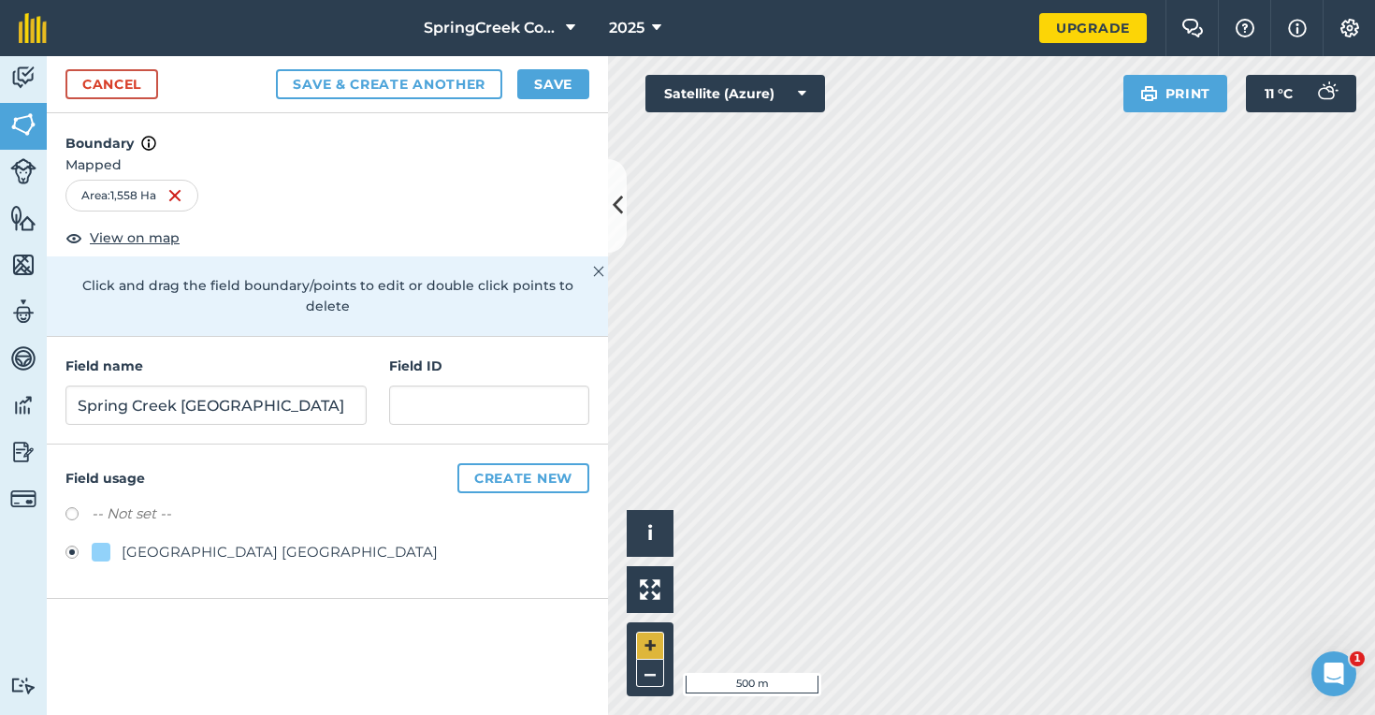
click at [661, 639] on button "+" at bounding box center [650, 645] width 28 height 28
click at [647, 675] on button "–" at bounding box center [650, 673] width 28 height 27
click at [32, 82] on img at bounding box center [23, 78] width 26 height 28
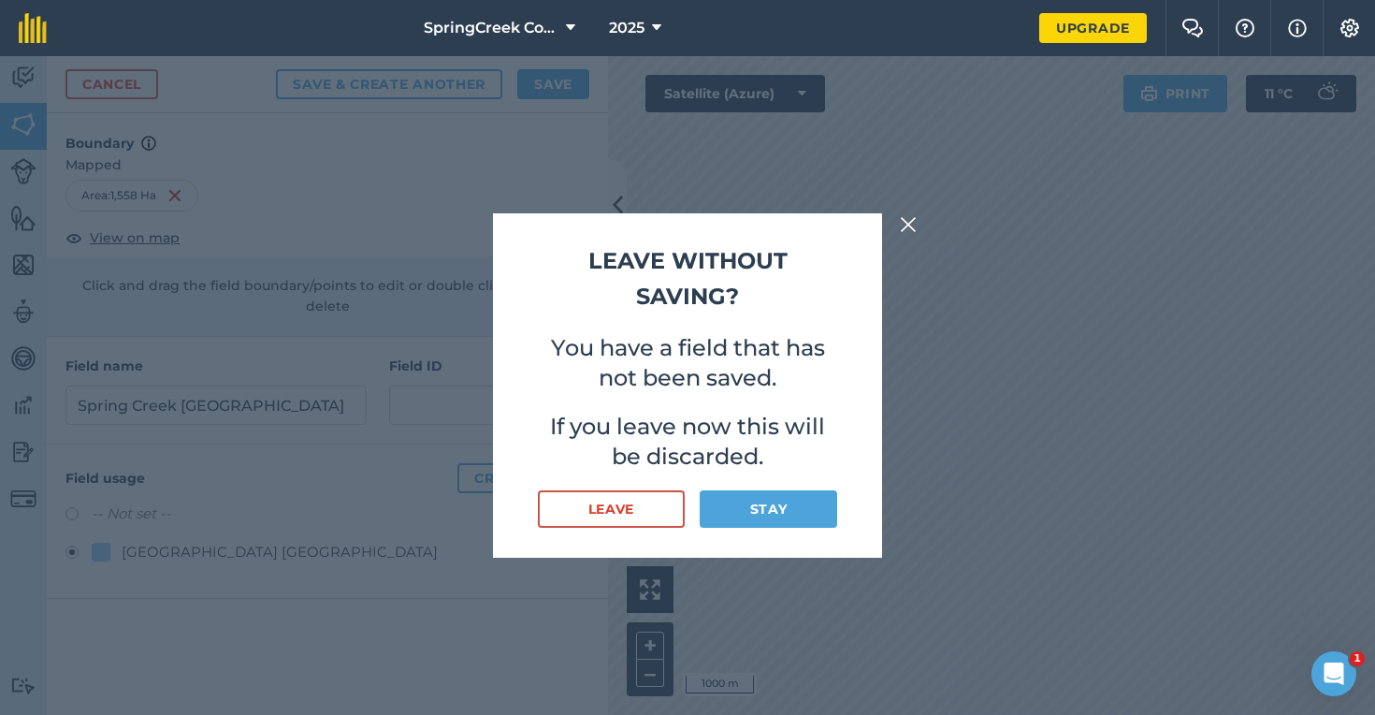
click at [914, 225] on img at bounding box center [908, 224] width 17 height 22
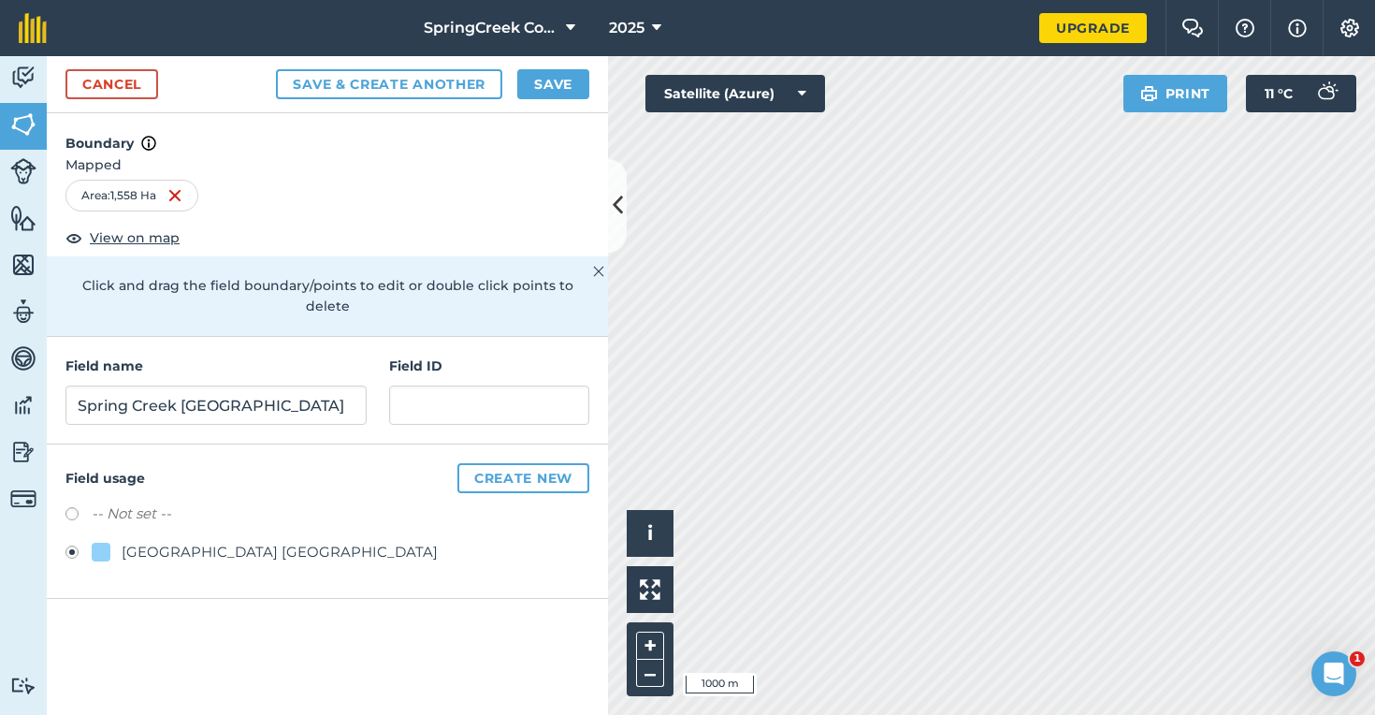
click at [521, 463] on button "Create new" at bounding box center [523, 478] width 132 height 30
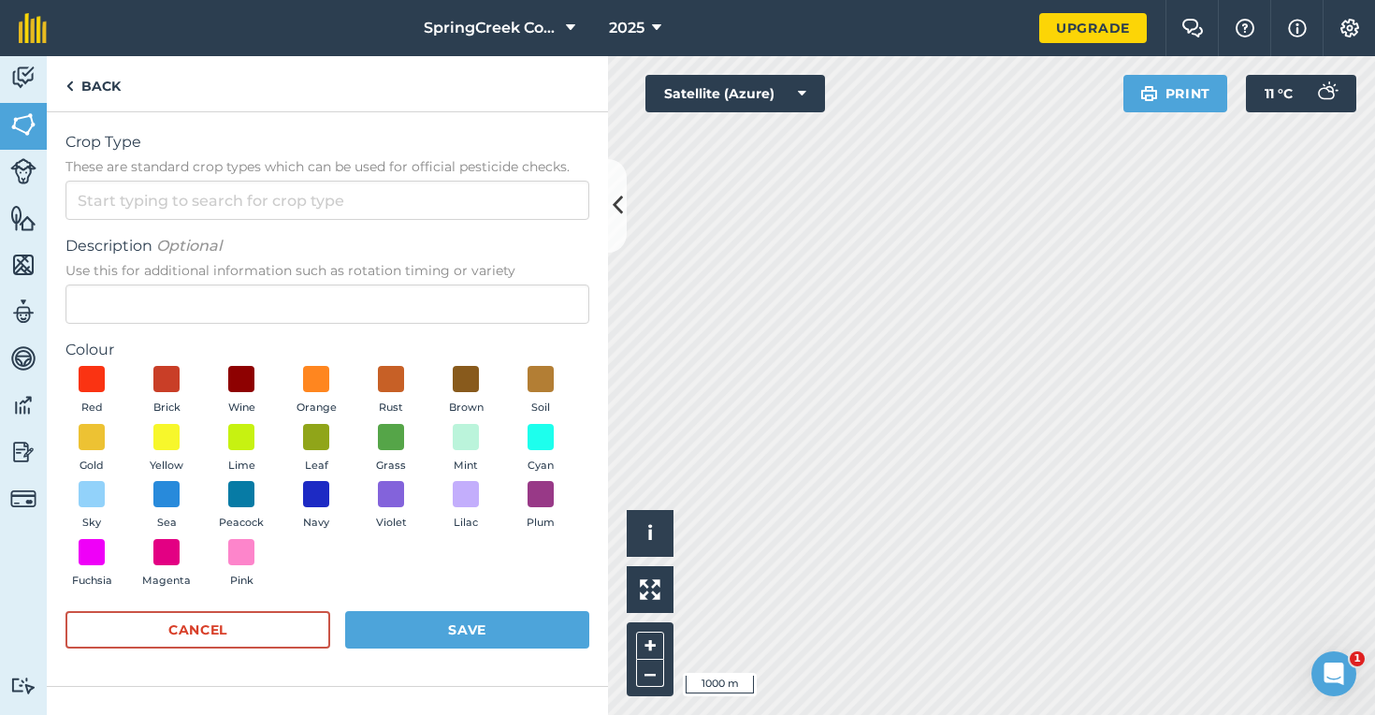
click at [428, 622] on button "Save" at bounding box center [467, 629] width 244 height 37
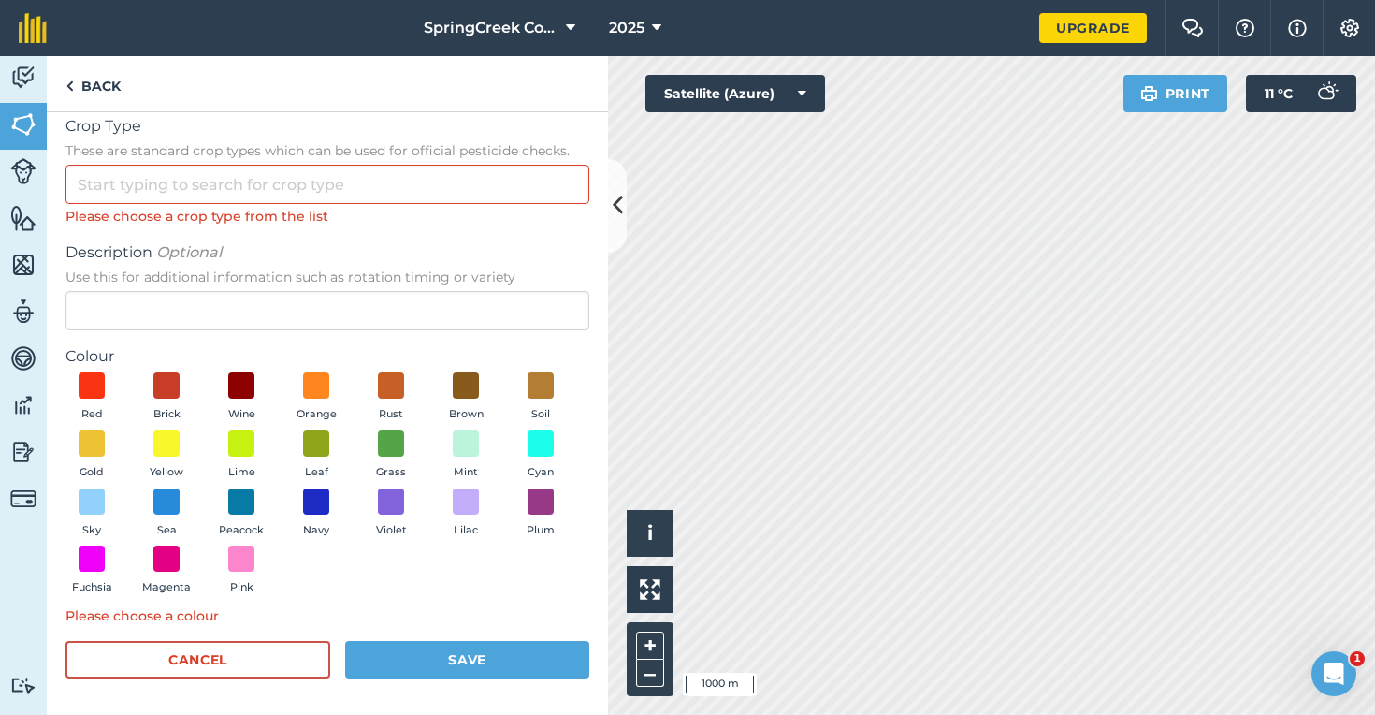
scroll to position [15, 0]
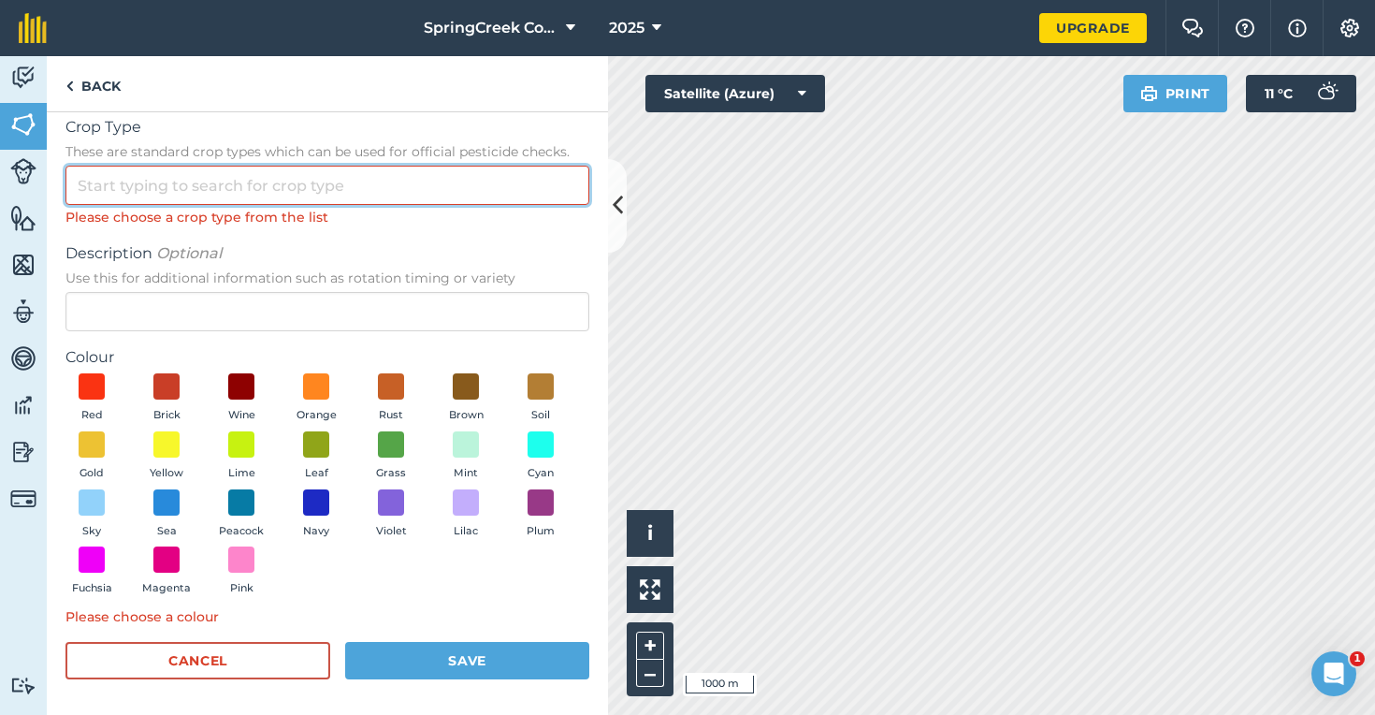
click at [308, 181] on input "Crop Type These are standard crop types which can be used for official pesticid…" at bounding box center [327, 185] width 524 height 39
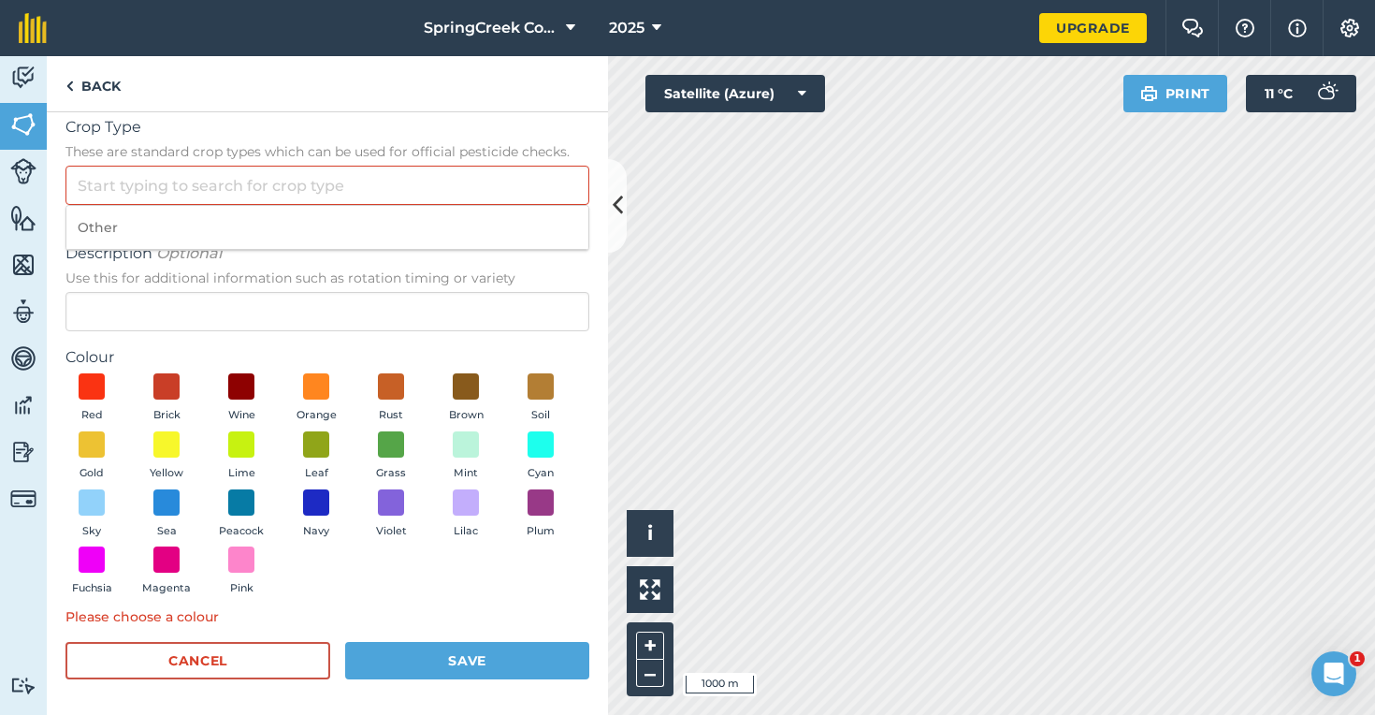
click at [110, 508] on button "Sky" at bounding box center [91, 514] width 52 height 51
click at [215, 200] on input "Crop Type These are standard crop types which can be used for official pesticid…" at bounding box center [327, 185] width 524 height 39
type input "l"
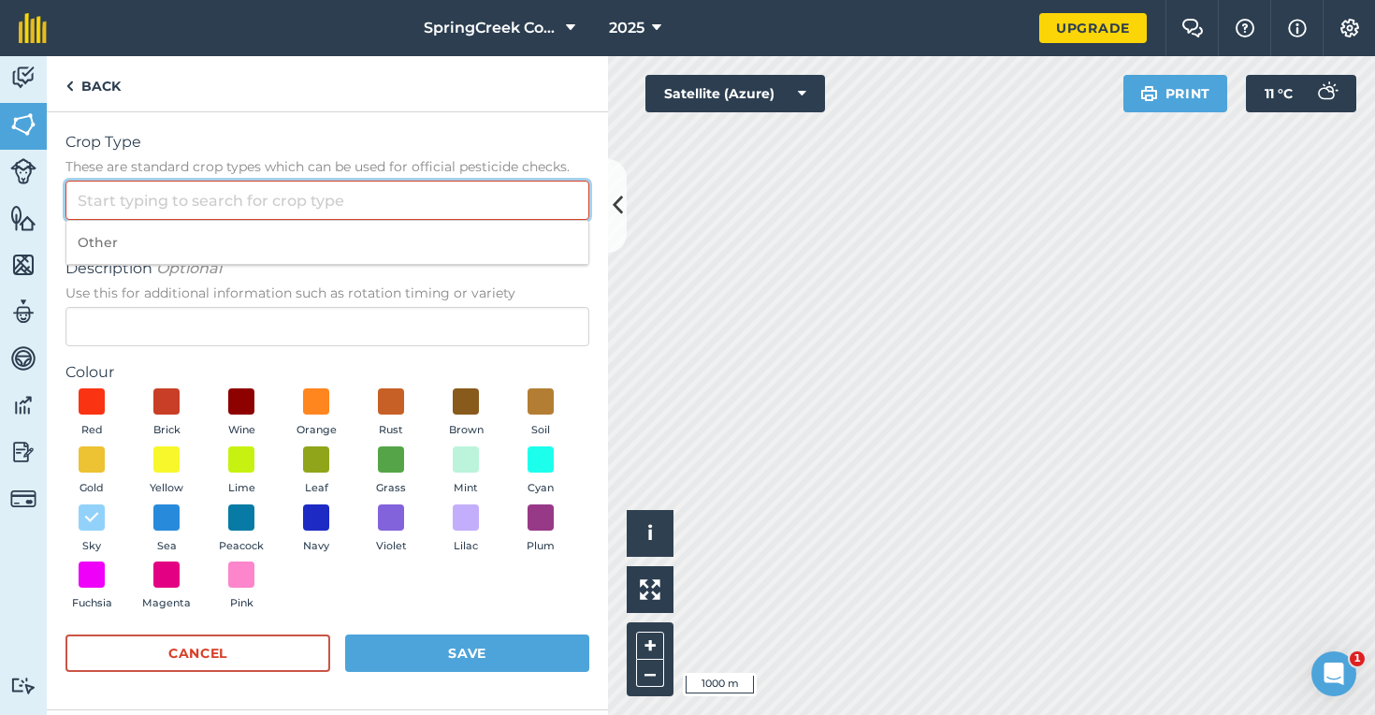
scroll to position [0, 0]
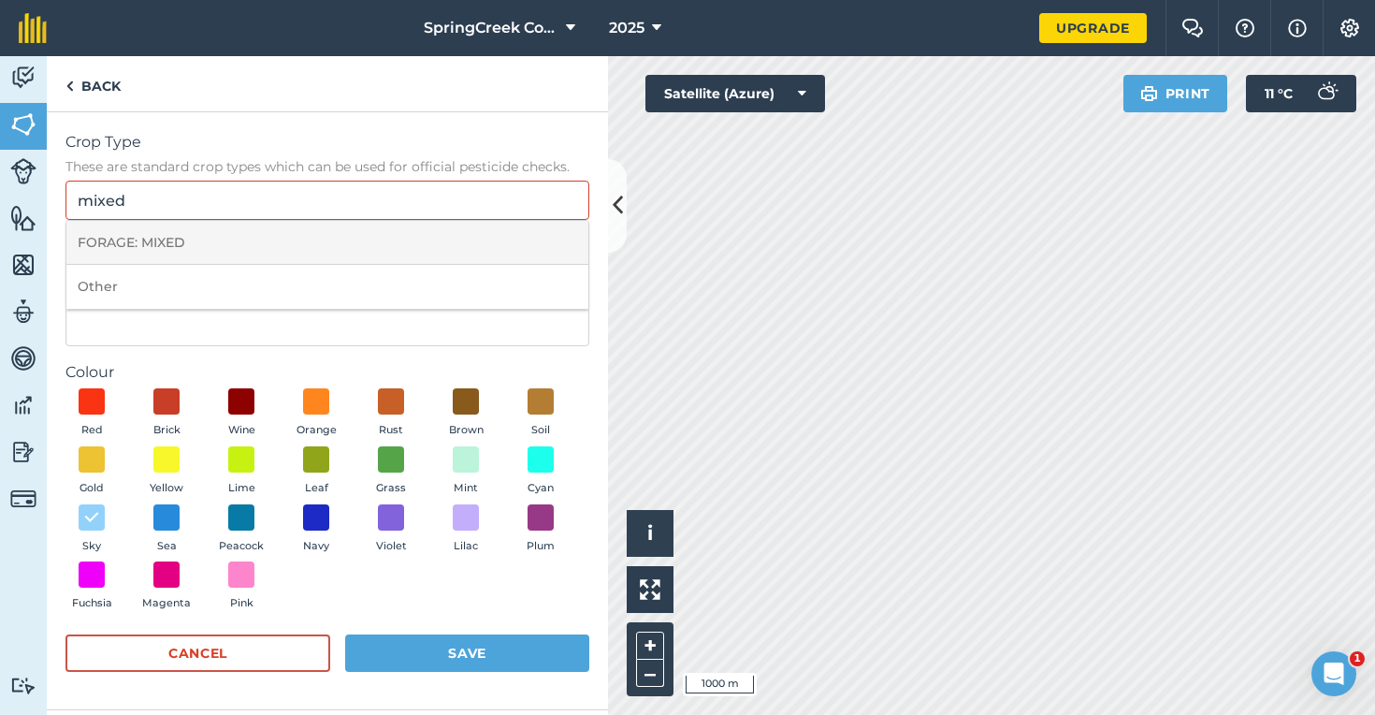
click at [206, 256] on li "FORAGE: MIXED" at bounding box center [327, 243] width 522 height 44
type input "FORAGE: MIXED"
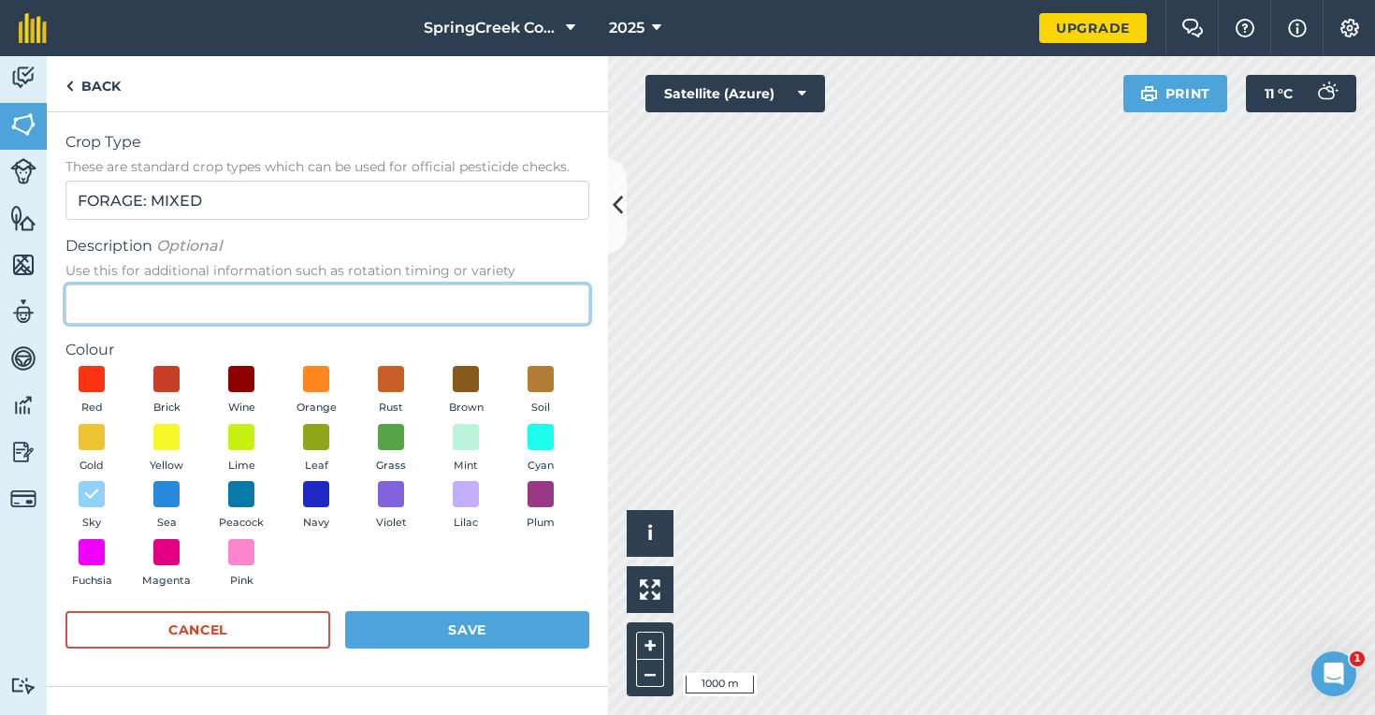
click at [155, 317] on input "Description Optional Use this for additional information such as rotation timin…" at bounding box center [327, 303] width 524 height 39
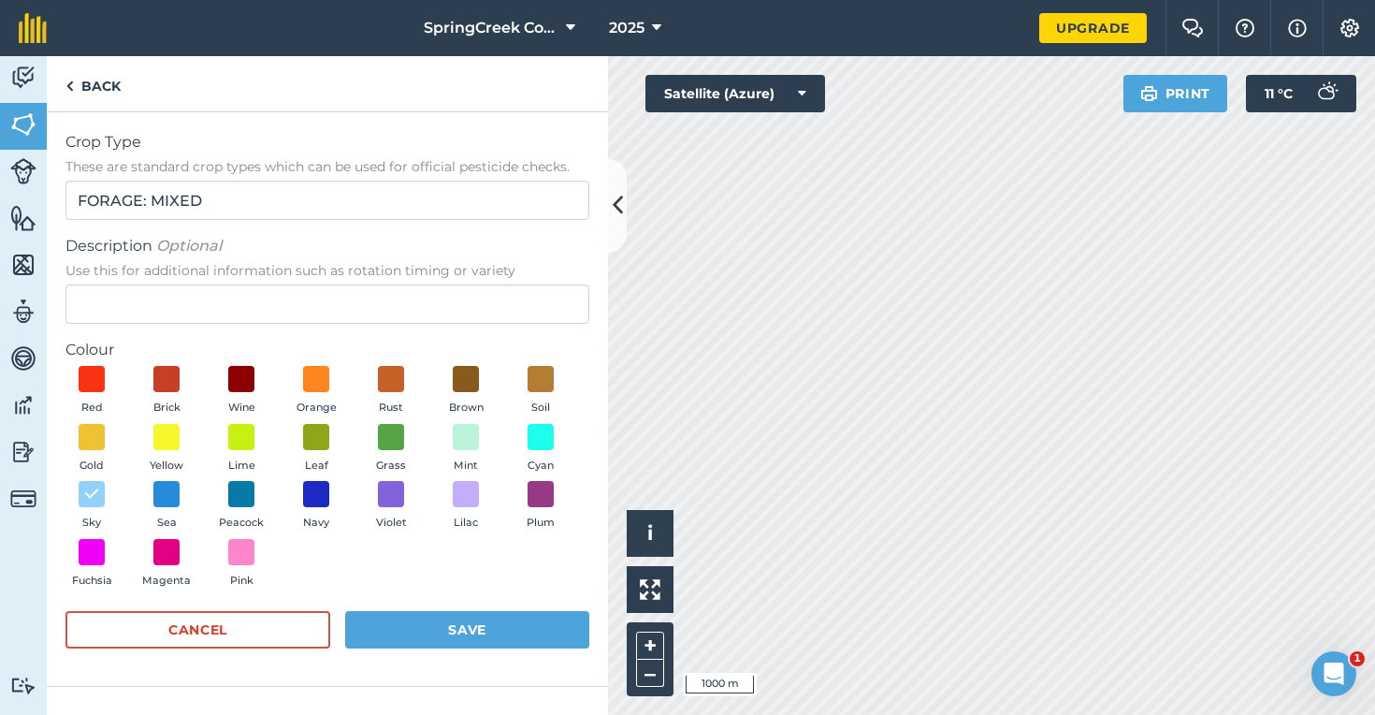
click at [410, 633] on button "Save" at bounding box center [467, 629] width 244 height 37
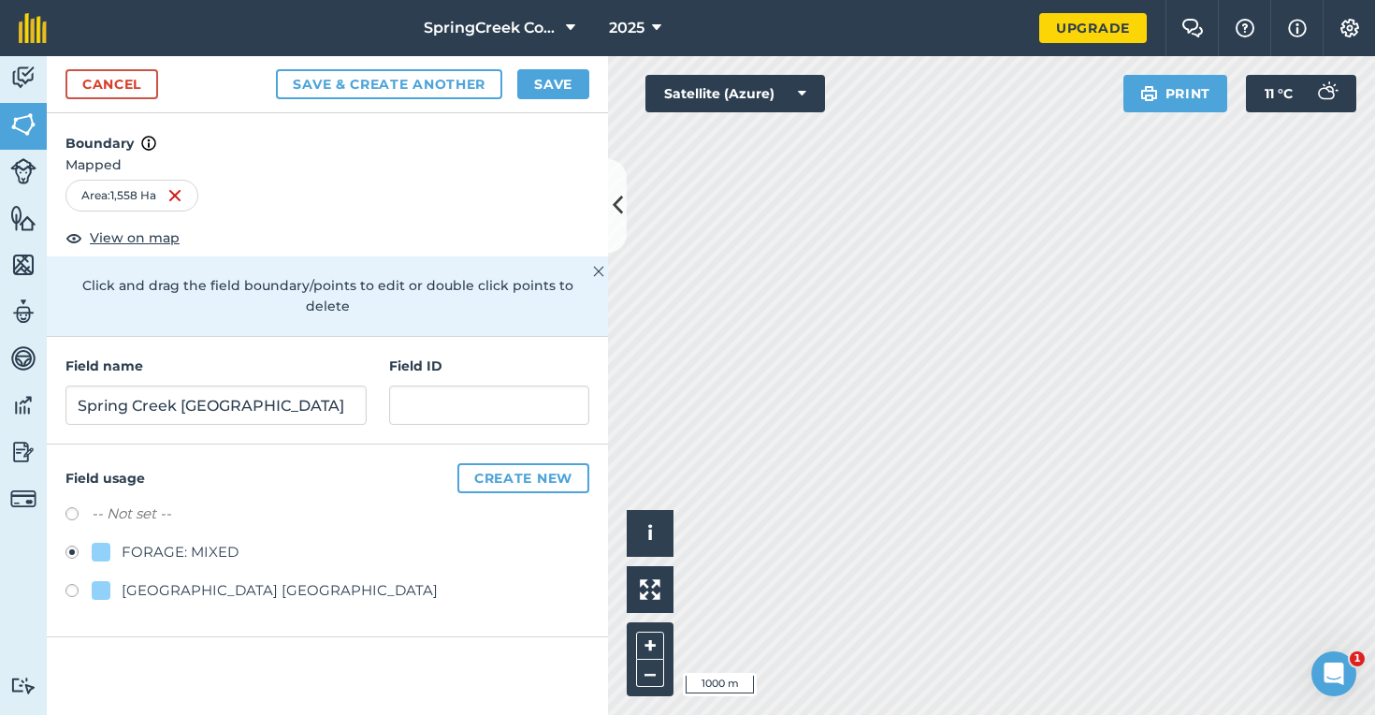
click at [194, 579] on div "Spring Creek Farm Cootamundra" at bounding box center [280, 590] width 316 height 22
radio input "true"
click at [615, 212] on icon at bounding box center [618, 205] width 10 height 33
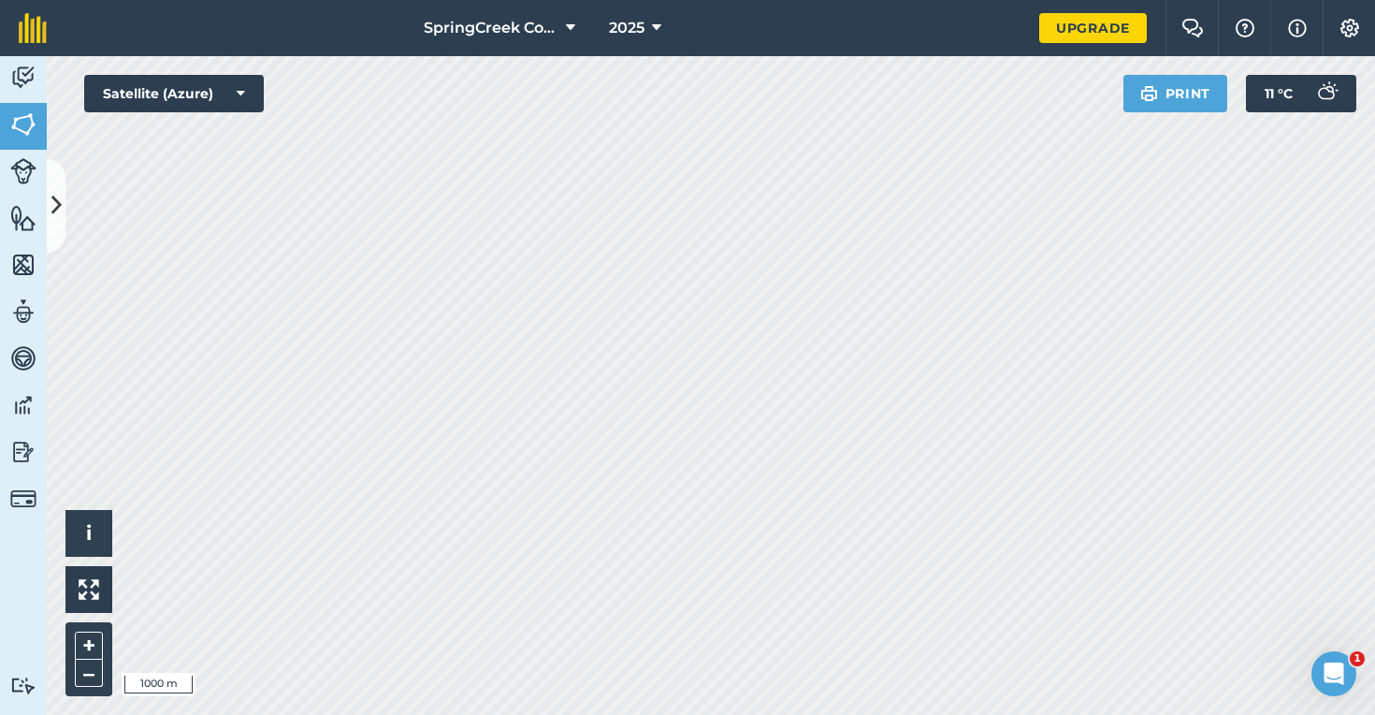
click at [19, 69] on img at bounding box center [23, 78] width 26 height 28
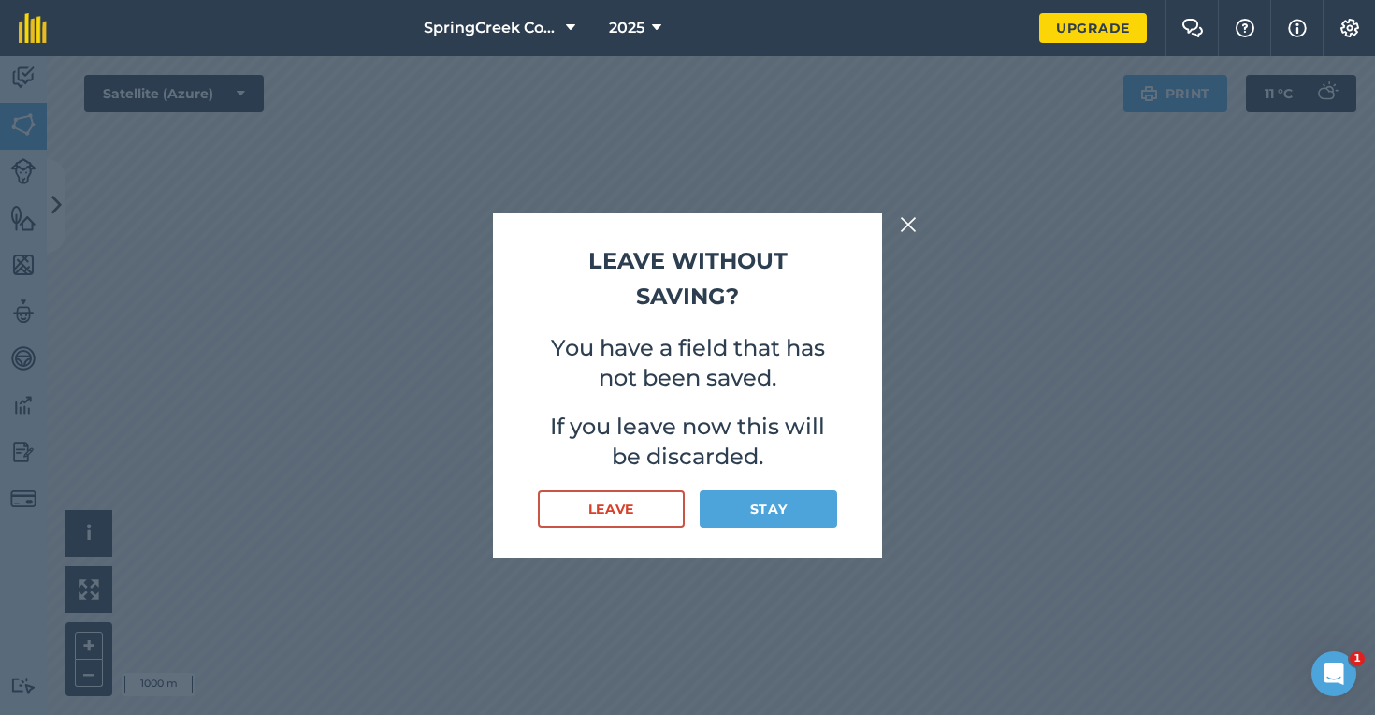
click at [769, 509] on button "Stay" at bounding box center [769, 508] width 138 height 37
